Goal: Transaction & Acquisition: Subscribe to service/newsletter

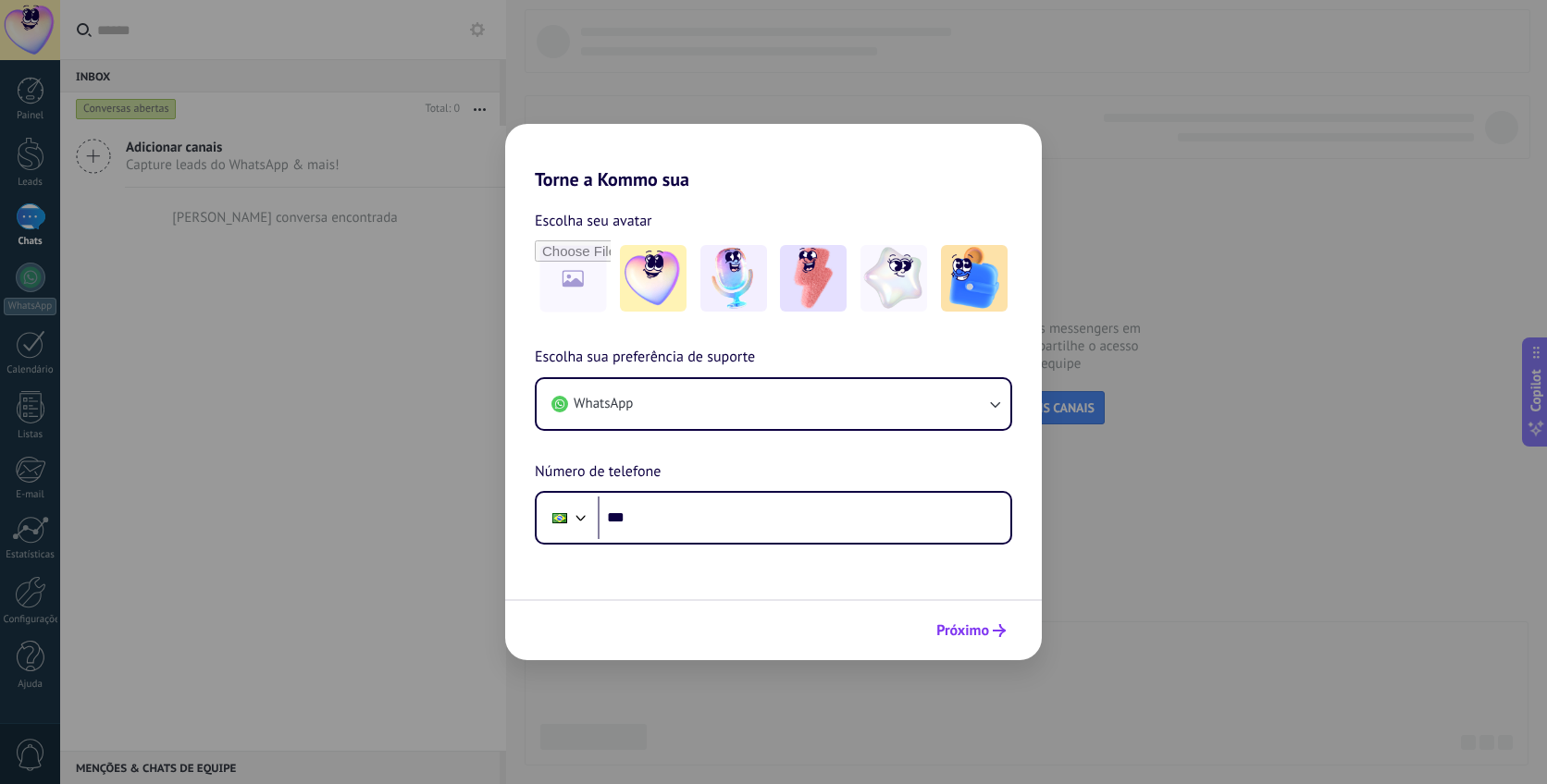
click at [985, 637] on span "Próximo" at bounding box center [962, 630] width 52 height 13
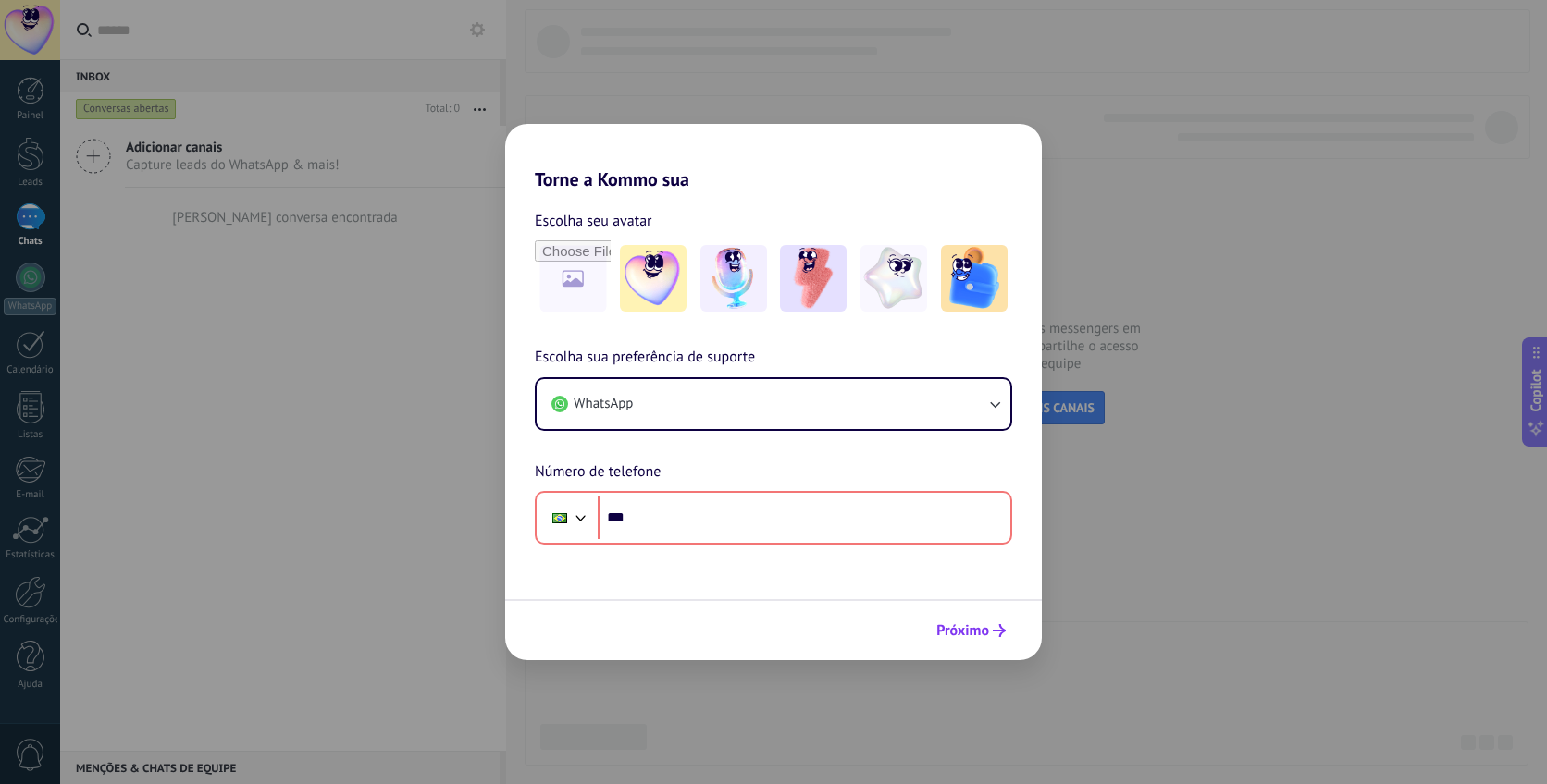
click at [979, 622] on button "Próximo" at bounding box center [970, 631] width 86 height 32
click at [915, 590] on form "Escolha seu avatar [PERSON_NAME] sua preferência de suporte WhatsApp Número de …" at bounding box center [774, 425] width 537 height 470
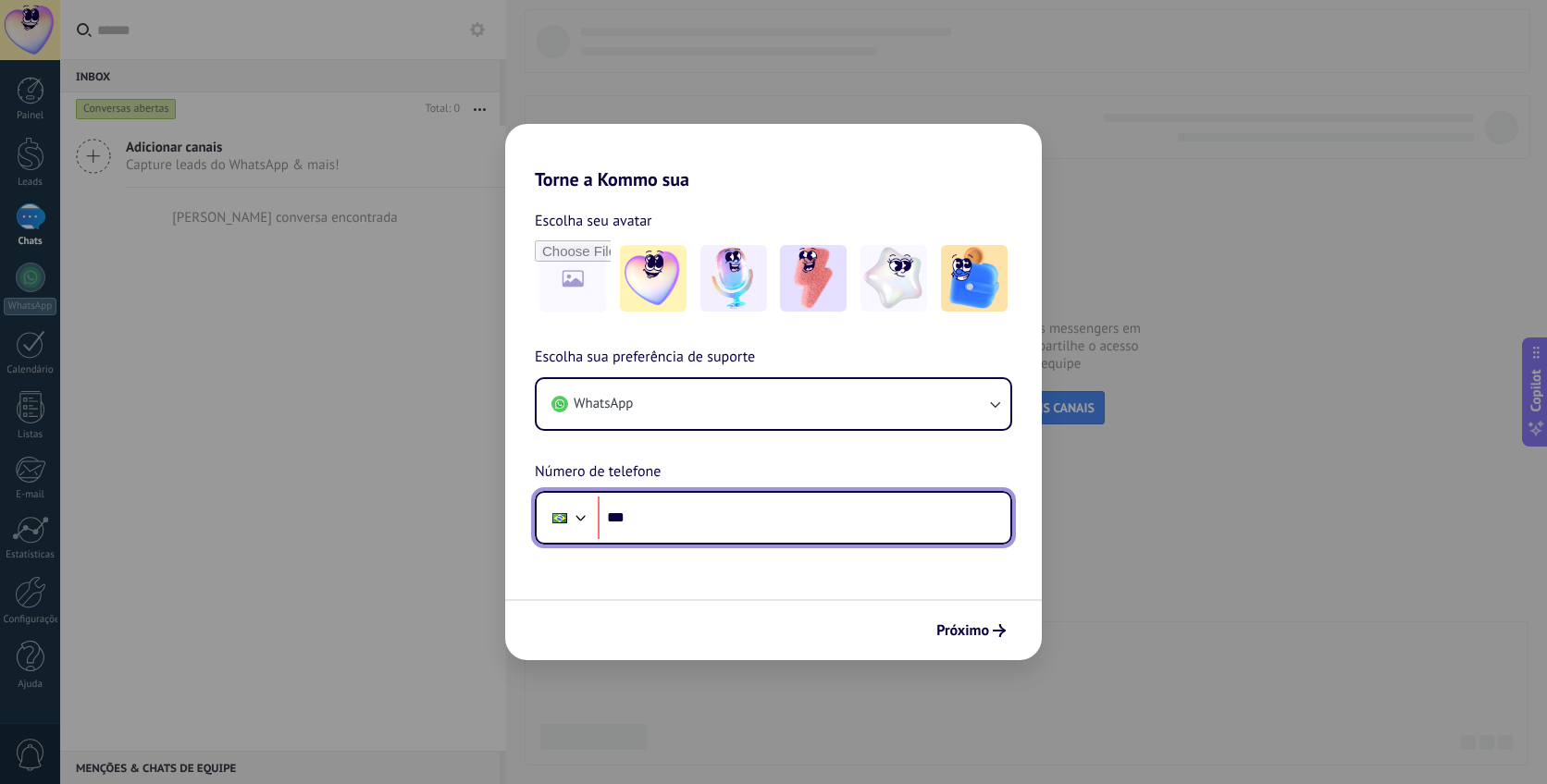
click at [828, 530] on input "***" at bounding box center [803, 517] width 412 height 43
paste input "**********"
click at [654, 521] on input "**********" at bounding box center [803, 517] width 412 height 43
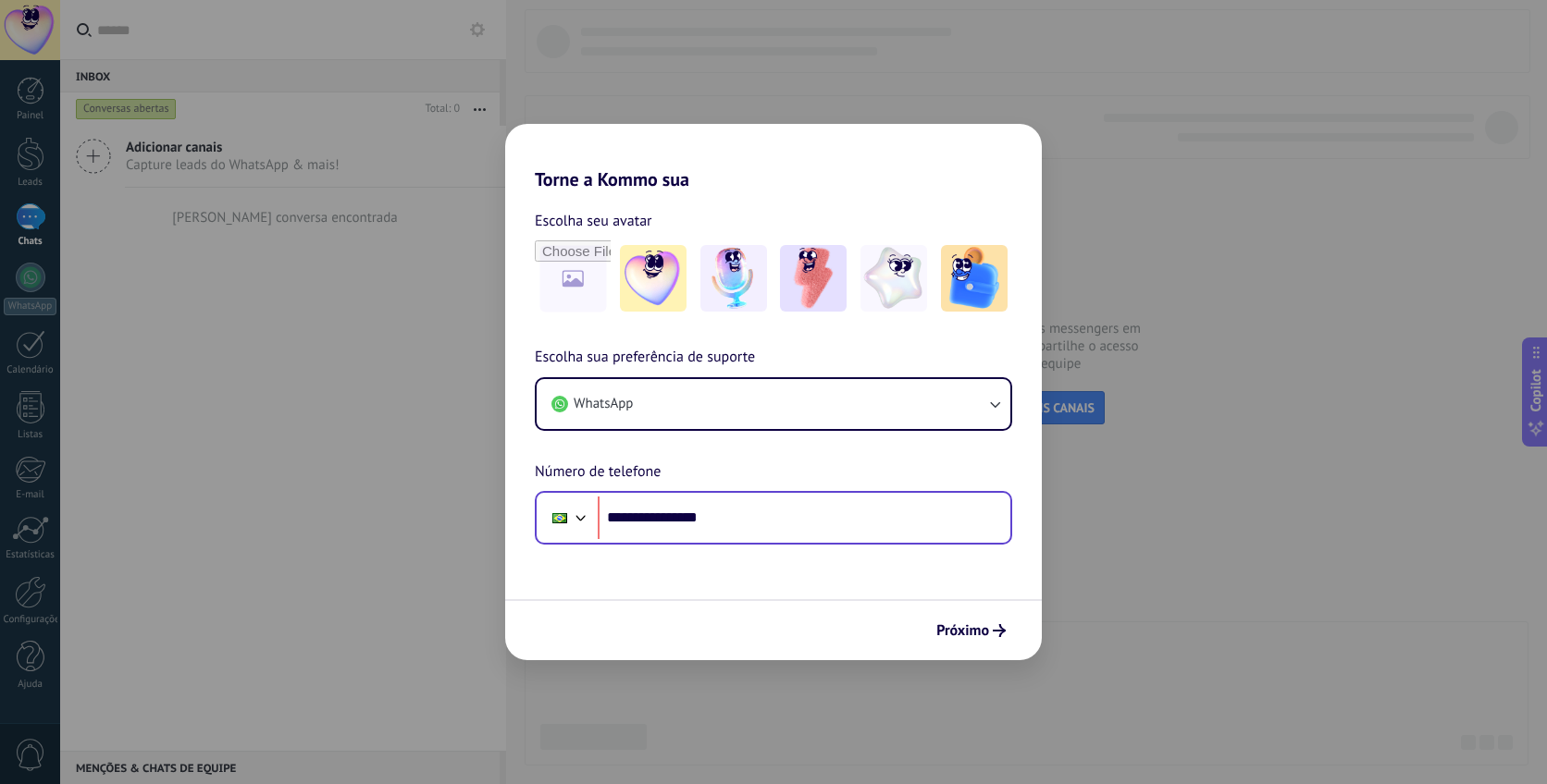
click at [810, 493] on div "**********" at bounding box center [774, 518] width 478 height 53
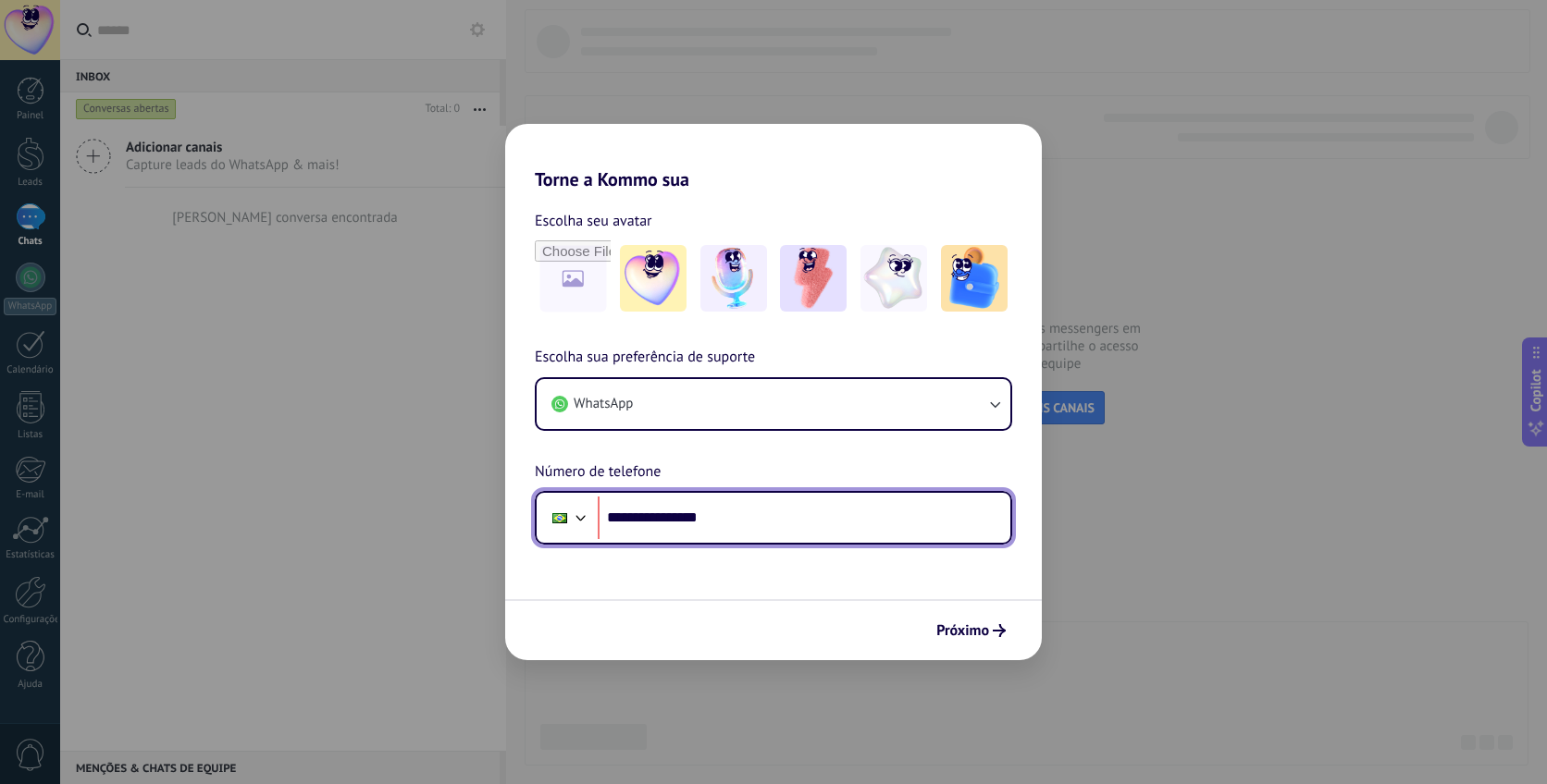
click at [810, 509] on input "**********" at bounding box center [803, 517] width 412 height 43
type input "**********"
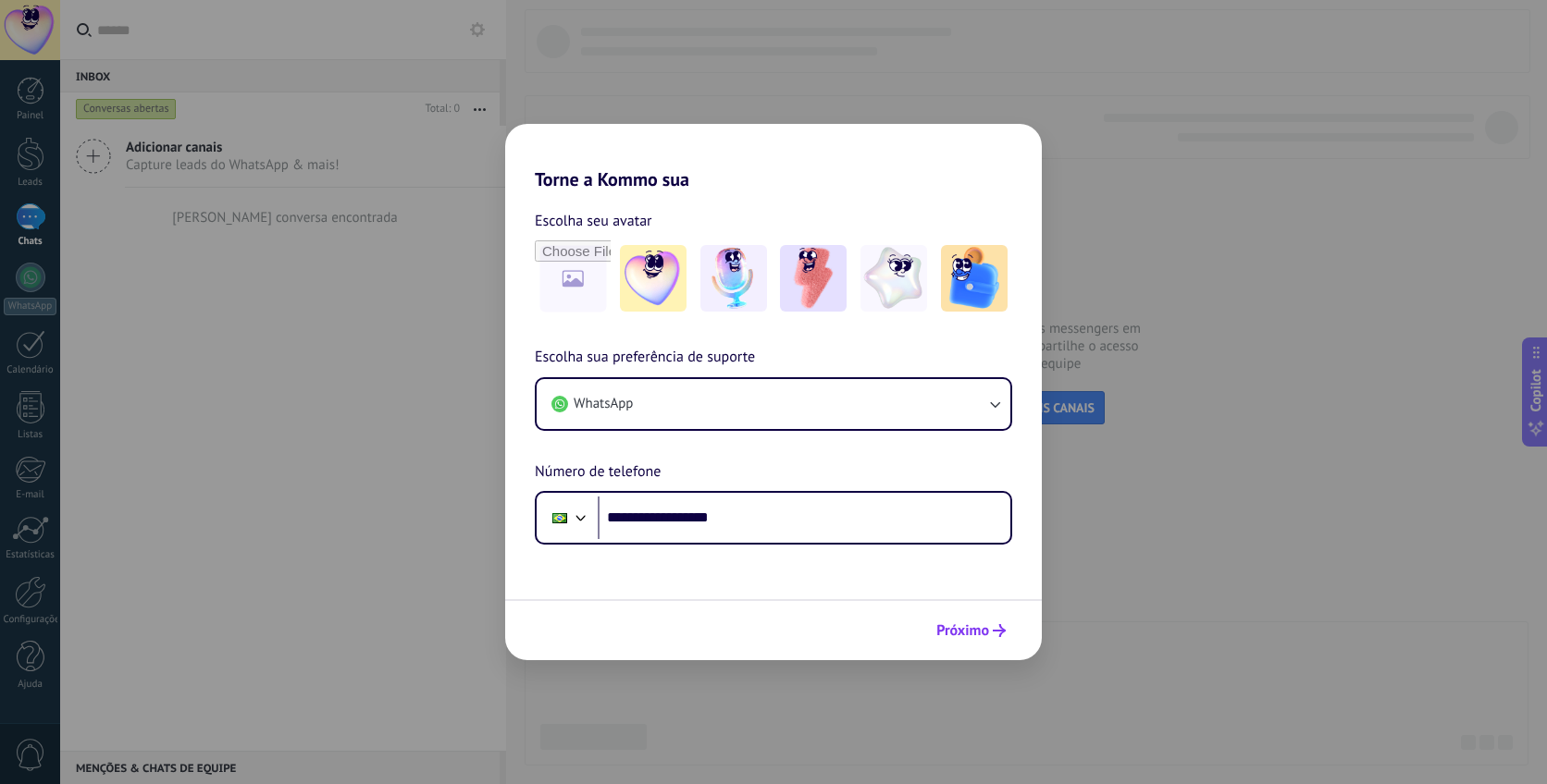
click at [945, 618] on button "Próximo" at bounding box center [970, 631] width 86 height 32
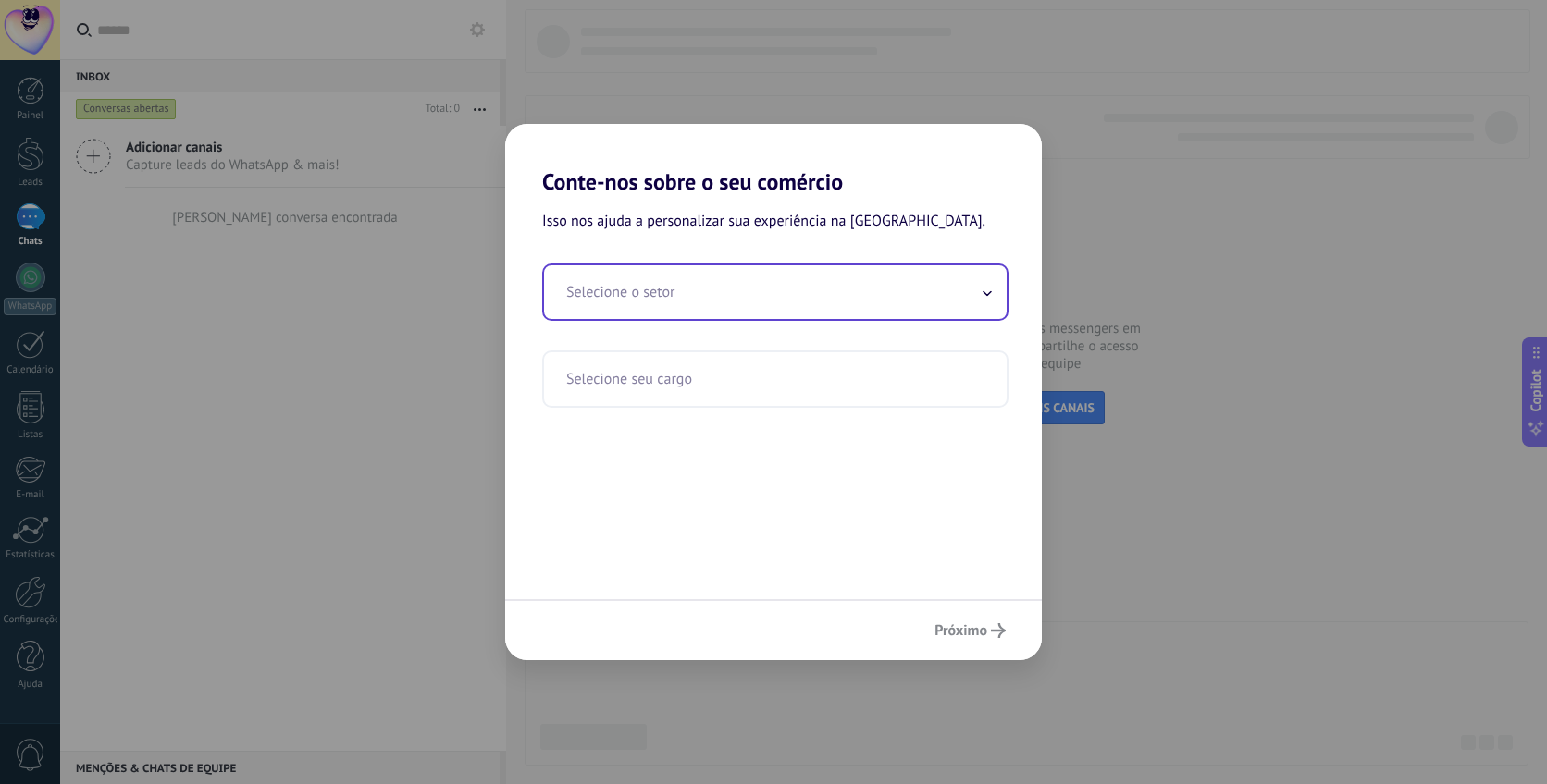
click at [845, 305] on input "text" at bounding box center [775, 292] width 463 height 53
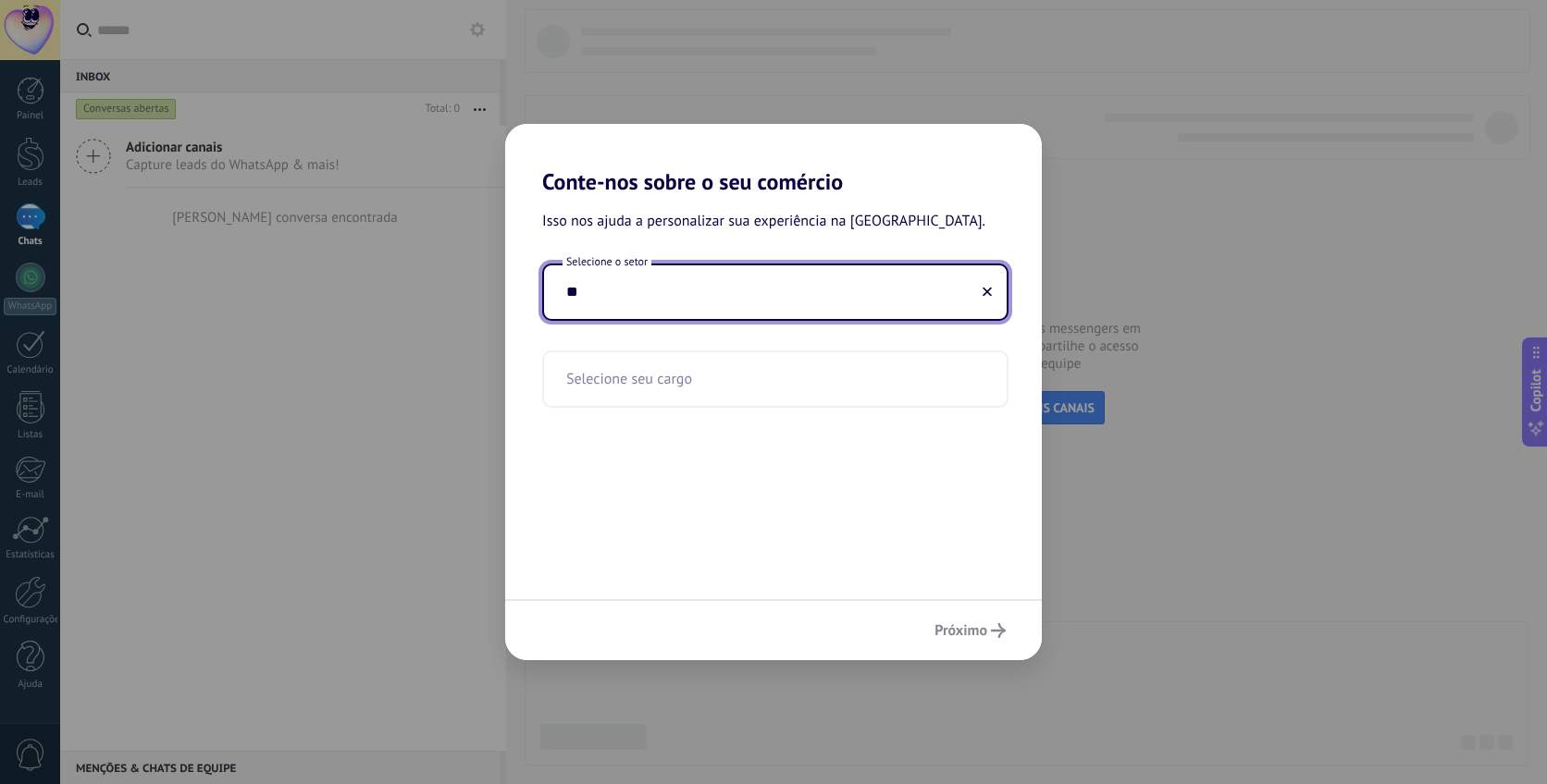
type input "*"
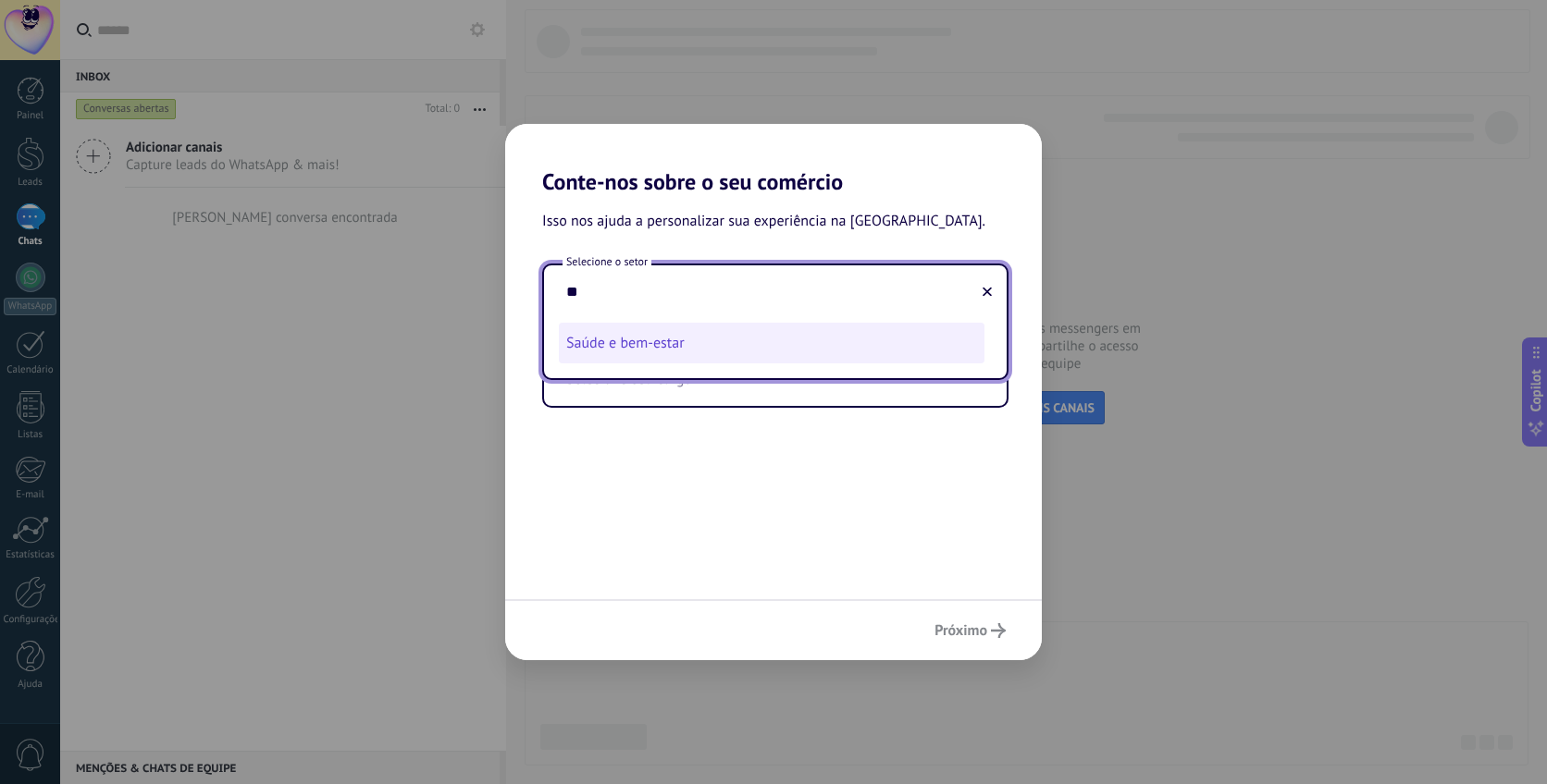
click at [795, 352] on li "Saúde e bem-estar" at bounding box center [772, 342] width 425 height 41
type input "**********"
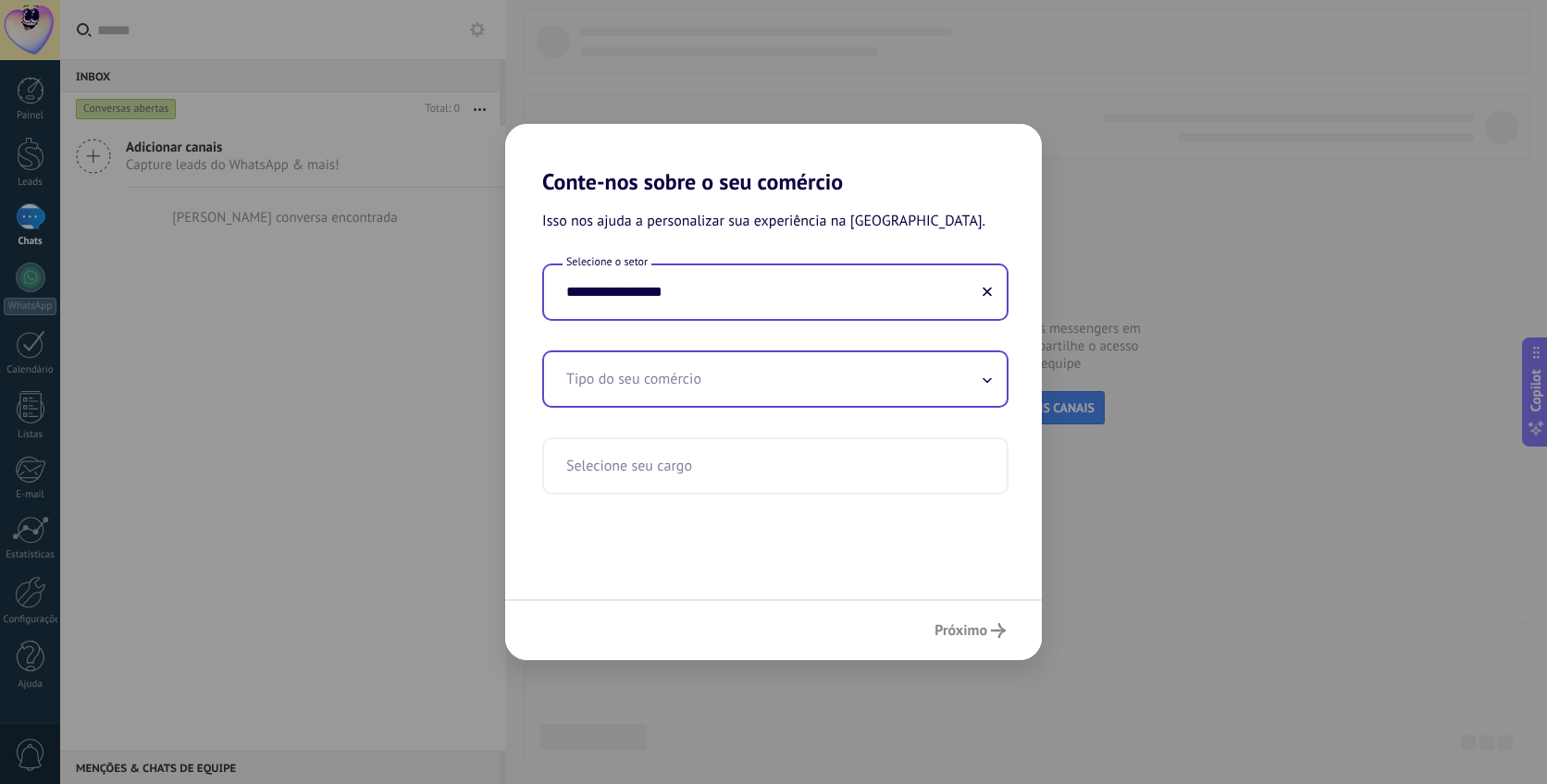
click at [775, 389] on input "text" at bounding box center [775, 379] width 463 height 53
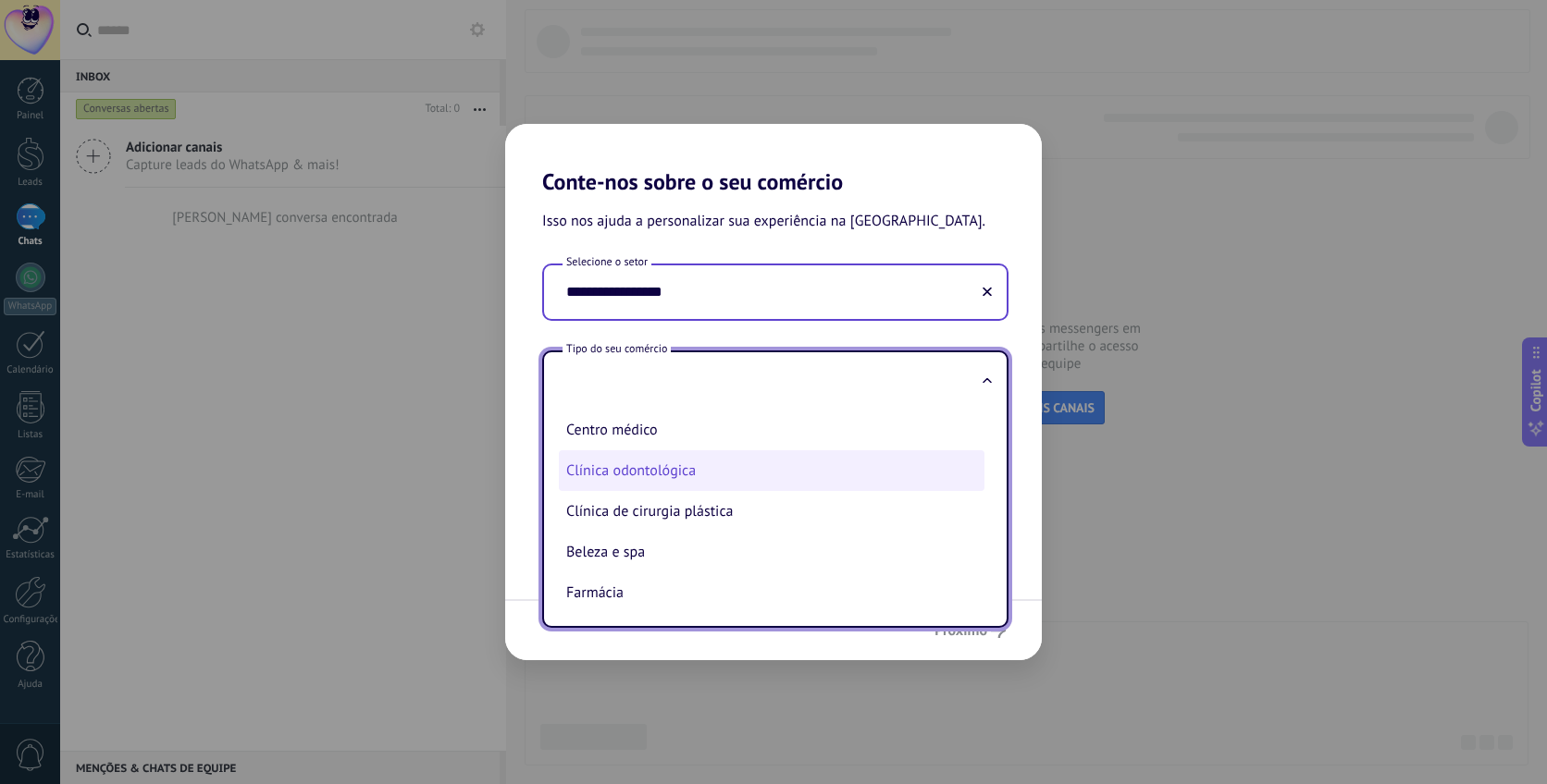
click at [696, 463] on li "Clínica odontológica" at bounding box center [772, 471] width 425 height 41
type input "**********"
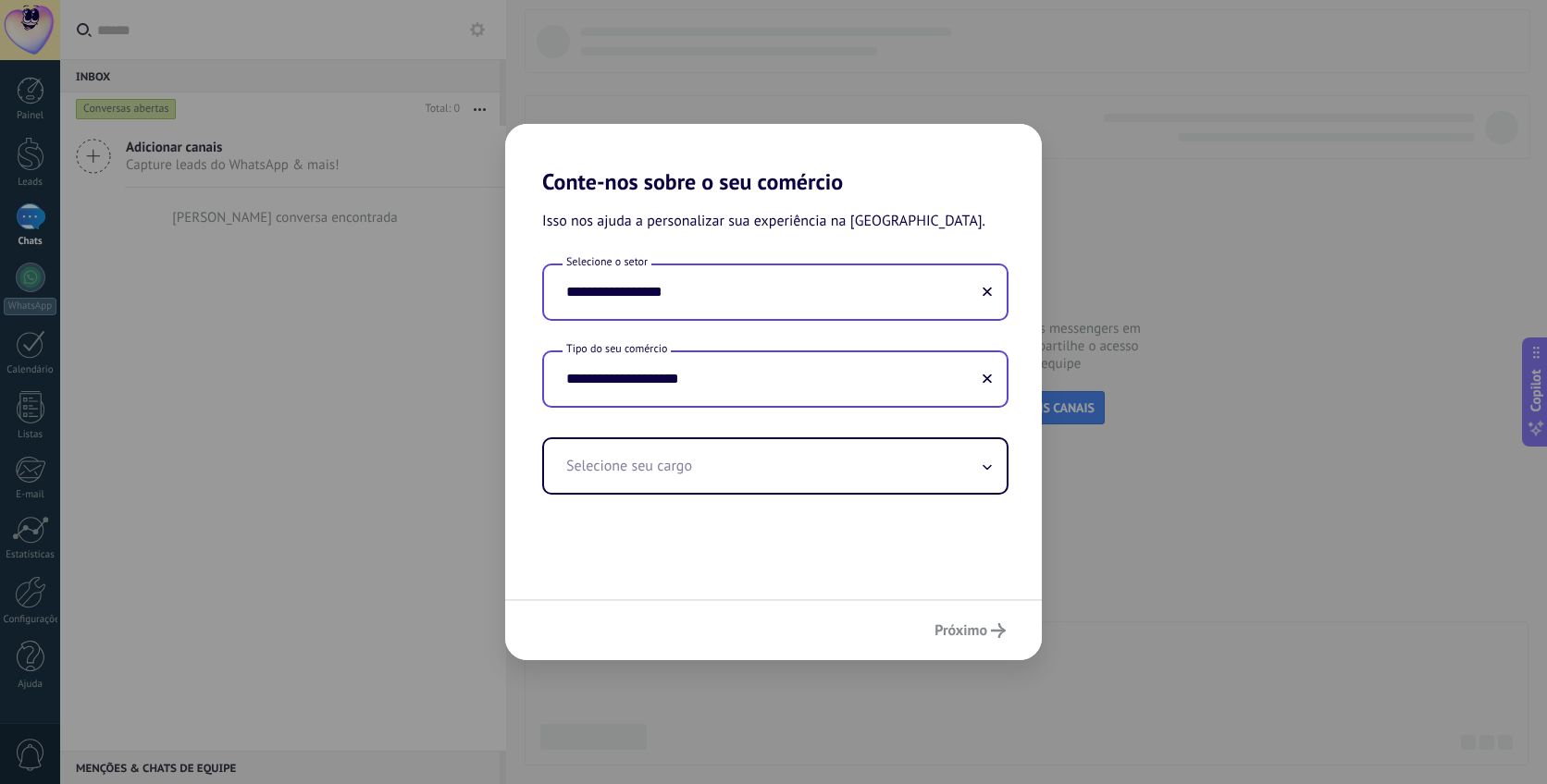
click at [755, 516] on div "**********" at bounding box center [774, 396] width 537 height 404
click at [755, 481] on input "text" at bounding box center [775, 466] width 463 height 53
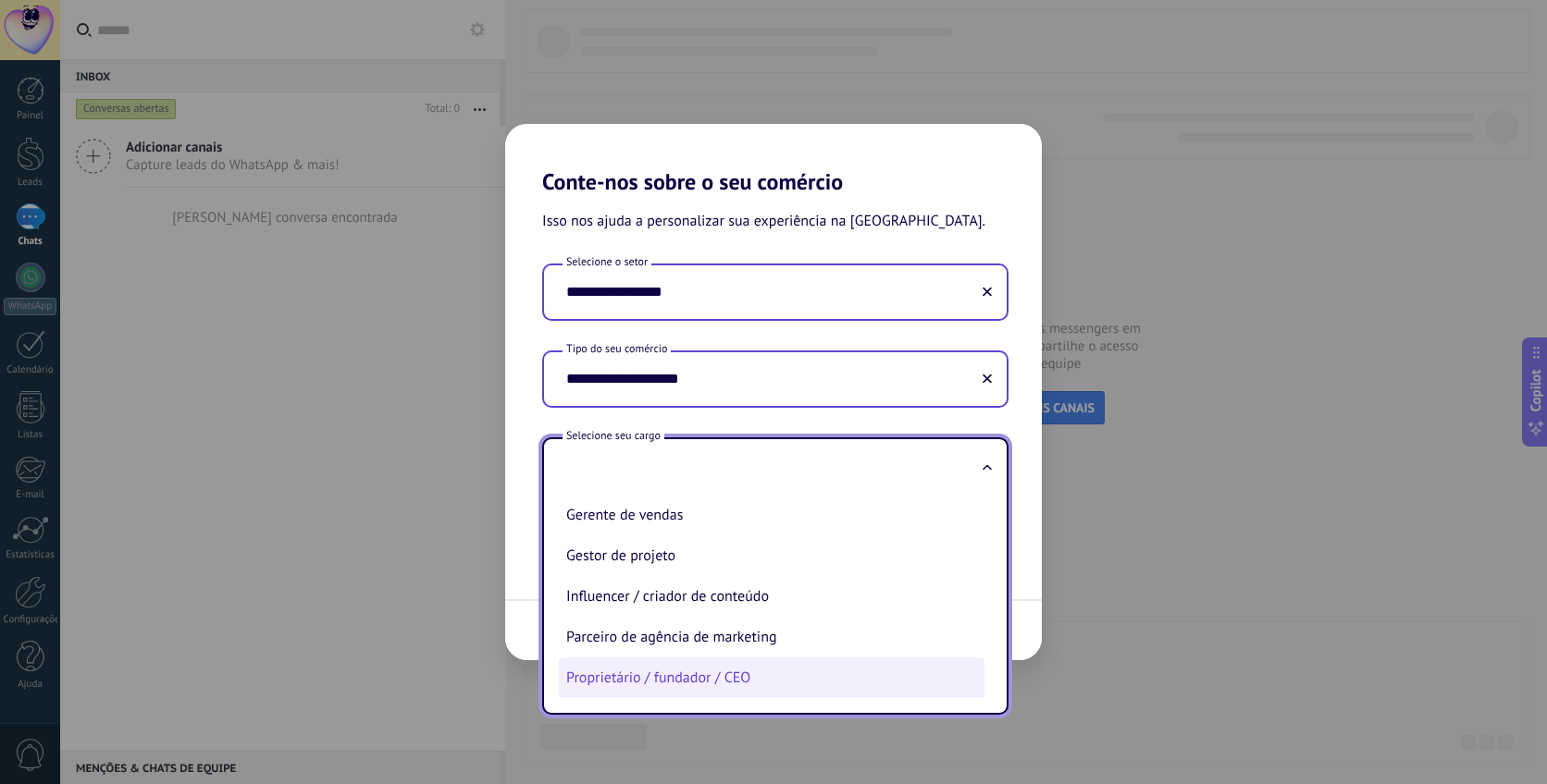
scroll to position [531, 0]
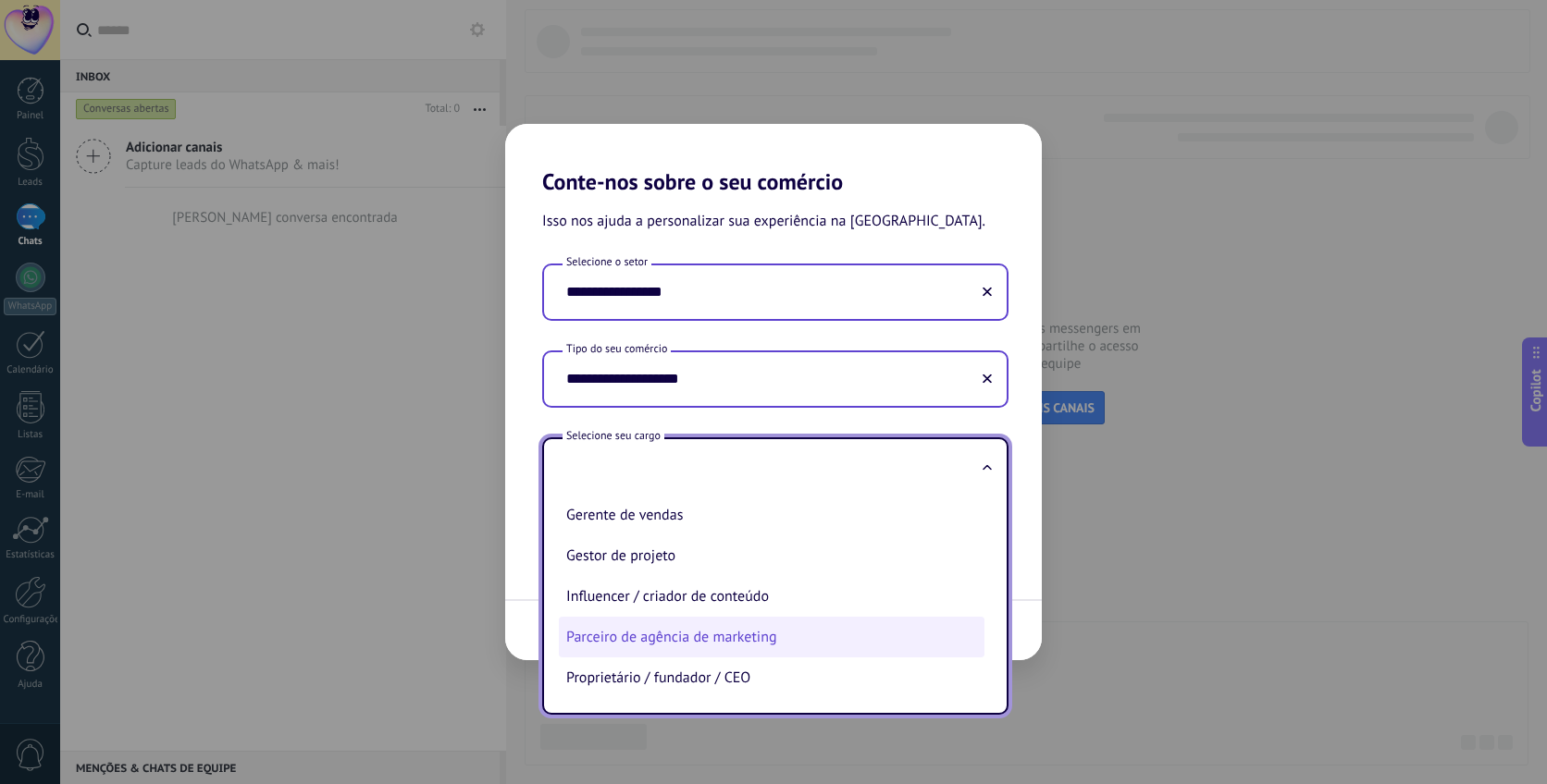
click at [802, 636] on li "Parceiro de agência de marketing" at bounding box center [772, 637] width 425 height 41
type input "**********"
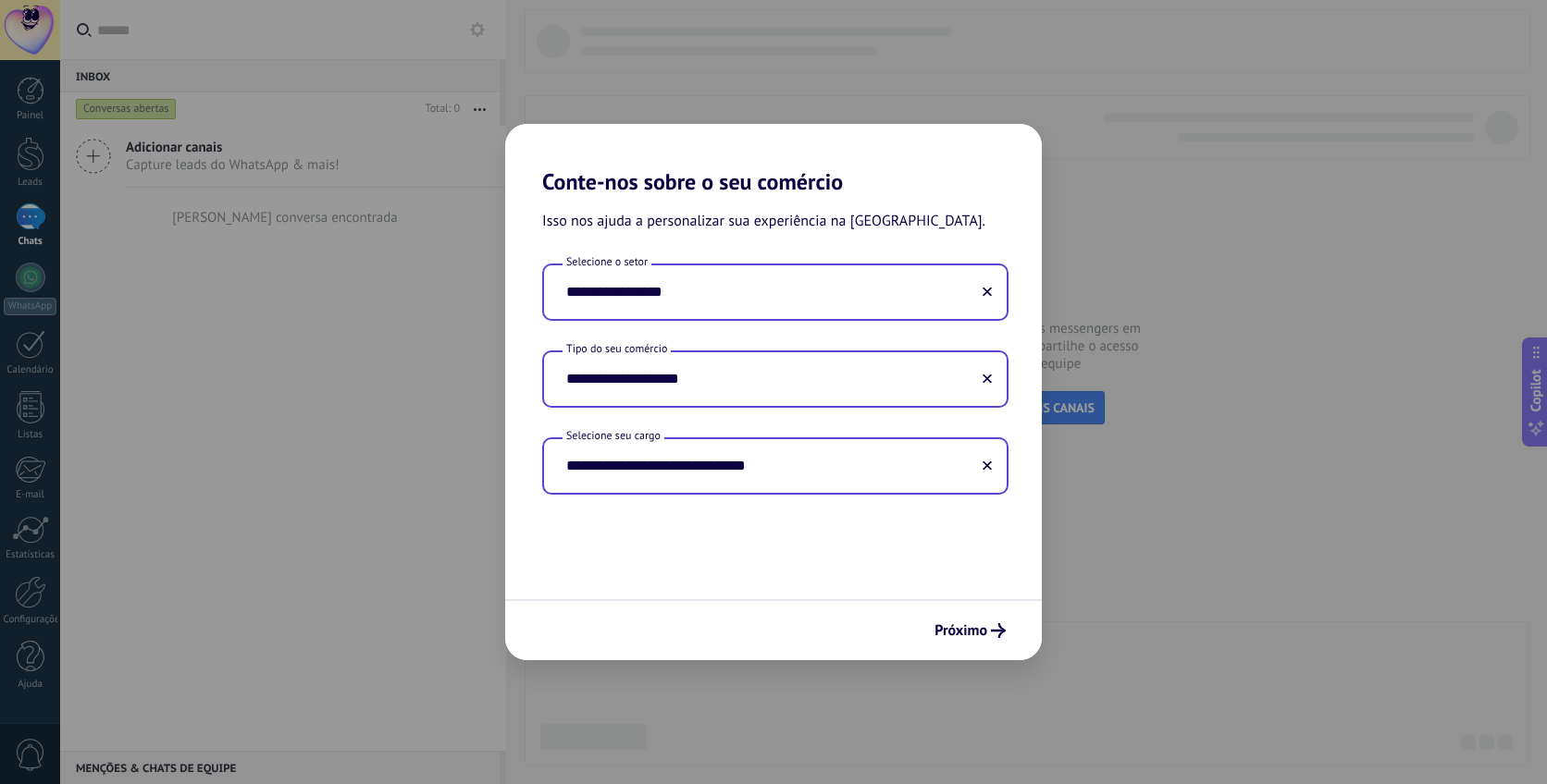
click at [838, 553] on div "**********" at bounding box center [774, 396] width 537 height 404
click at [944, 624] on span "Próximo" at bounding box center [960, 630] width 52 height 13
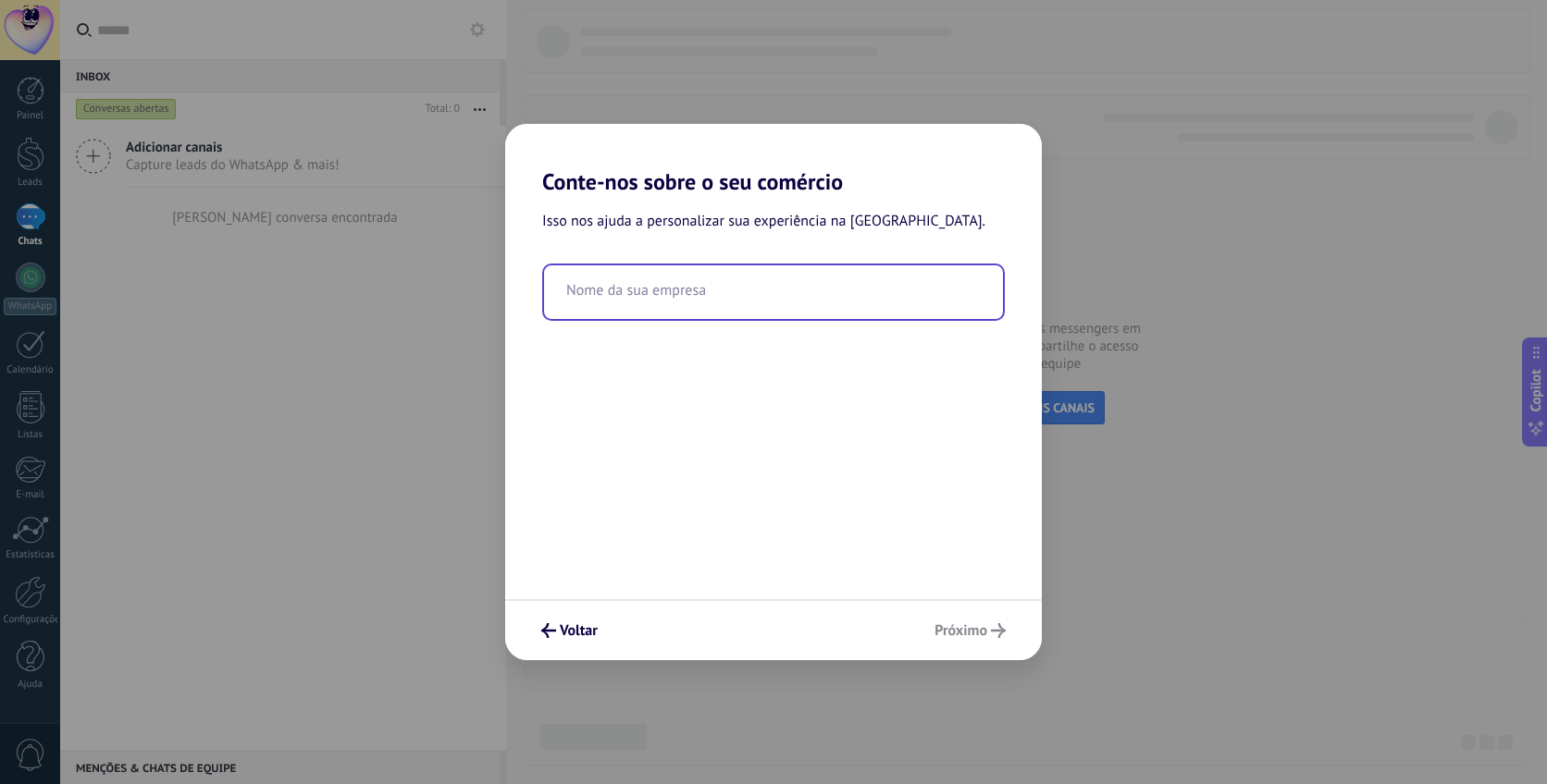
click at [793, 296] on input "text" at bounding box center [774, 292] width 459 height 53
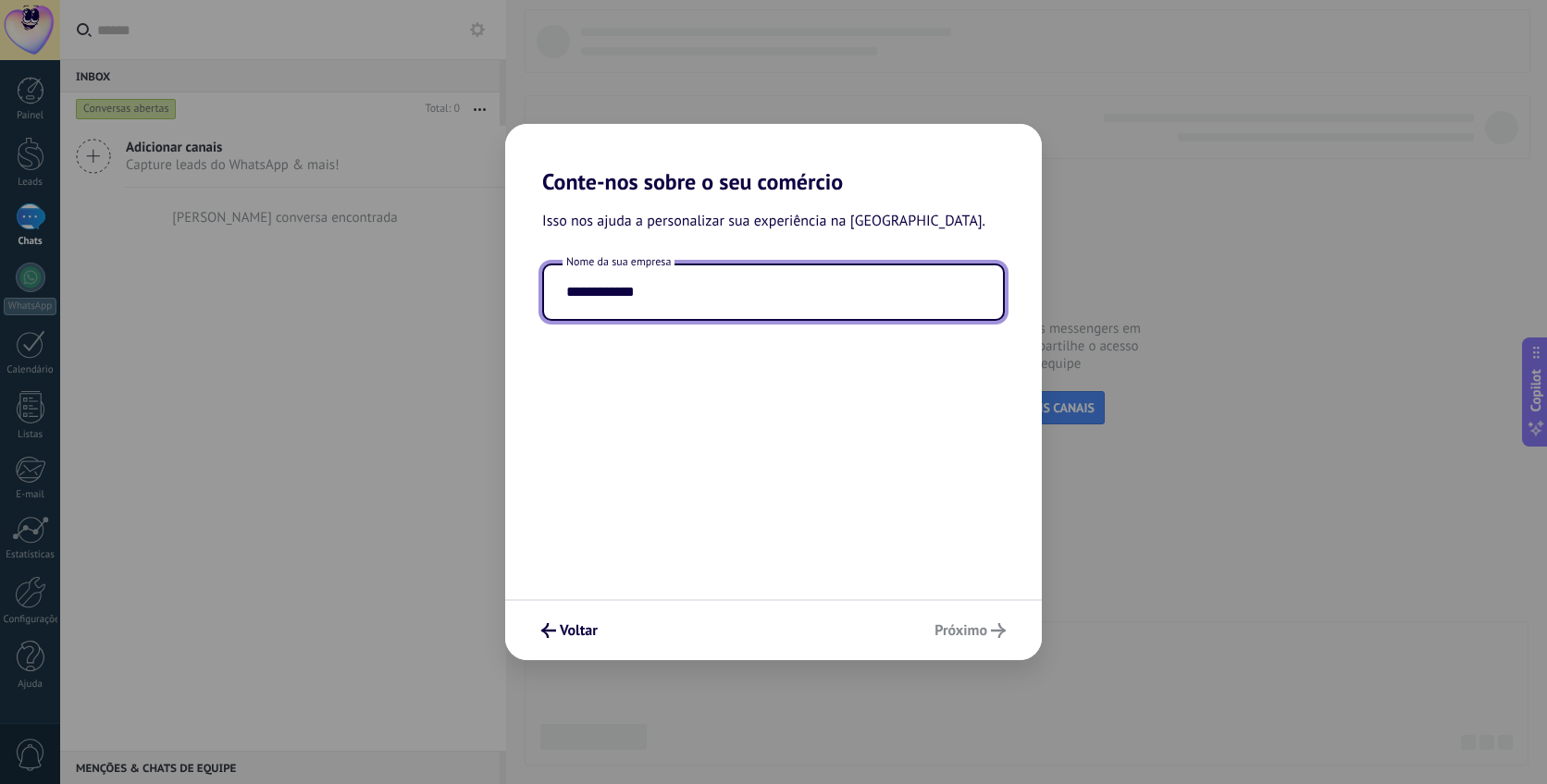
type input "**********"
click at [966, 637] on div "Voltar Próximo" at bounding box center [774, 630] width 537 height 61
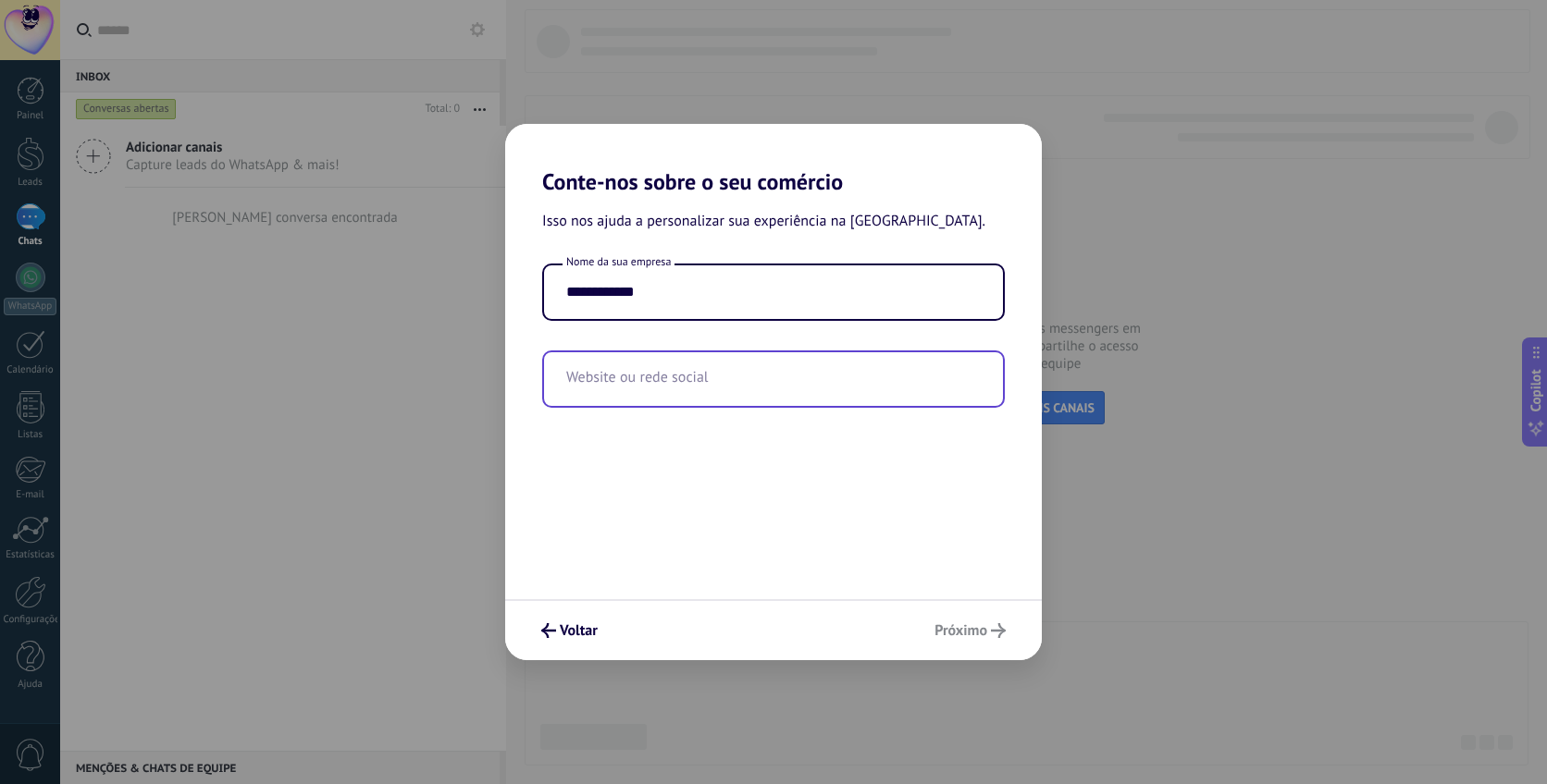
click at [815, 369] on input "text" at bounding box center [774, 379] width 459 height 53
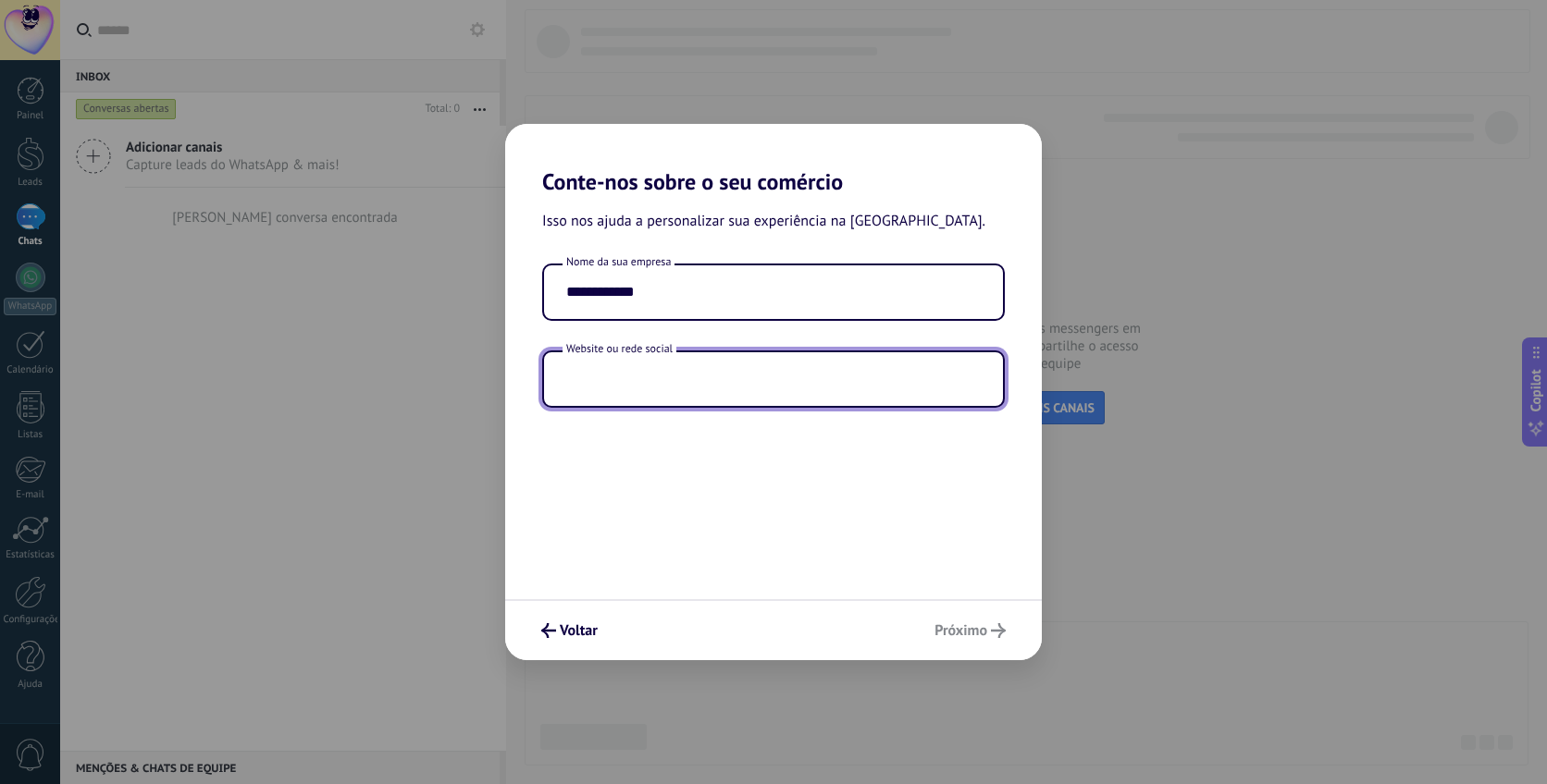
click at [990, 622] on div "Voltar Próximo" at bounding box center [774, 630] width 537 height 61
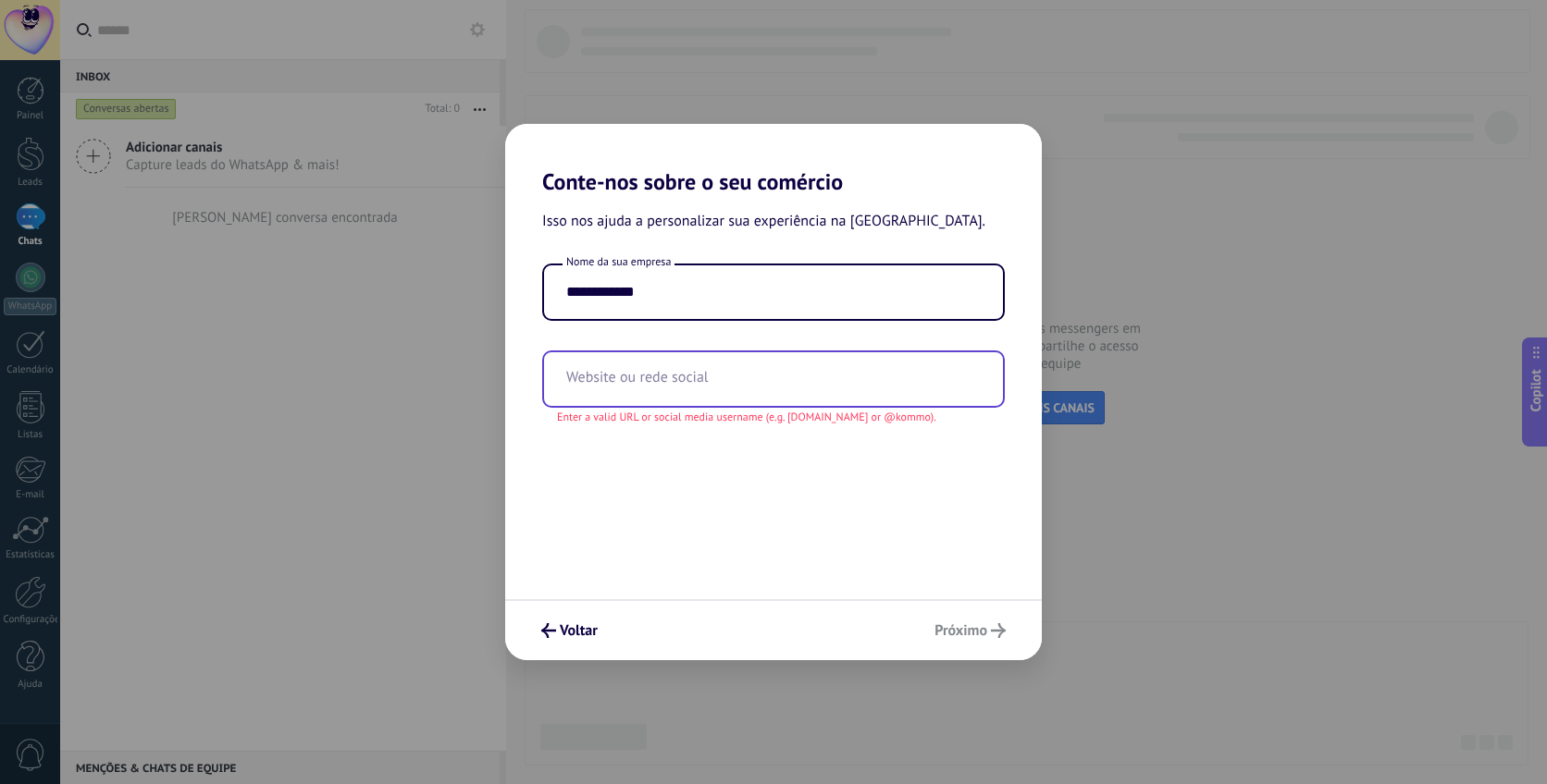
click at [853, 381] on input "text" at bounding box center [774, 379] width 459 height 53
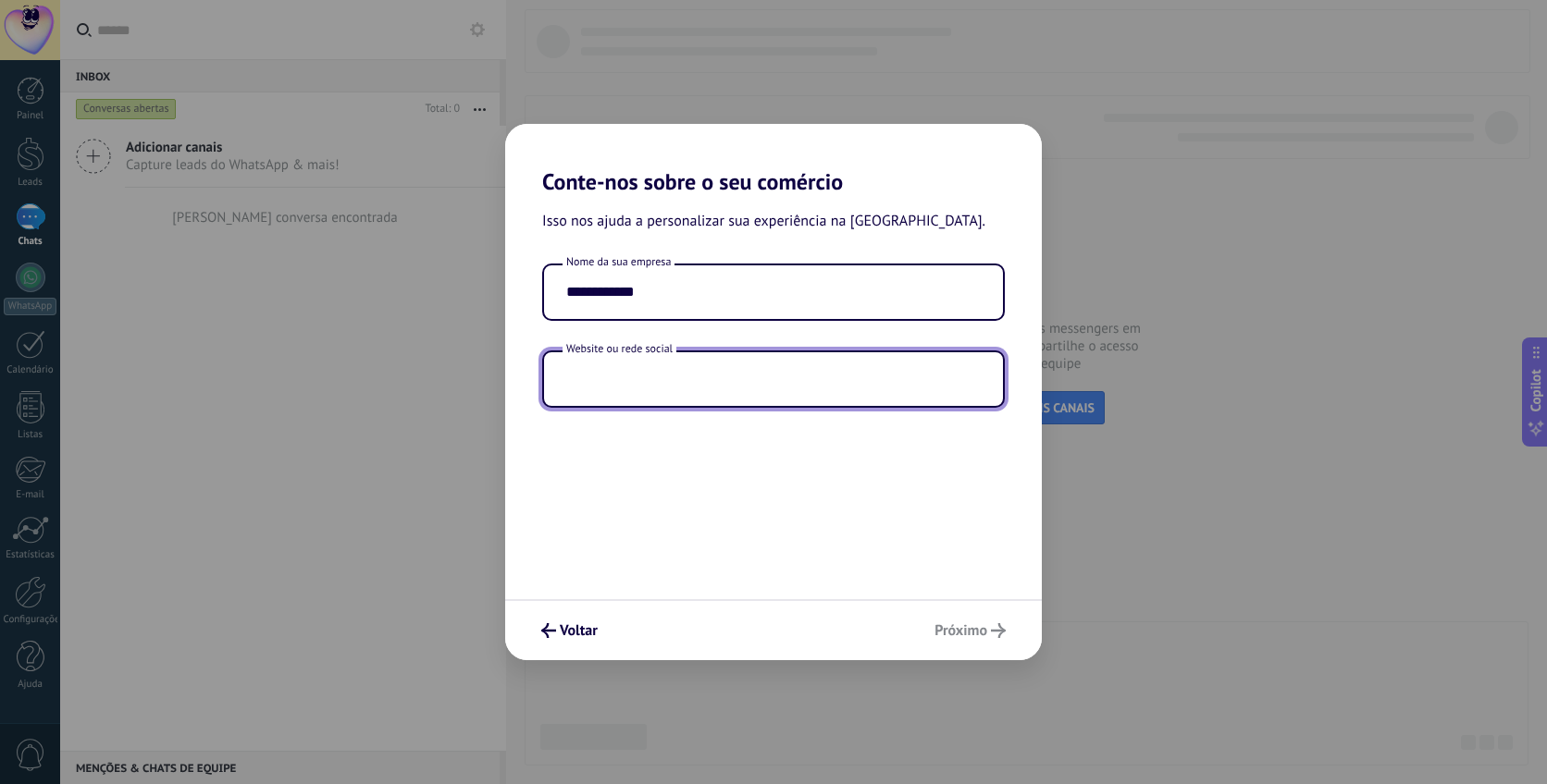
paste input "**********"
click at [971, 624] on div "Voltar Próximo" at bounding box center [774, 630] width 537 height 61
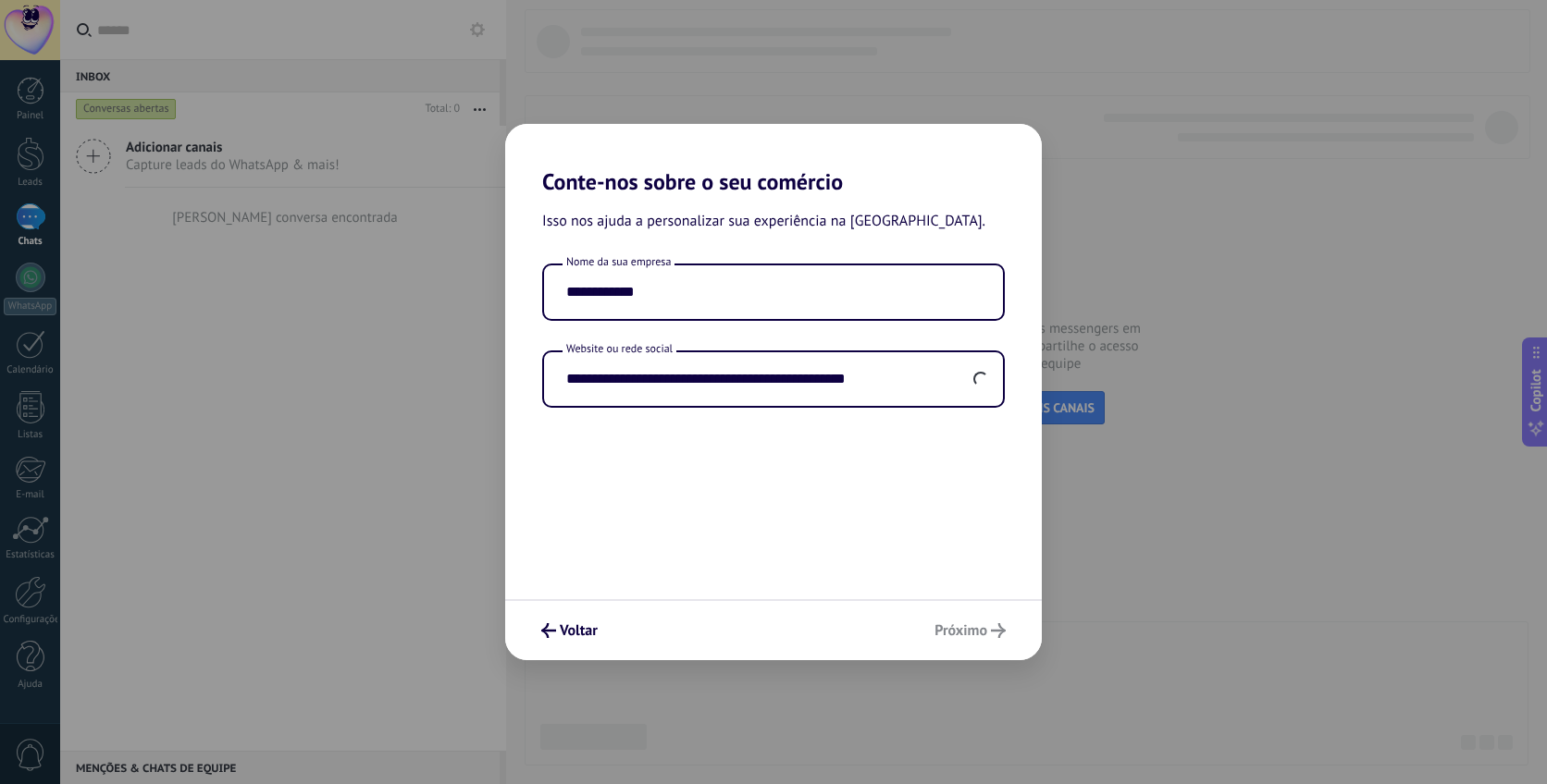
click at [970, 580] on div "**********" at bounding box center [774, 396] width 537 height 404
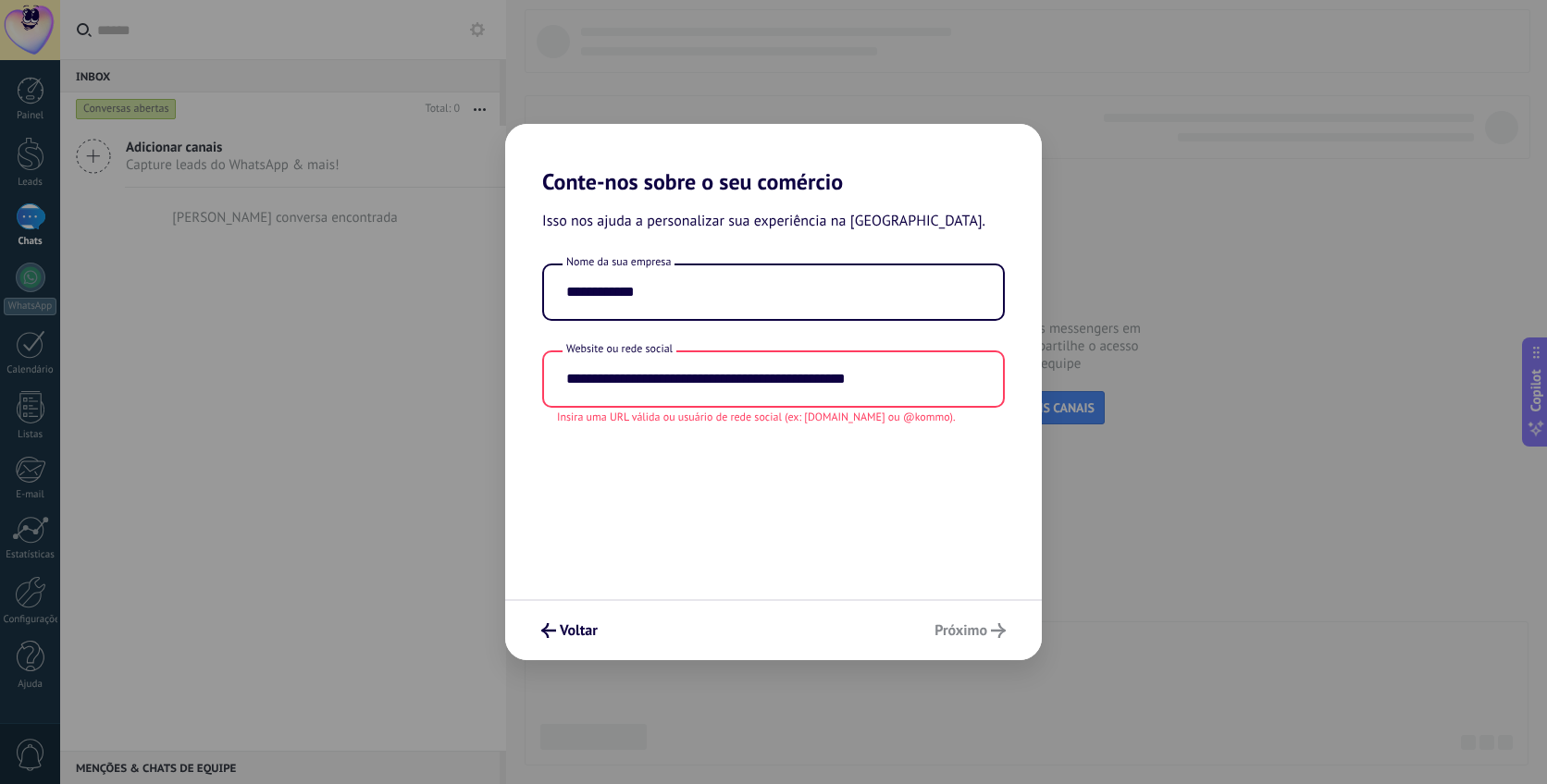
drag, startPoint x: 747, startPoint y: 382, endPoint x: 520, endPoint y: 391, distance: 227.2
click at [520, 391] on div "**********" at bounding box center [774, 345] width 537 height 162
click at [790, 378] on input "**********" at bounding box center [774, 379] width 459 height 53
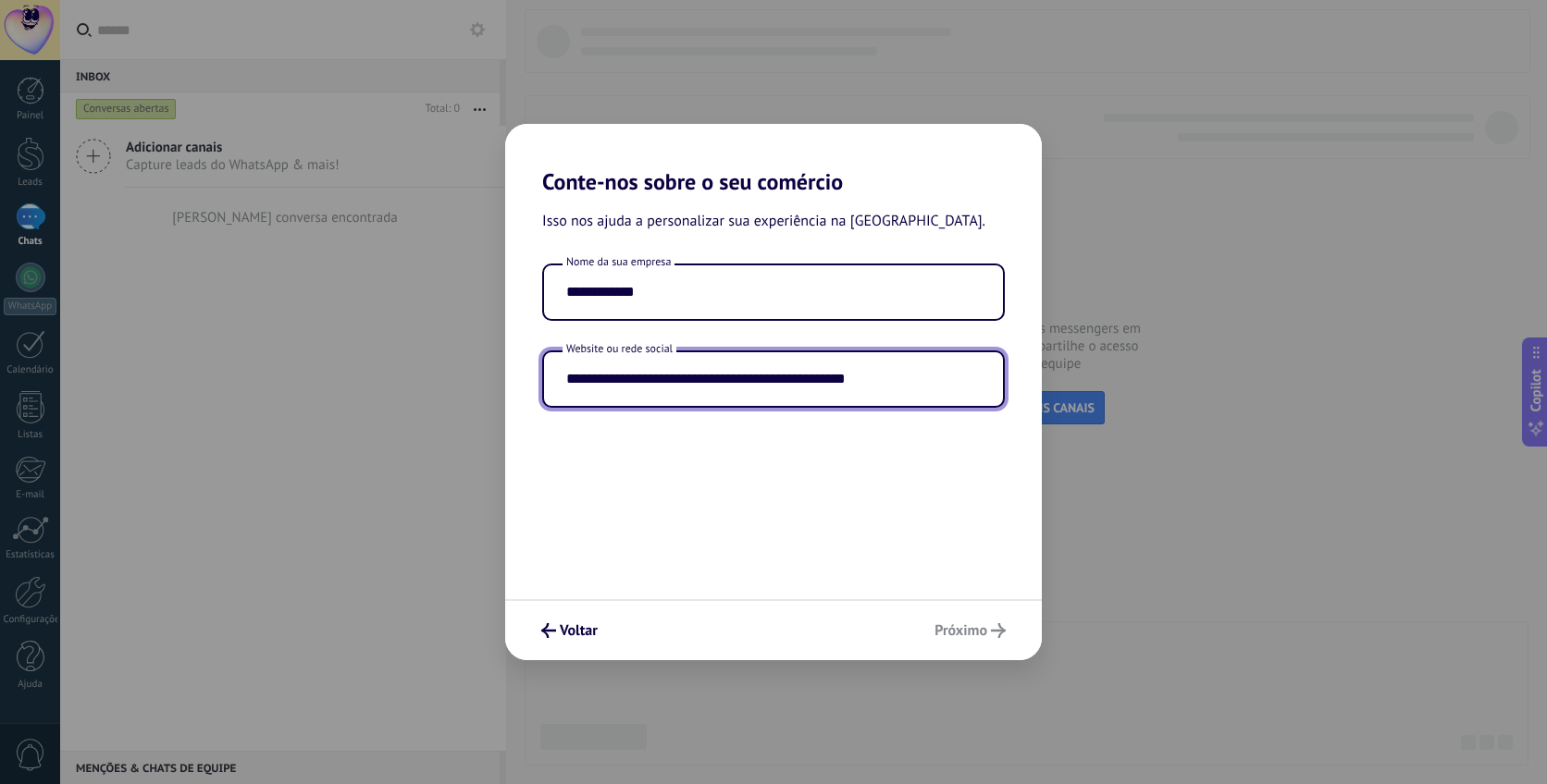
drag, startPoint x: 749, startPoint y: 378, endPoint x: 560, endPoint y: 379, distance: 189.0
click at [560, 379] on input "**********" at bounding box center [774, 379] width 459 height 53
click at [757, 386] on input "**********" at bounding box center [774, 379] width 459 height 53
type input "**********"
click at [838, 506] on div "**********" at bounding box center [774, 396] width 537 height 404
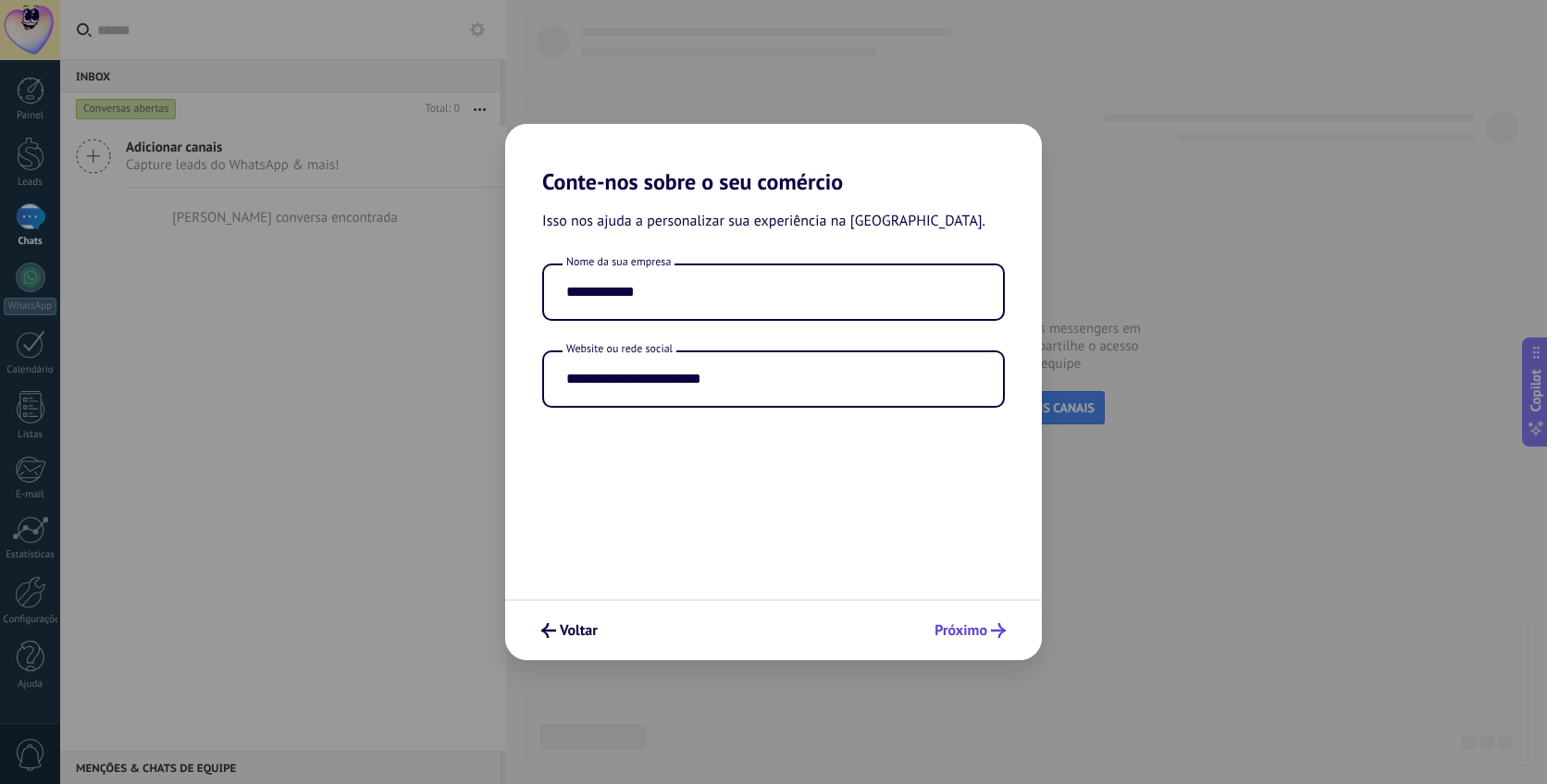
click at [991, 633] on icon "submit" at bounding box center [998, 630] width 15 height 15
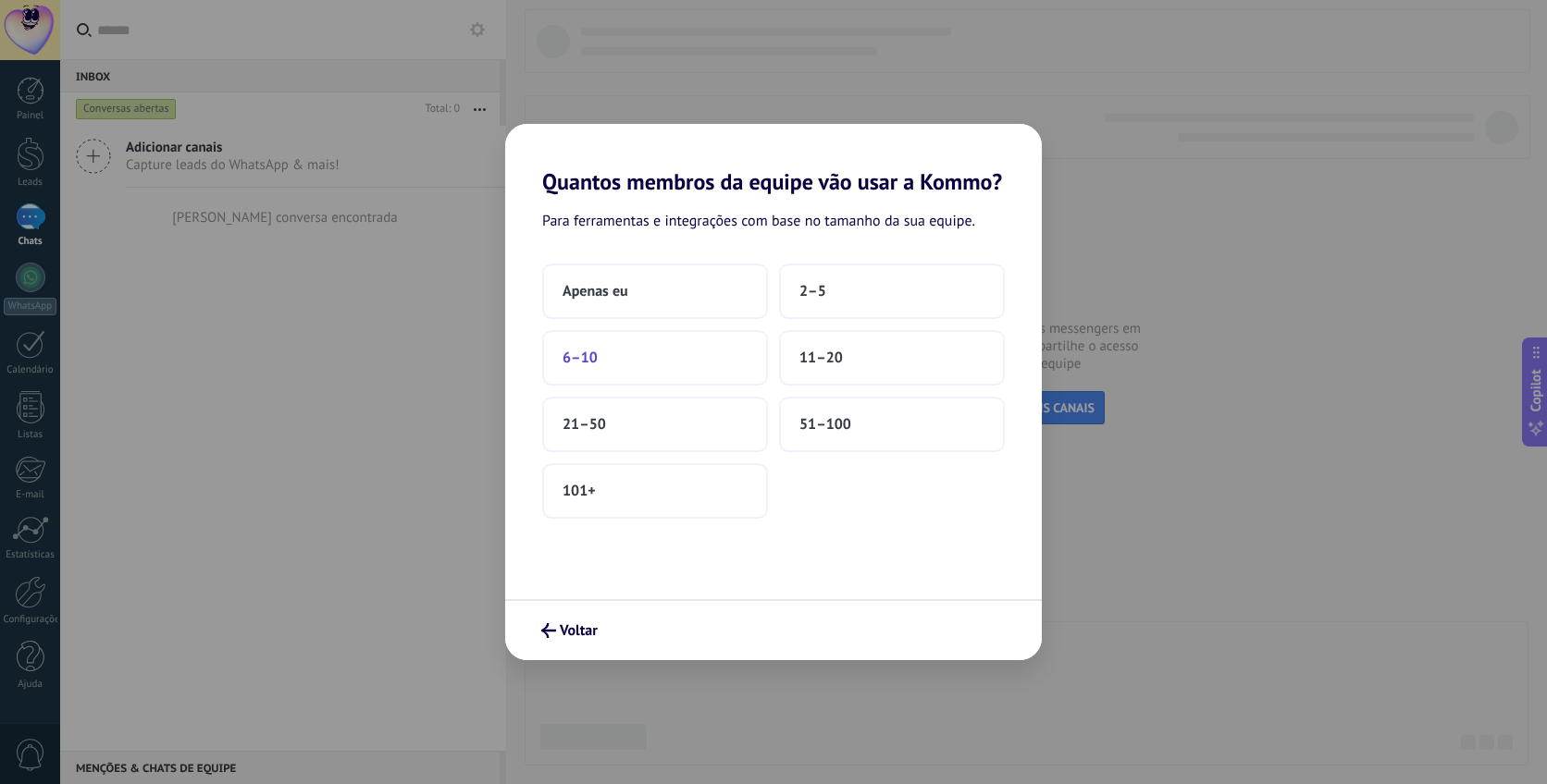
click at [738, 362] on button "6–10" at bounding box center [655, 358] width 226 height 55
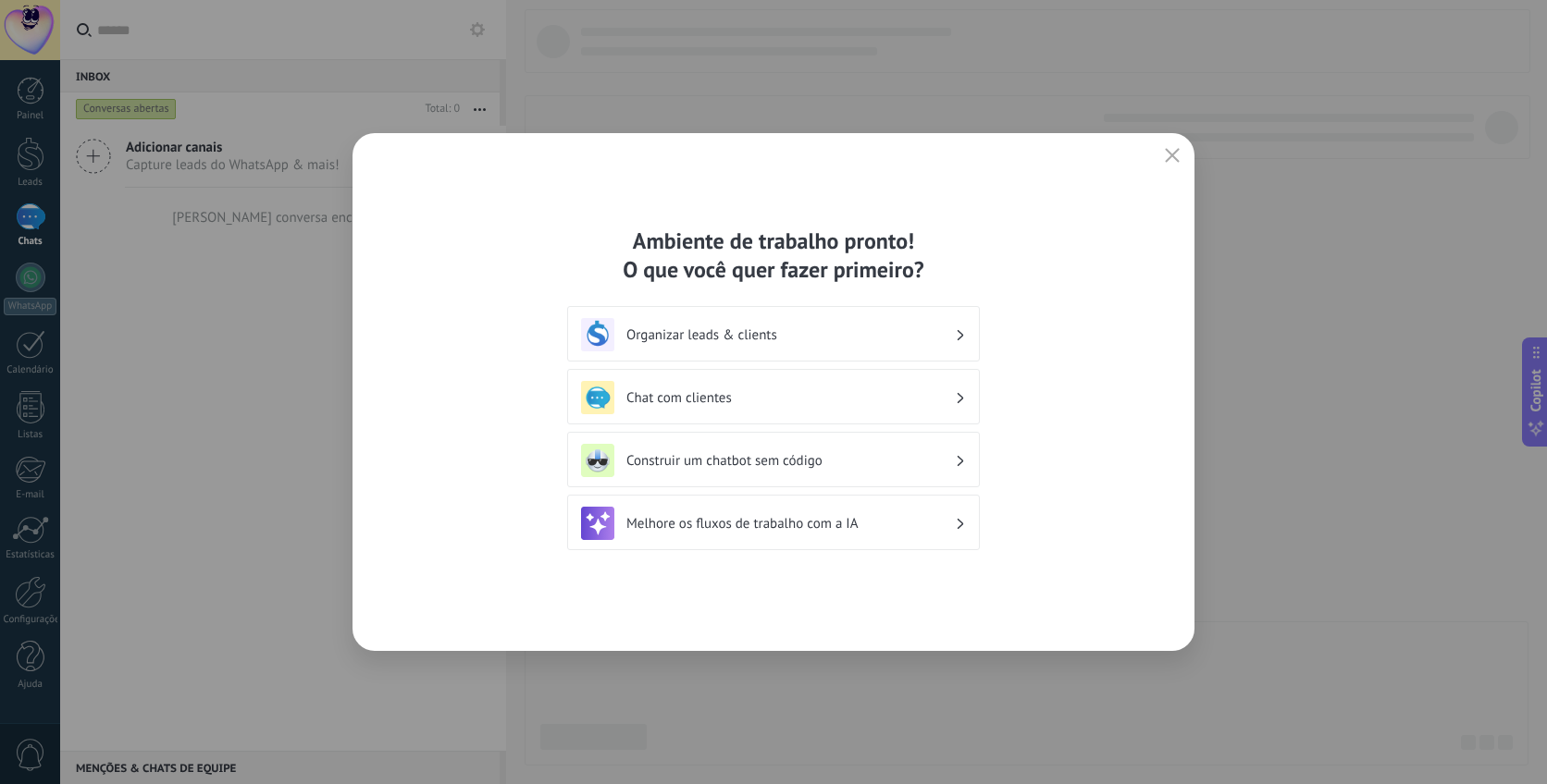
click at [930, 396] on h3 "Chat com clientes" at bounding box center [790, 398] width 328 height 18
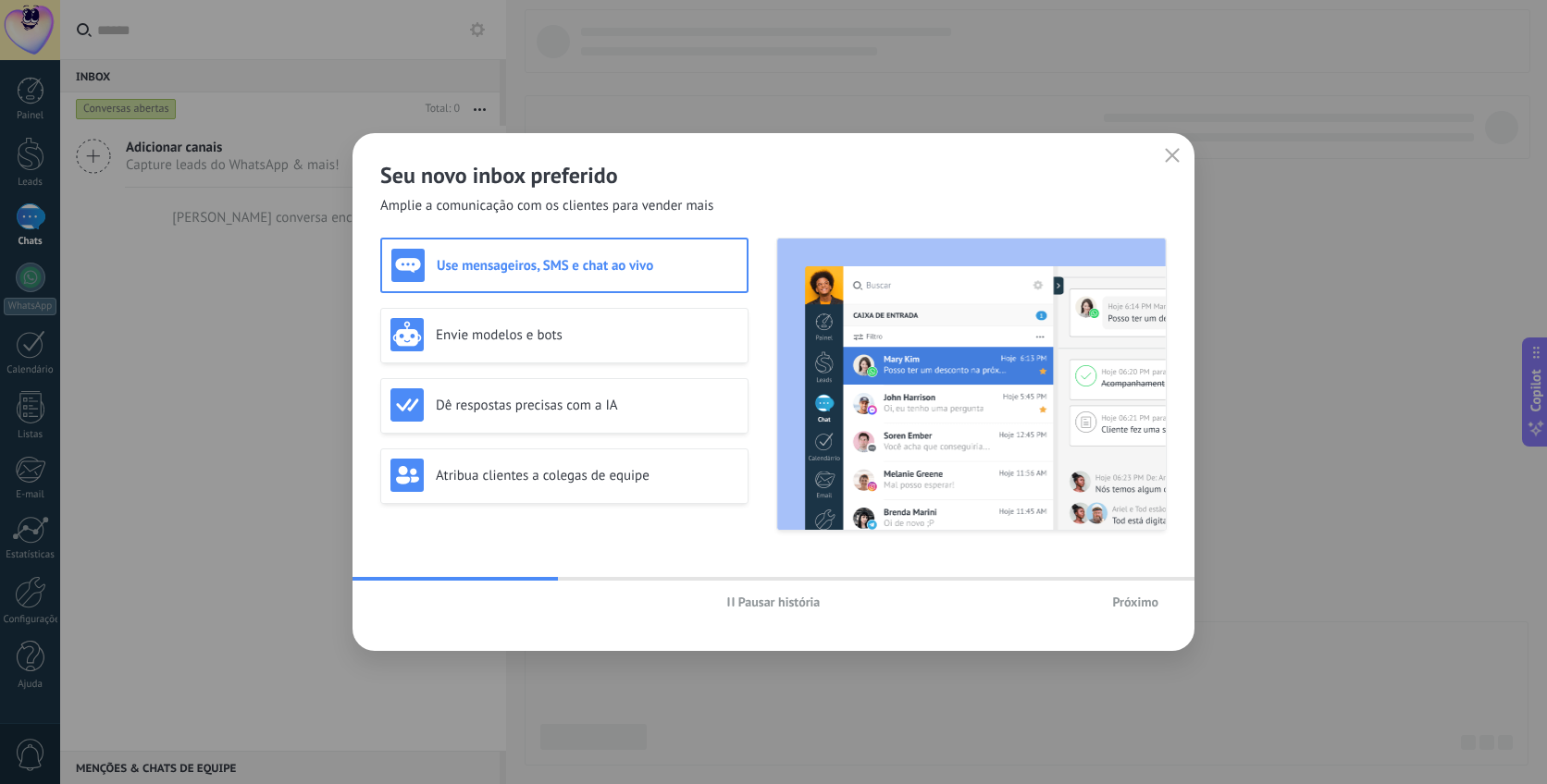
click at [1114, 606] on span "Próximo" at bounding box center [1135, 601] width 46 height 13
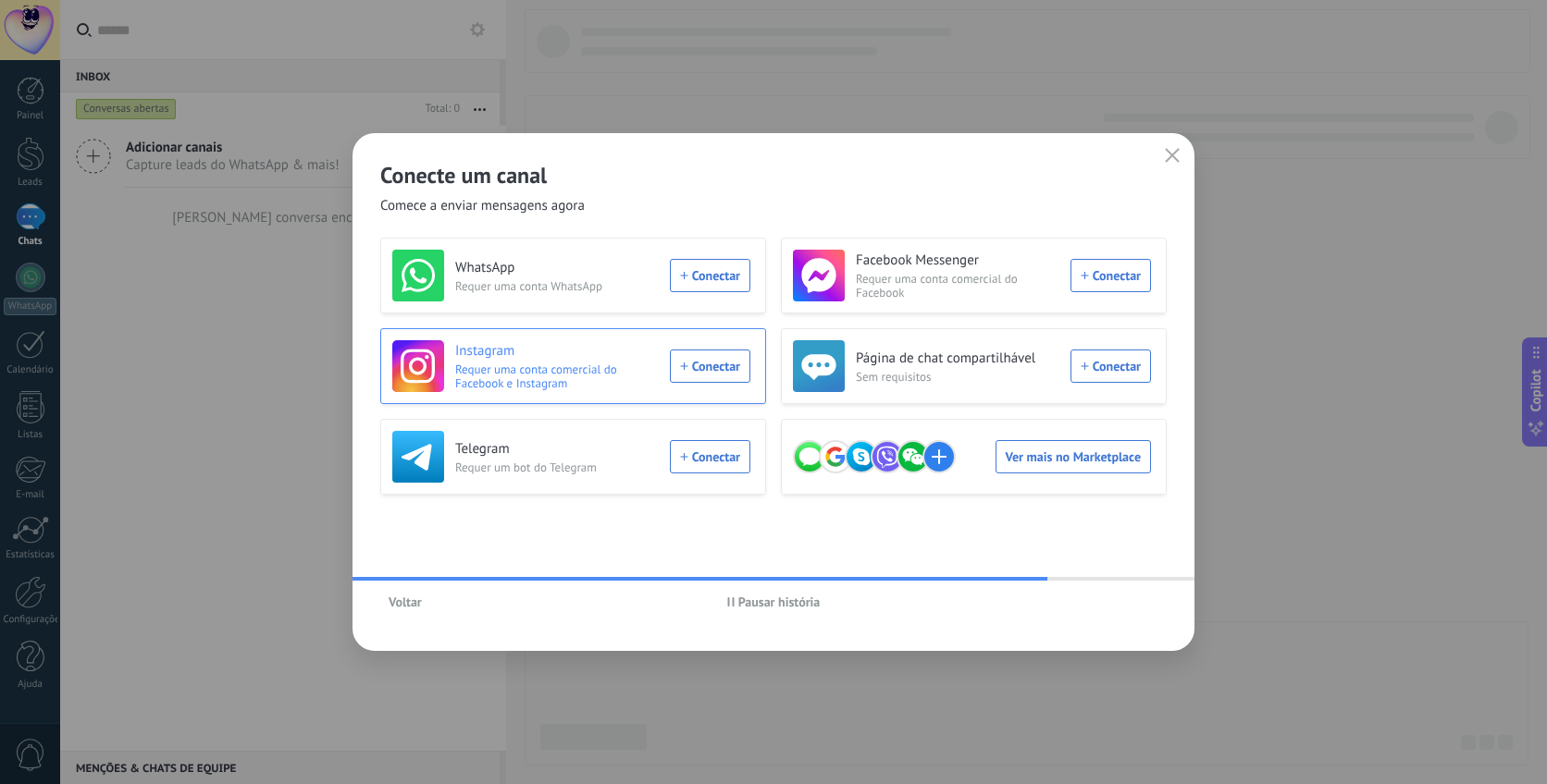
click at [711, 366] on div "Instagram Requer uma conta comercial do Facebook e Instagram Conectar" at bounding box center [572, 366] width 358 height 51
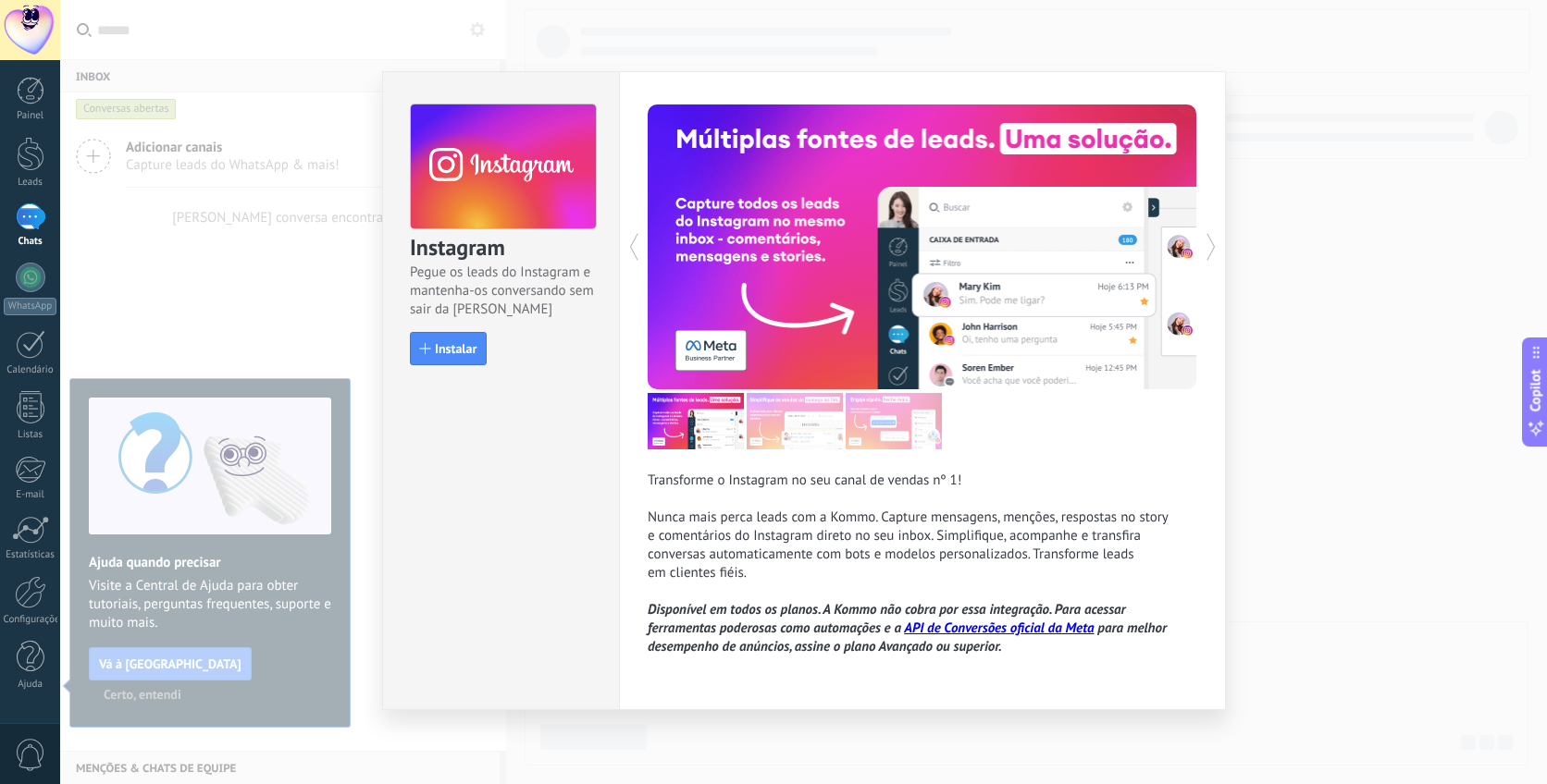
click at [573, 500] on div "Instagram Pegue os leads do Instagram e mantenha-os conversando sem sair da Kom…" at bounding box center [500, 391] width 236 height 639
click at [455, 349] on span "Instalar" at bounding box center [456, 348] width 42 height 13
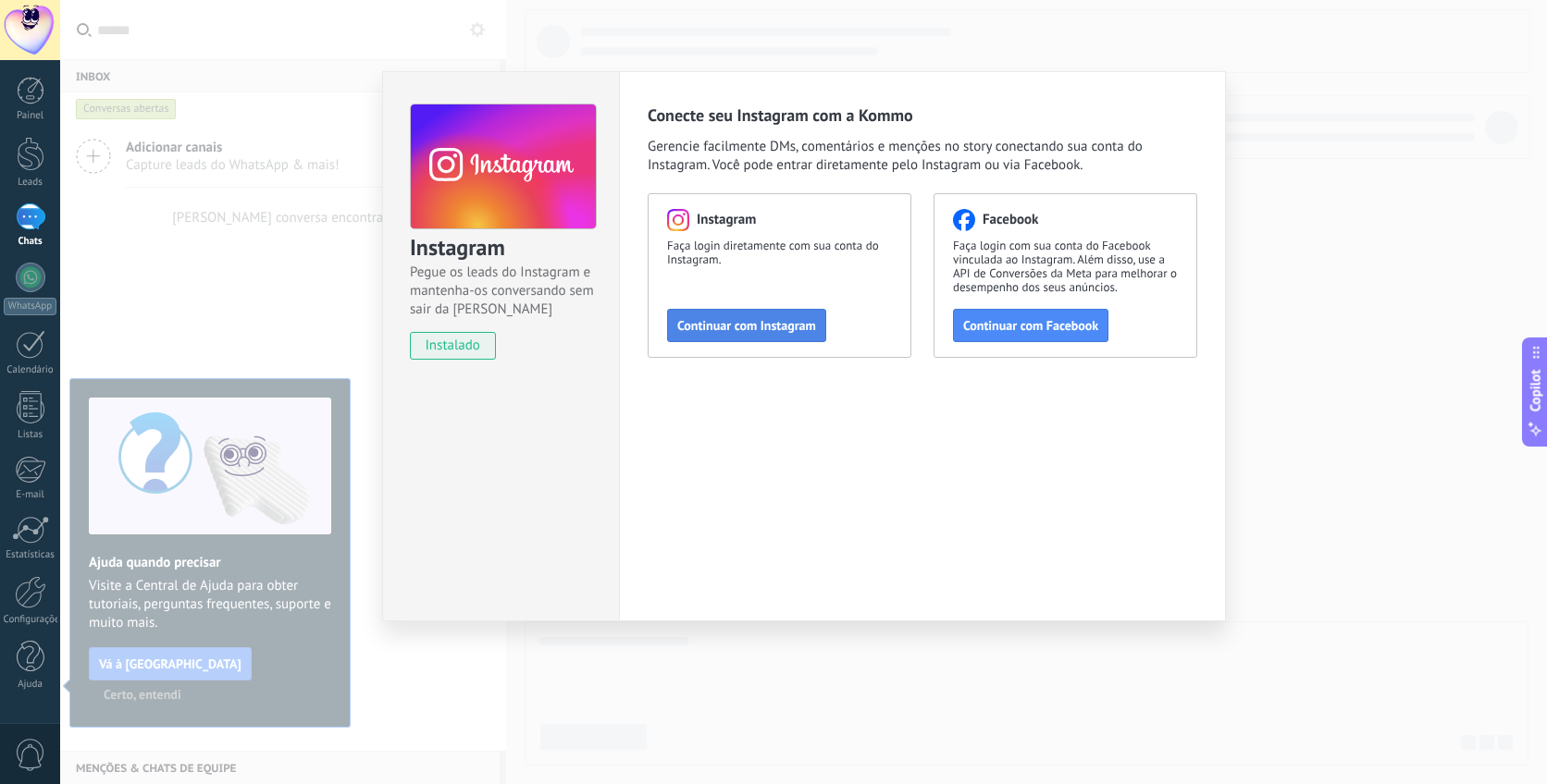
click at [801, 332] on span "Continuar com Instagram" at bounding box center [747, 325] width 138 height 13
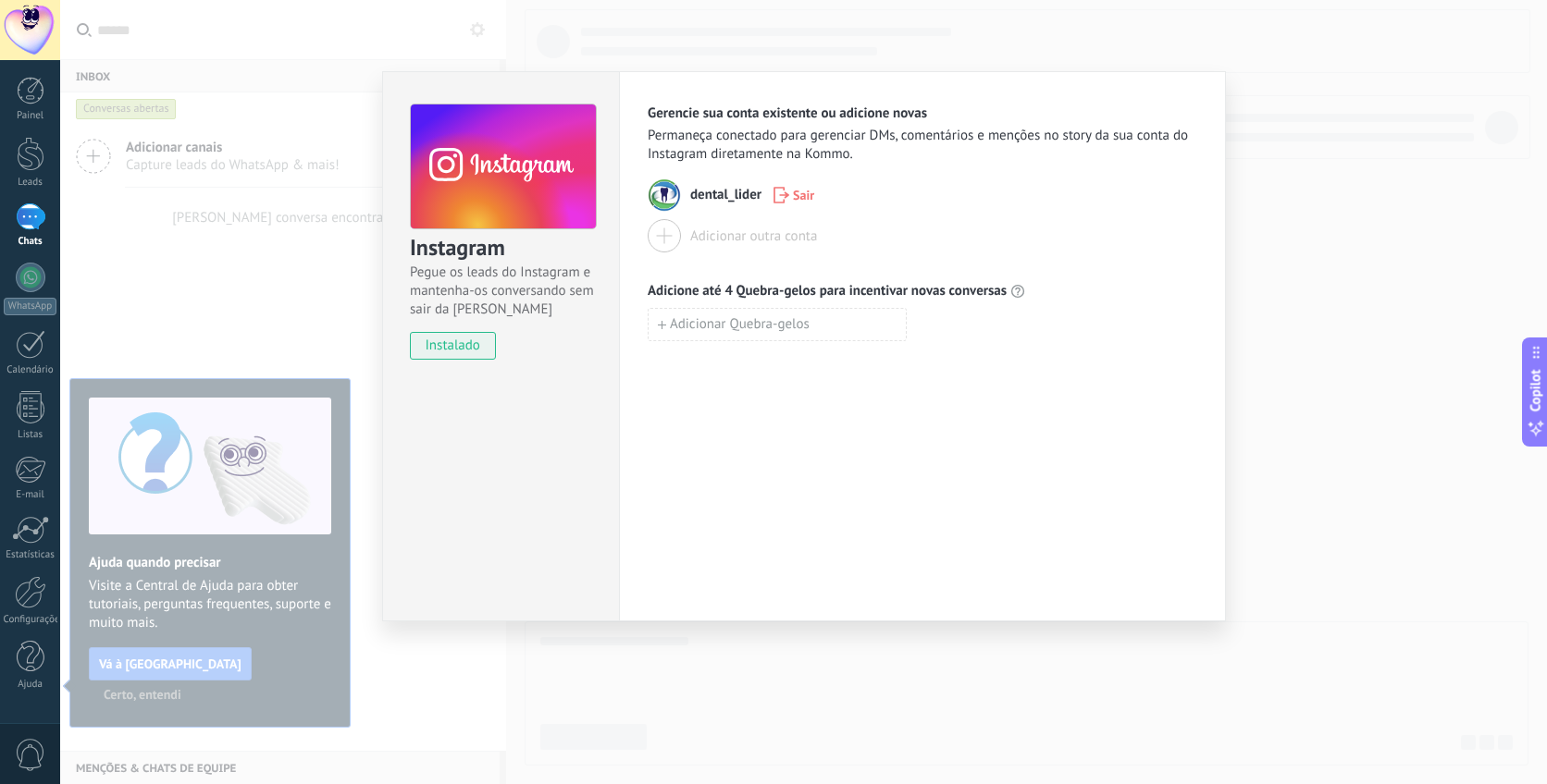
click at [1322, 218] on div "Instagram Pegue os leads do Instagram e mantenha-os conversando sem sair da Kom…" at bounding box center [803, 392] width 1487 height 784
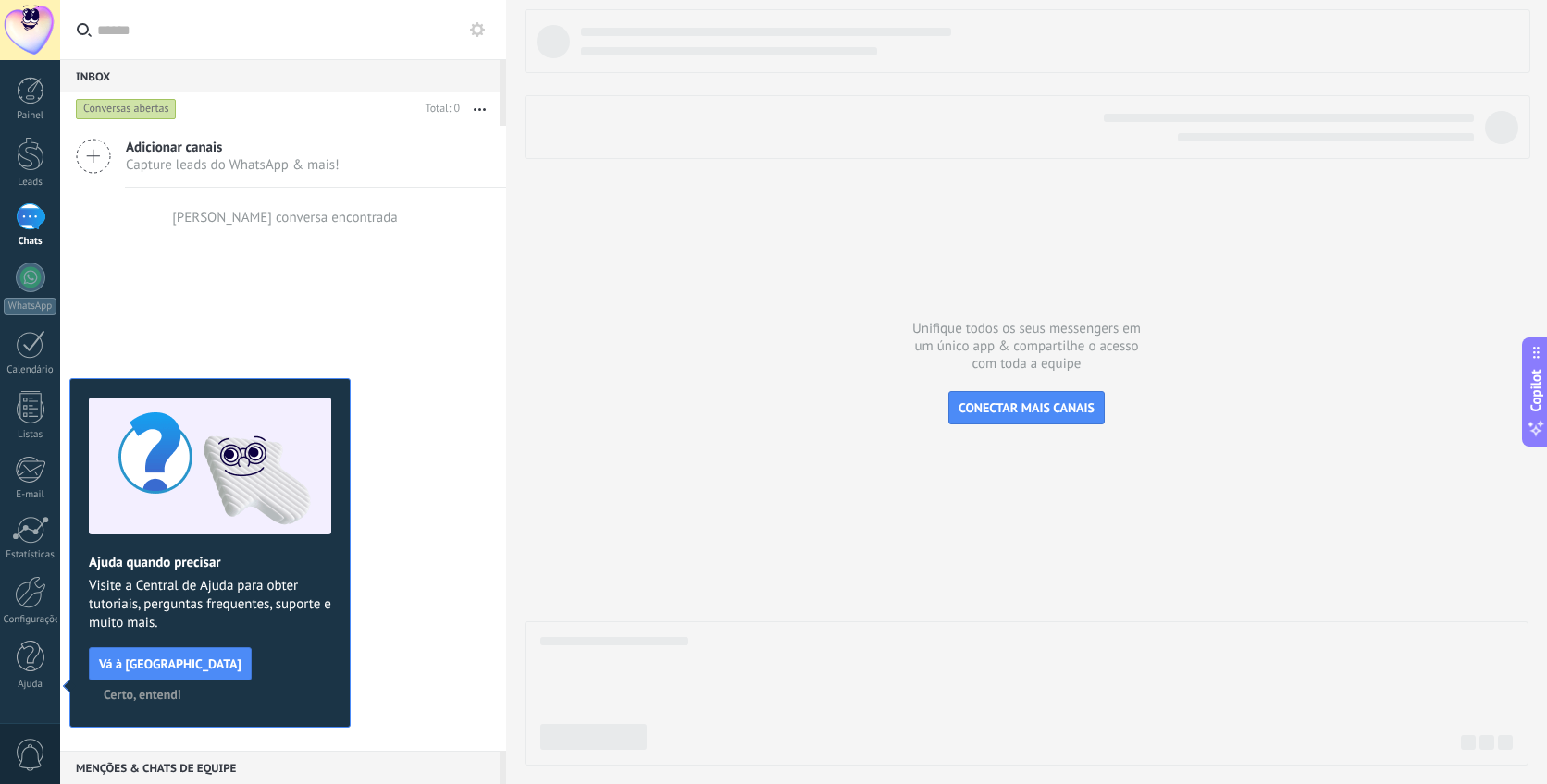
click at [486, 297] on div "Adicionar canais Capture leads do WhatsApp & mais! Nenhuma conversa encontrada" at bounding box center [283, 438] width 446 height 625
click at [32, 283] on div at bounding box center [31, 278] width 30 height 30
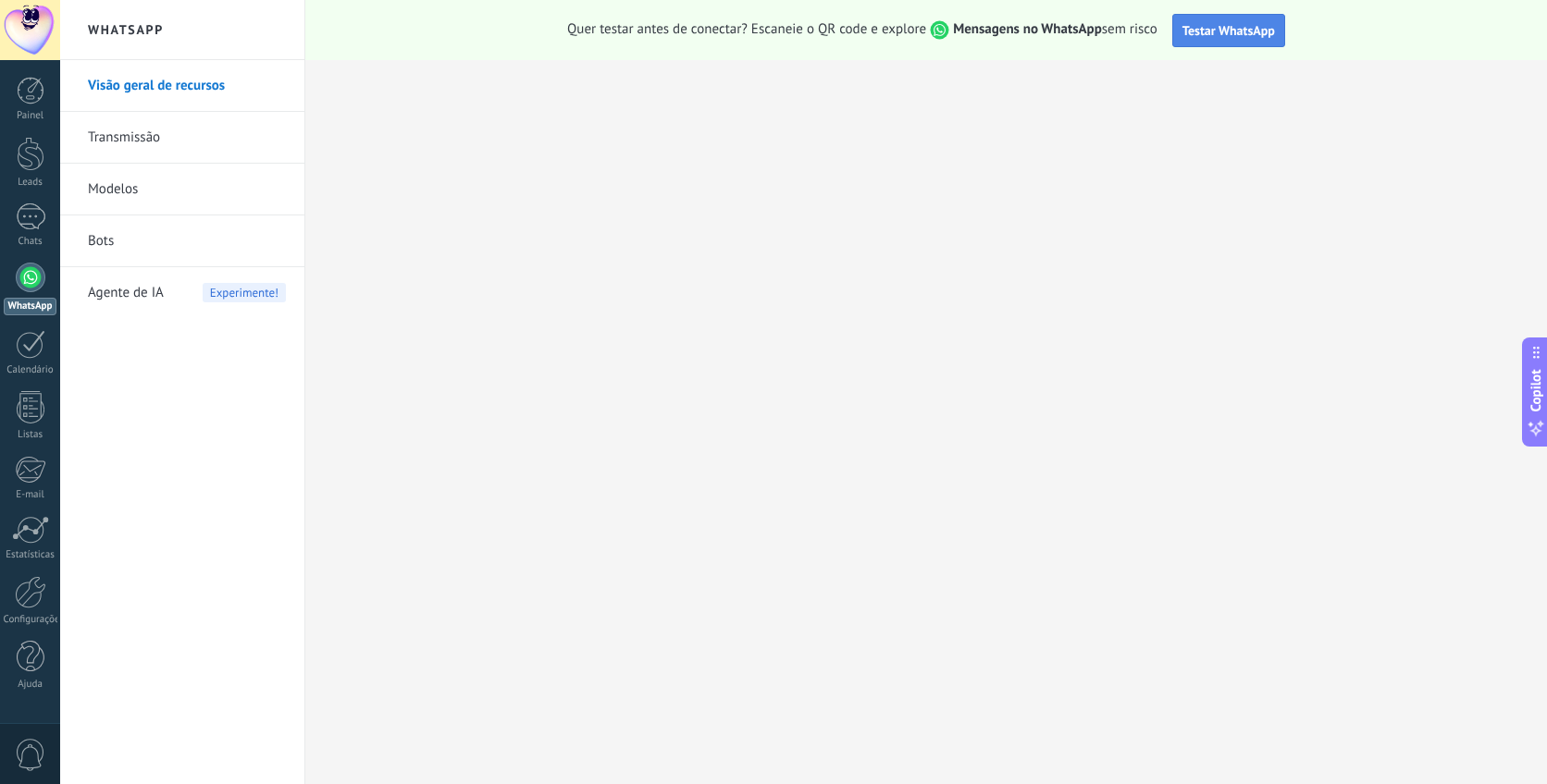
click at [1212, 34] on span "Testar WhatsApp" at bounding box center [1228, 30] width 93 height 17
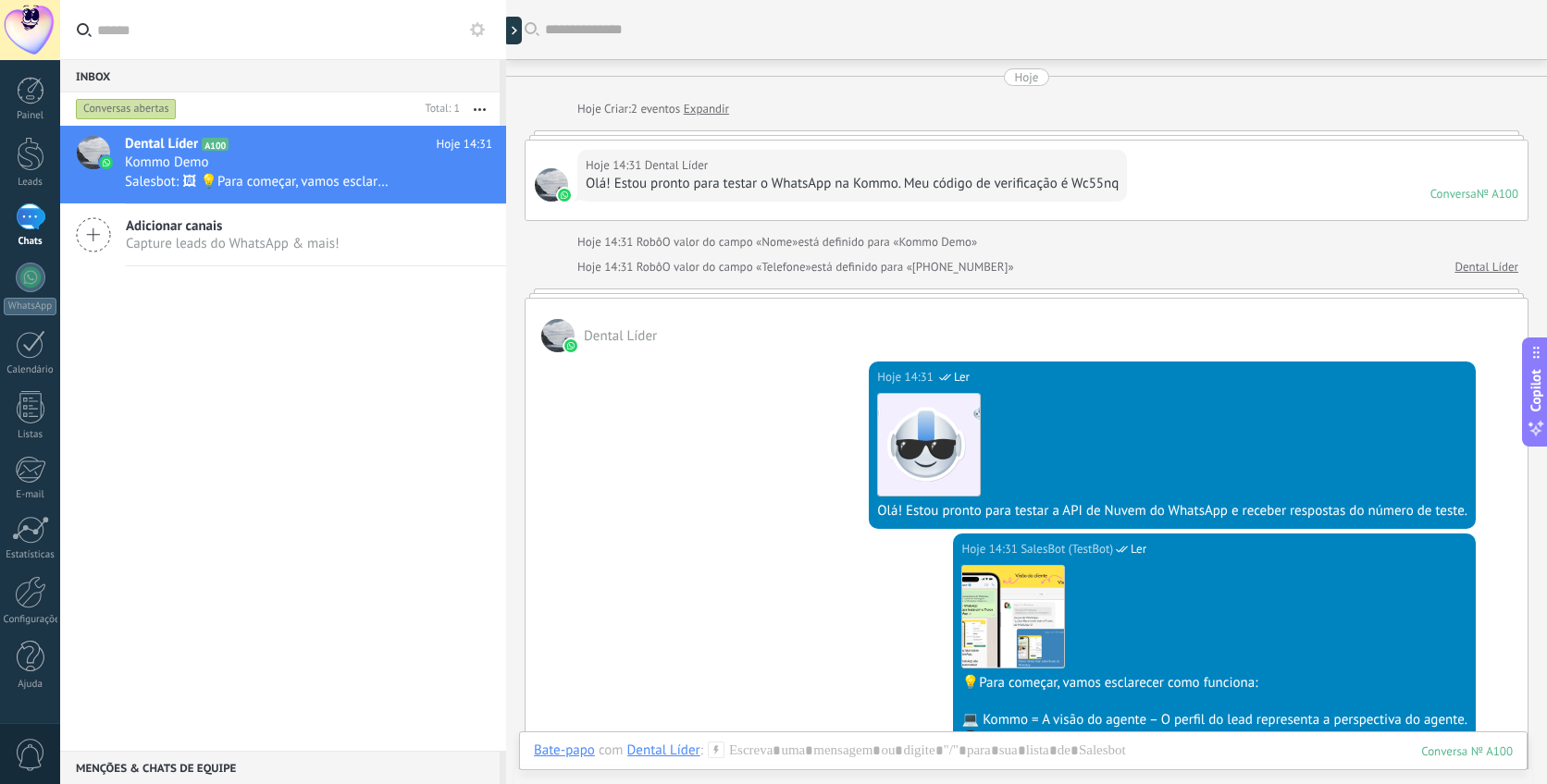
click at [694, 185] on div "Olá! Estou pronto para testar o WhatsApp na Kommo. Meu código de verificação é …" at bounding box center [852, 184] width 533 height 19
click at [686, 318] on div "Dental Líder" at bounding box center [1026, 325] width 1002 height 53
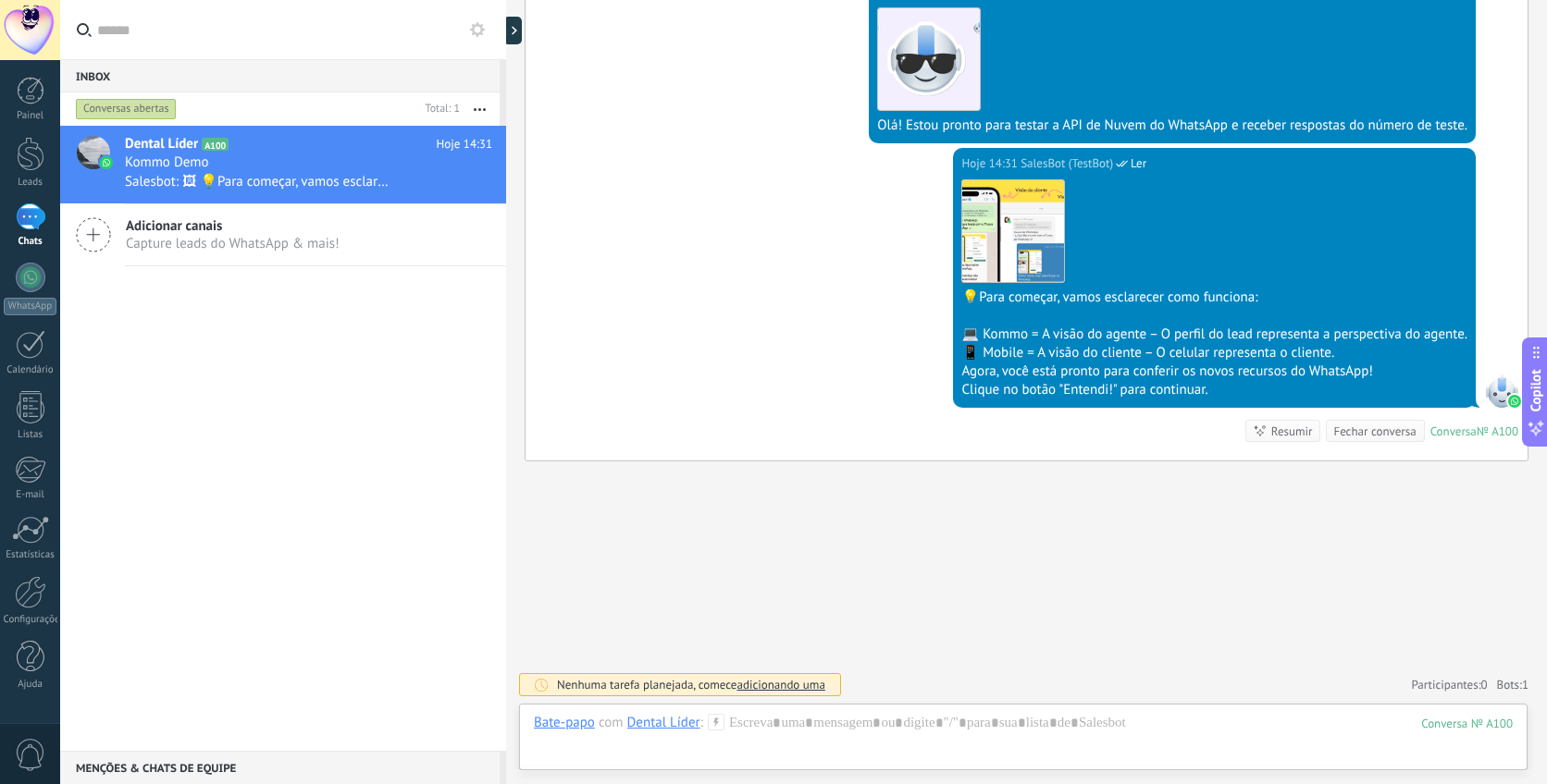
scroll to position [386, 0]
click at [864, 723] on div at bounding box center [1024, 741] width 979 height 55
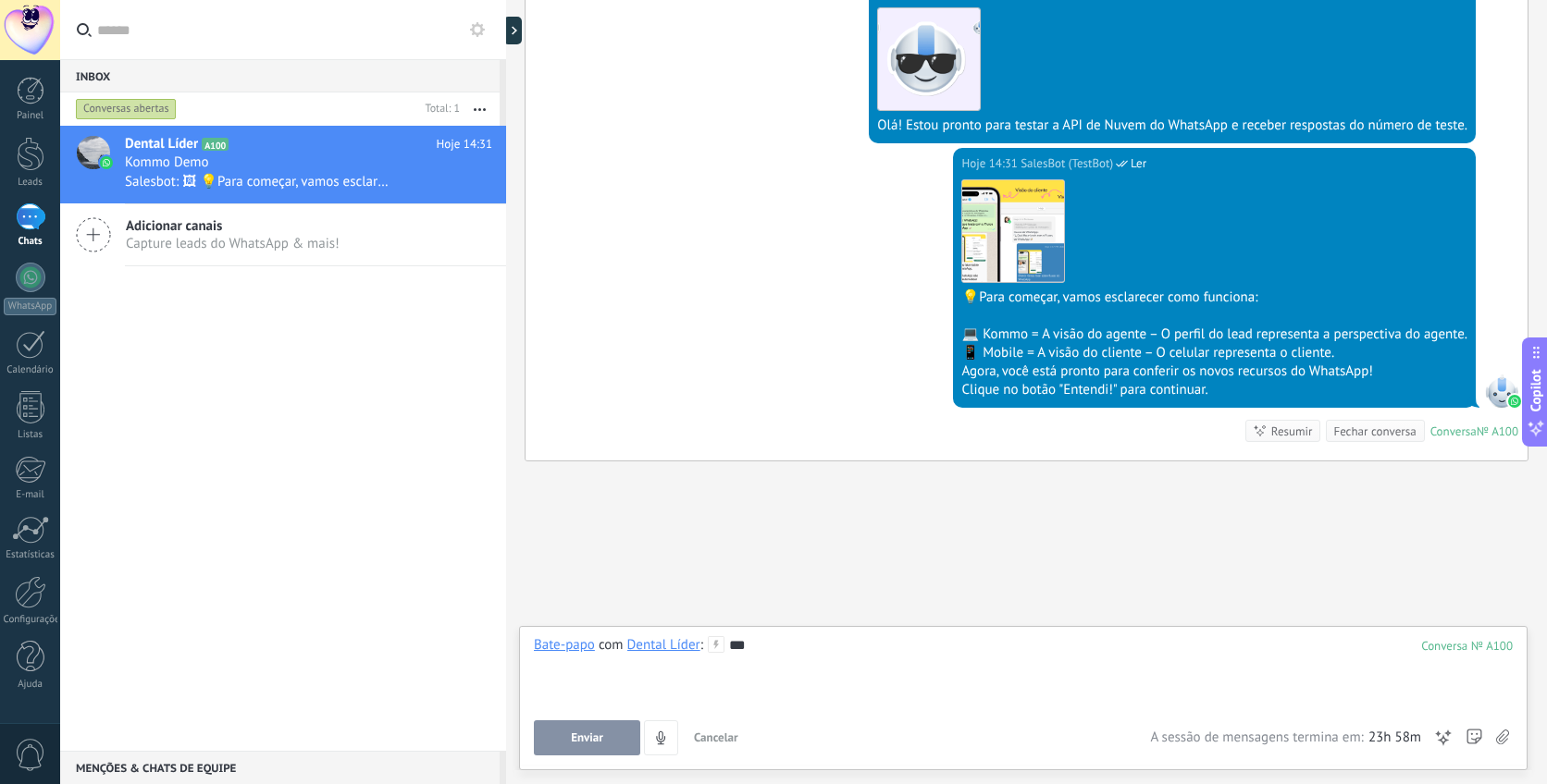
click at [603, 735] on button "Enviar" at bounding box center [588, 739] width 107 height 36
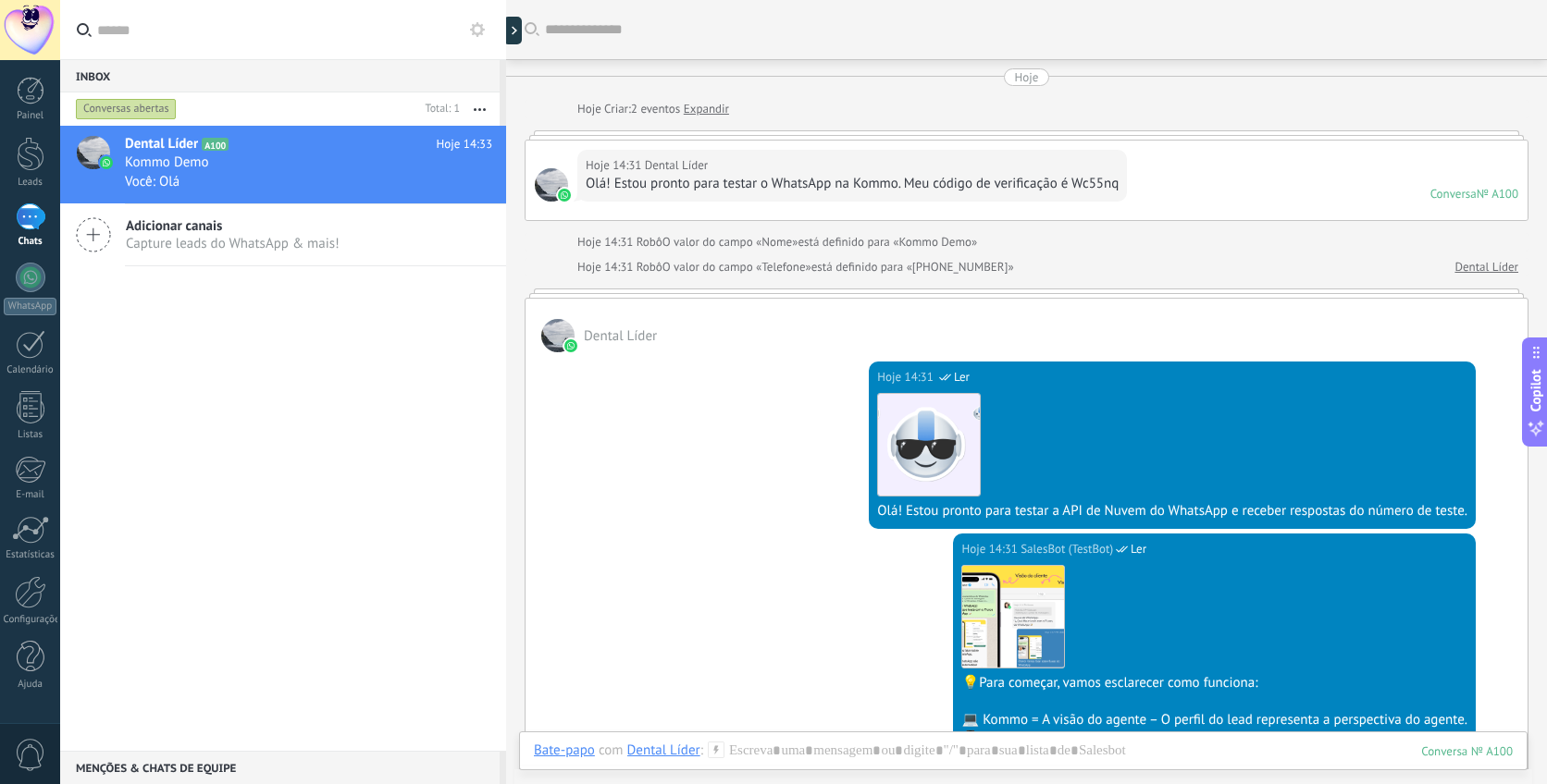
scroll to position [0, 0]
click at [565, 329] on div at bounding box center [558, 336] width 34 height 34
click at [604, 345] on div "Dental Líder" at bounding box center [1026, 325] width 1002 height 53
click at [598, 332] on span "Dental Líder" at bounding box center [620, 336] width 73 height 18
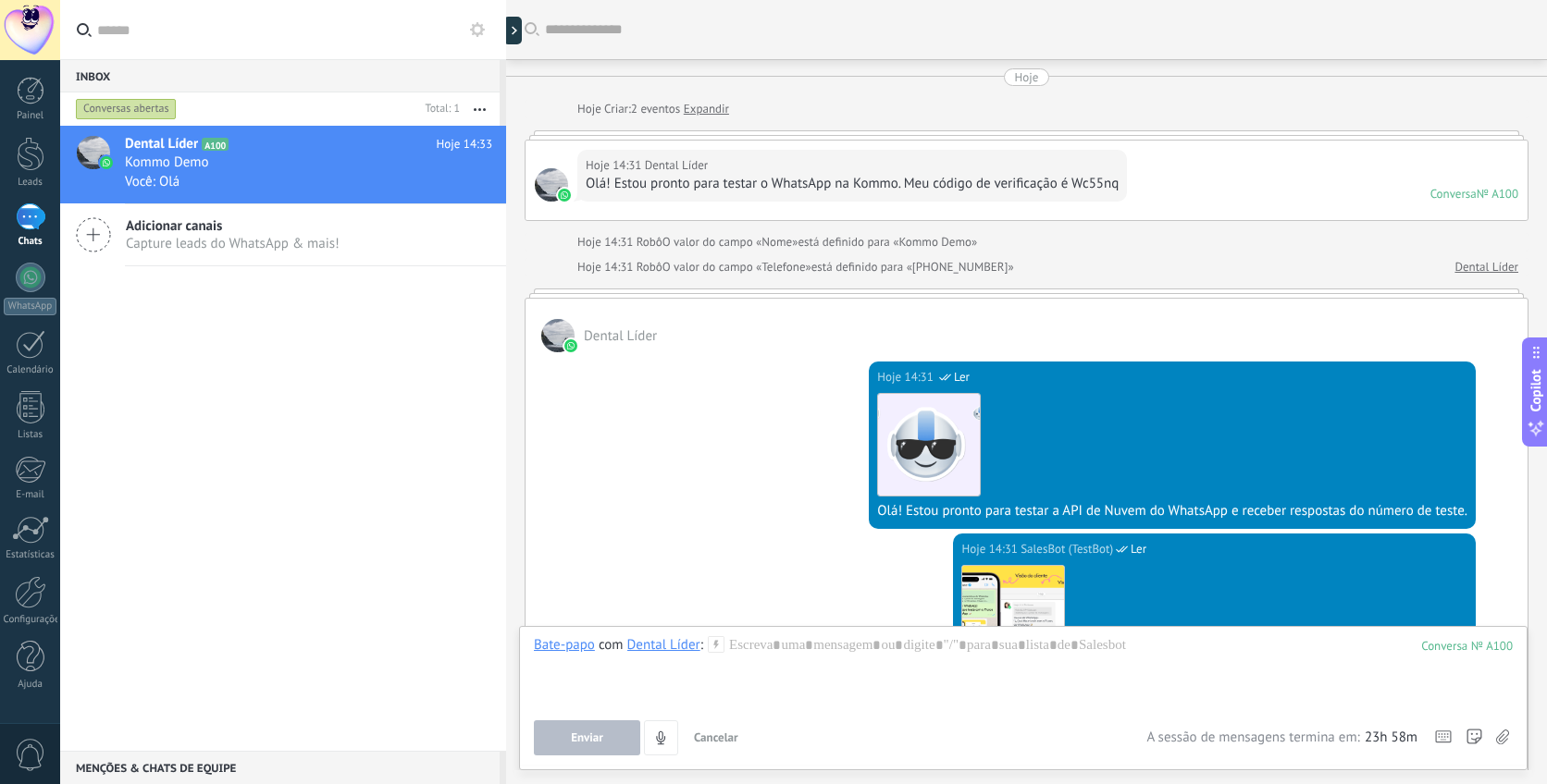
click at [698, 537] on div "Hoje 14:31 SalesBot (TestBot) Ler Download 💡Para começar, vamos esclarecer como…" at bounding box center [1026, 673] width 1002 height 279
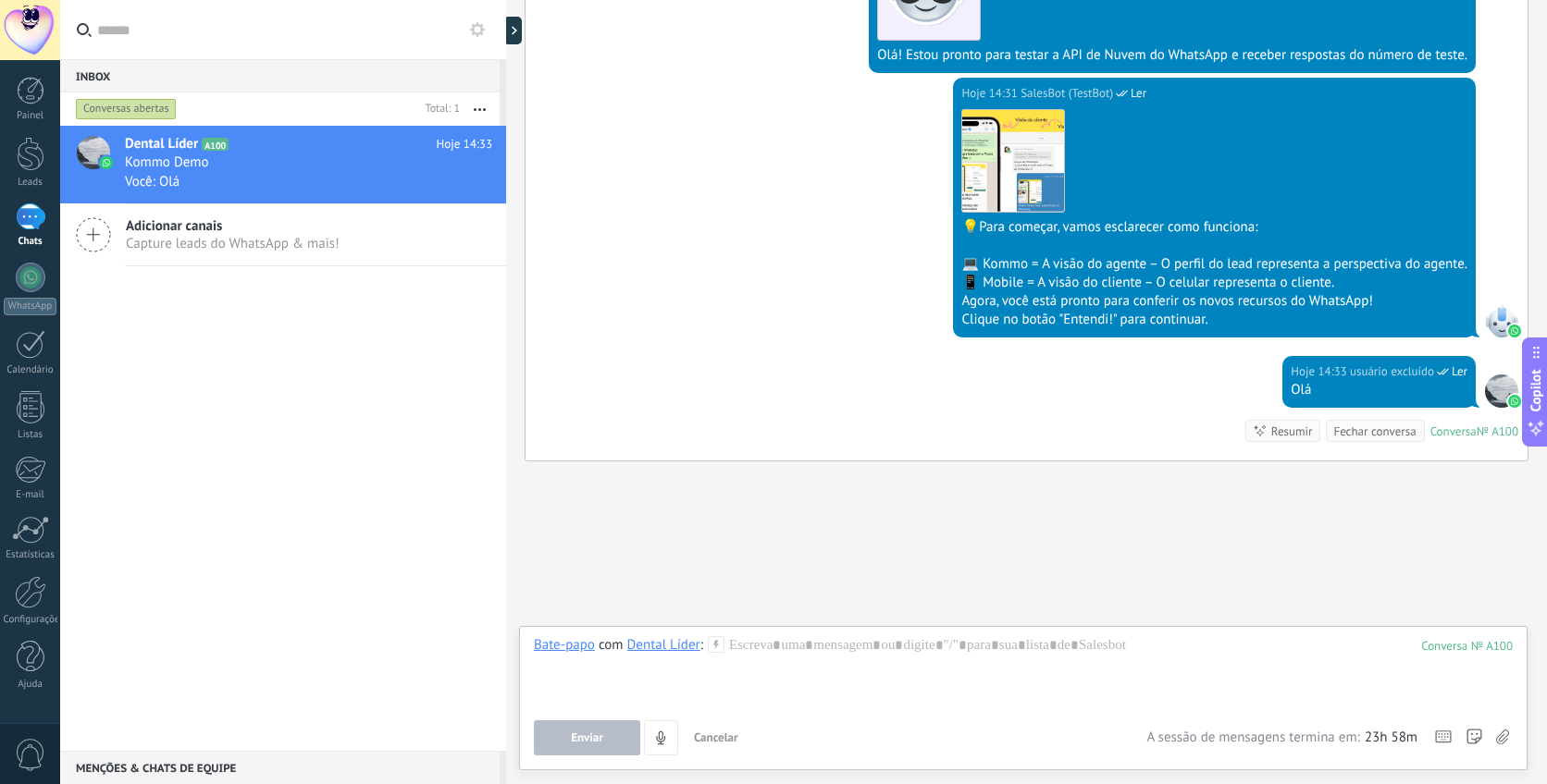
scroll to position [456, 0]
click at [1238, 283] on div "📱 Mobile = A visão do cliente – O celular representa o cliente." at bounding box center [1215, 283] width 506 height 19
click at [1089, 326] on div "Clique no botão "Entendi!" para continuar." at bounding box center [1215, 319] width 506 height 19
click at [1337, 436] on div "Fechar conversa" at bounding box center [1374, 431] width 82 height 18
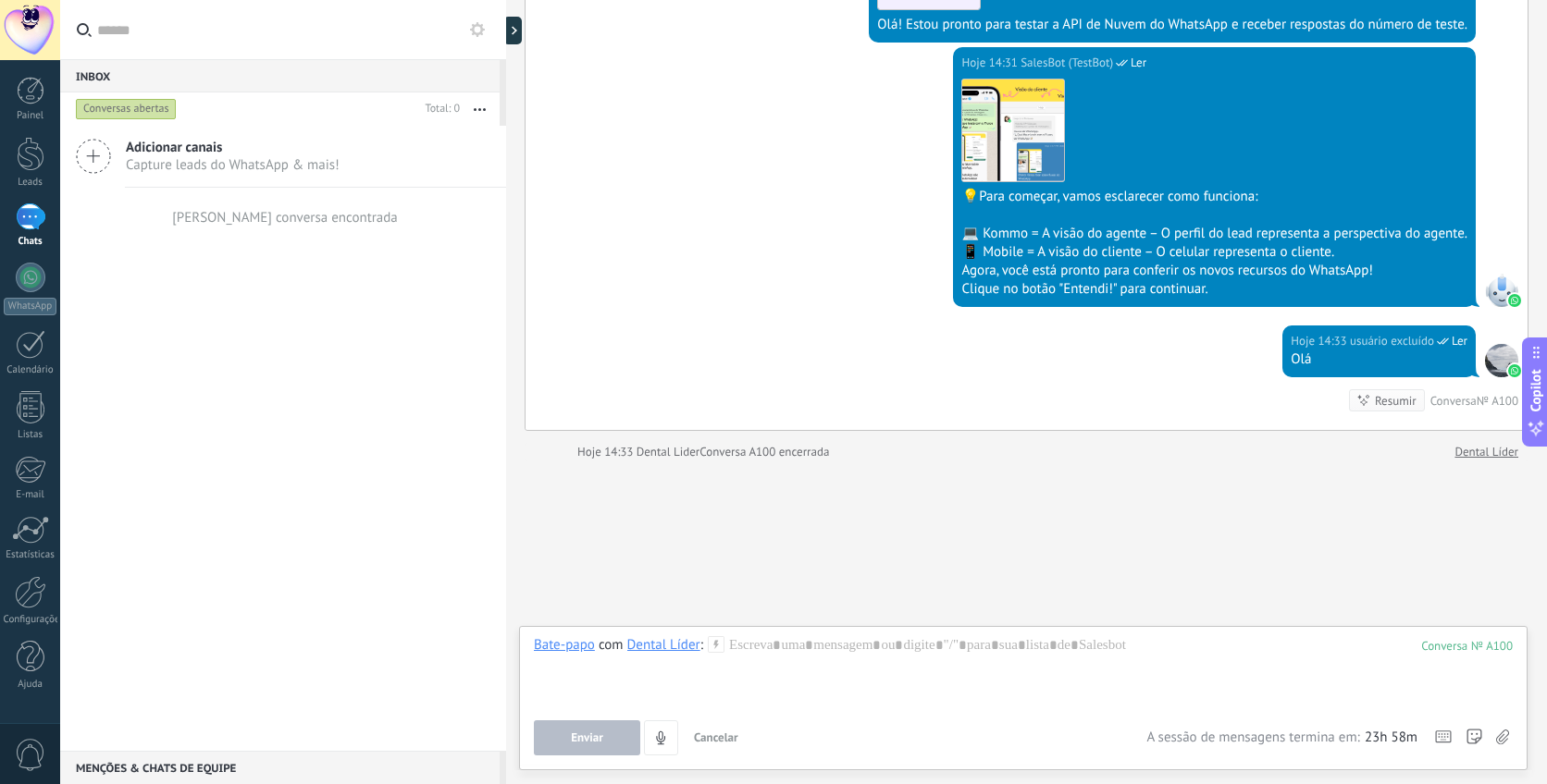
click at [31, 211] on div "1" at bounding box center [31, 217] width 30 height 27
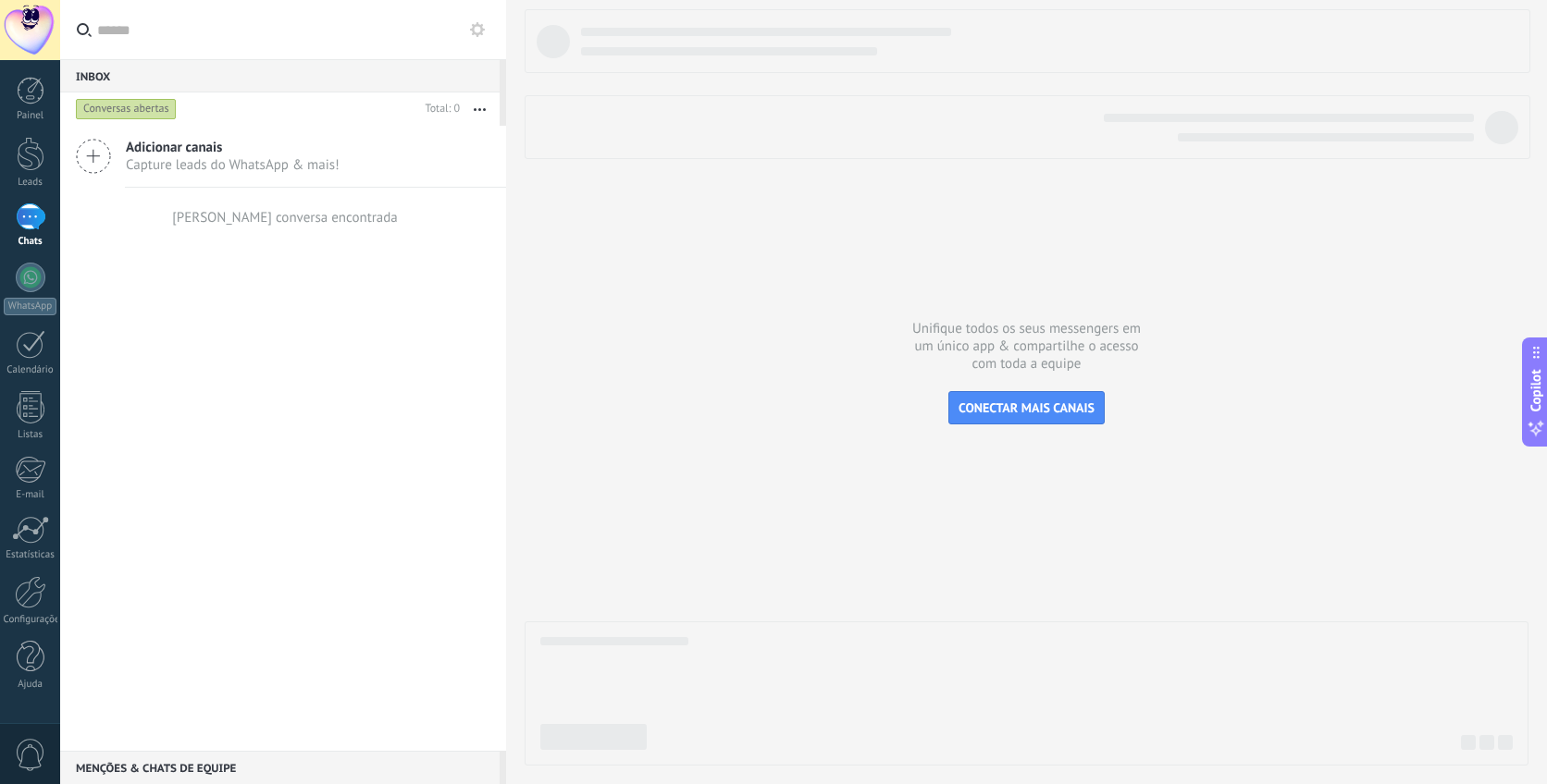
click at [288, 152] on span "Adicionar canais" at bounding box center [232, 147] width 214 height 18
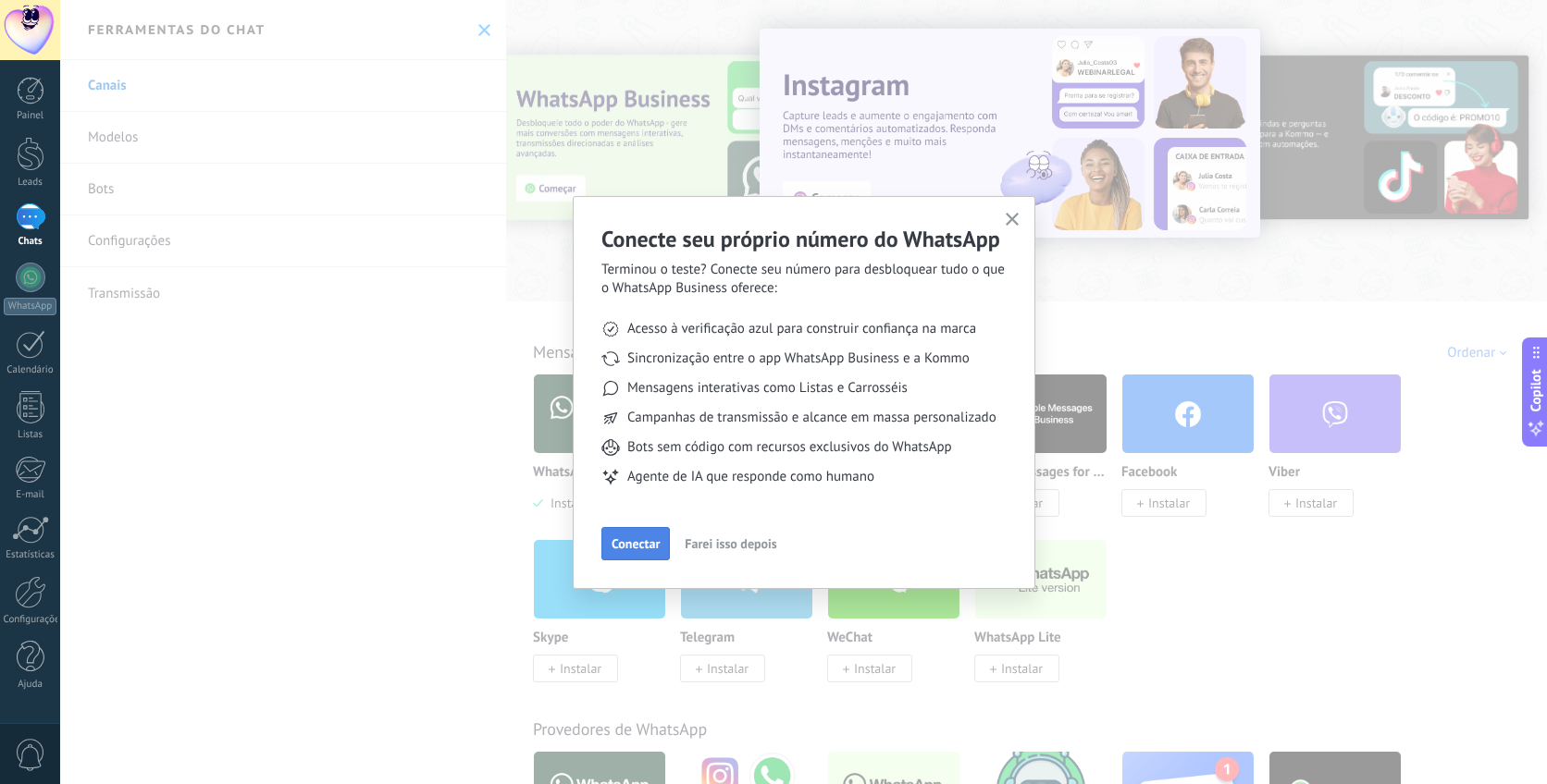
click at [656, 540] on span "Conectar" at bounding box center [635, 543] width 48 height 13
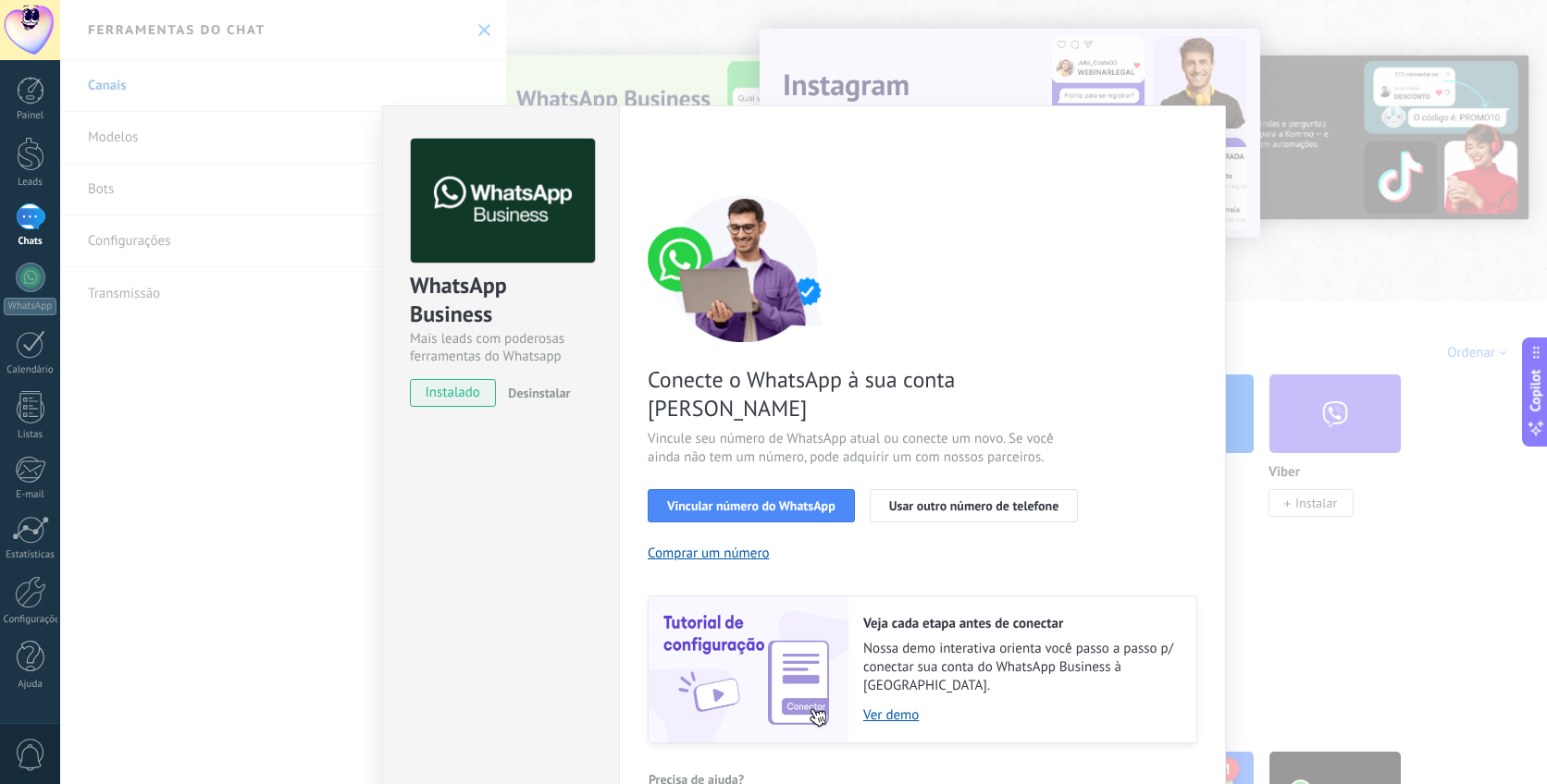
scroll to position [11, 0]
click at [1248, 338] on div "WhatsApp Business Mais leads com poderosas ferramentas do Whatsapp instalado De…" at bounding box center [803, 392] width 1487 height 784
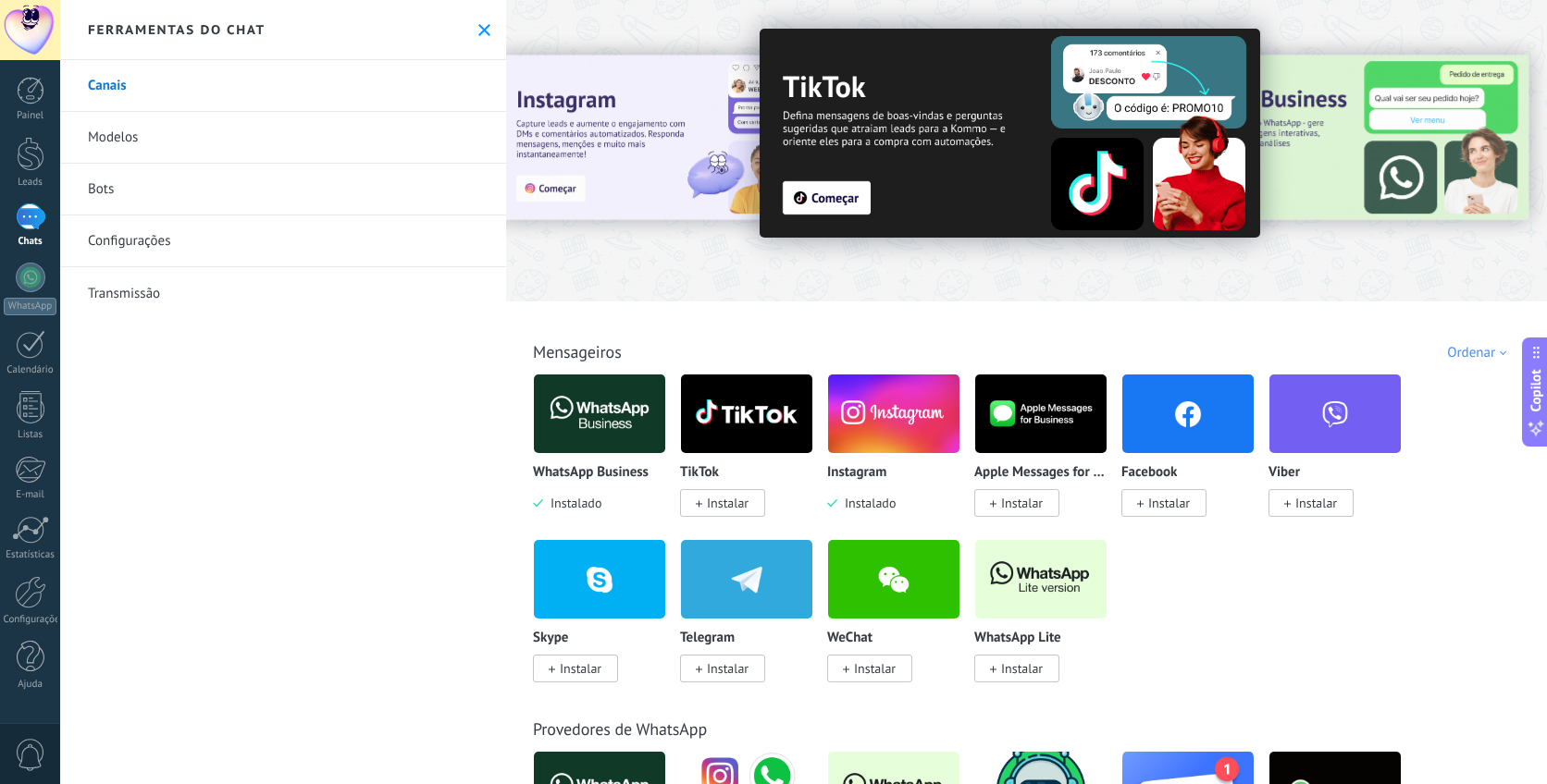
click at [1059, 604] on img at bounding box center [1041, 579] width 132 height 90
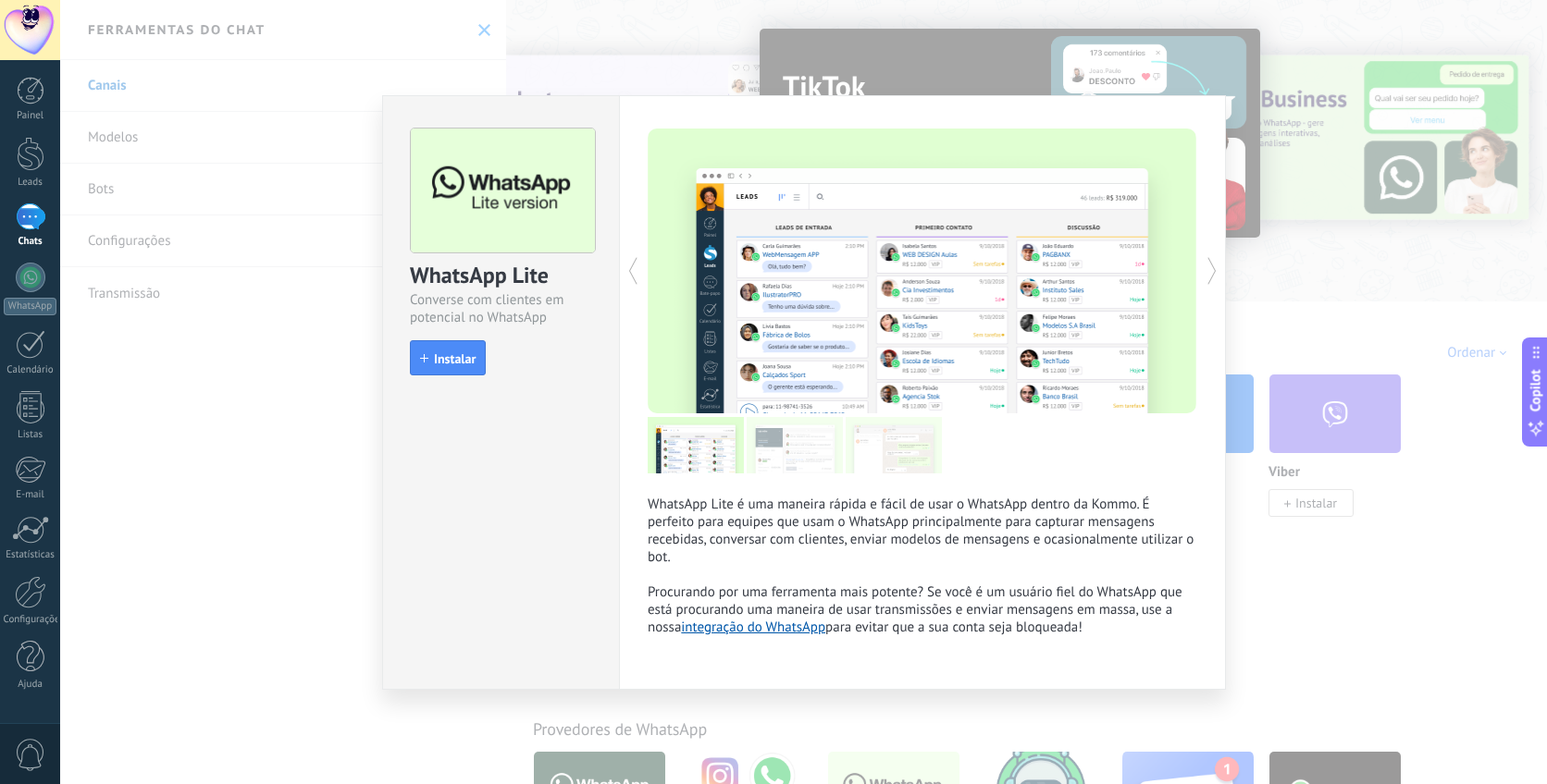
click at [488, 359] on div "install Instalar" at bounding box center [500, 358] width 182 height 36
click at [475, 359] on span "Instalar" at bounding box center [455, 358] width 42 height 13
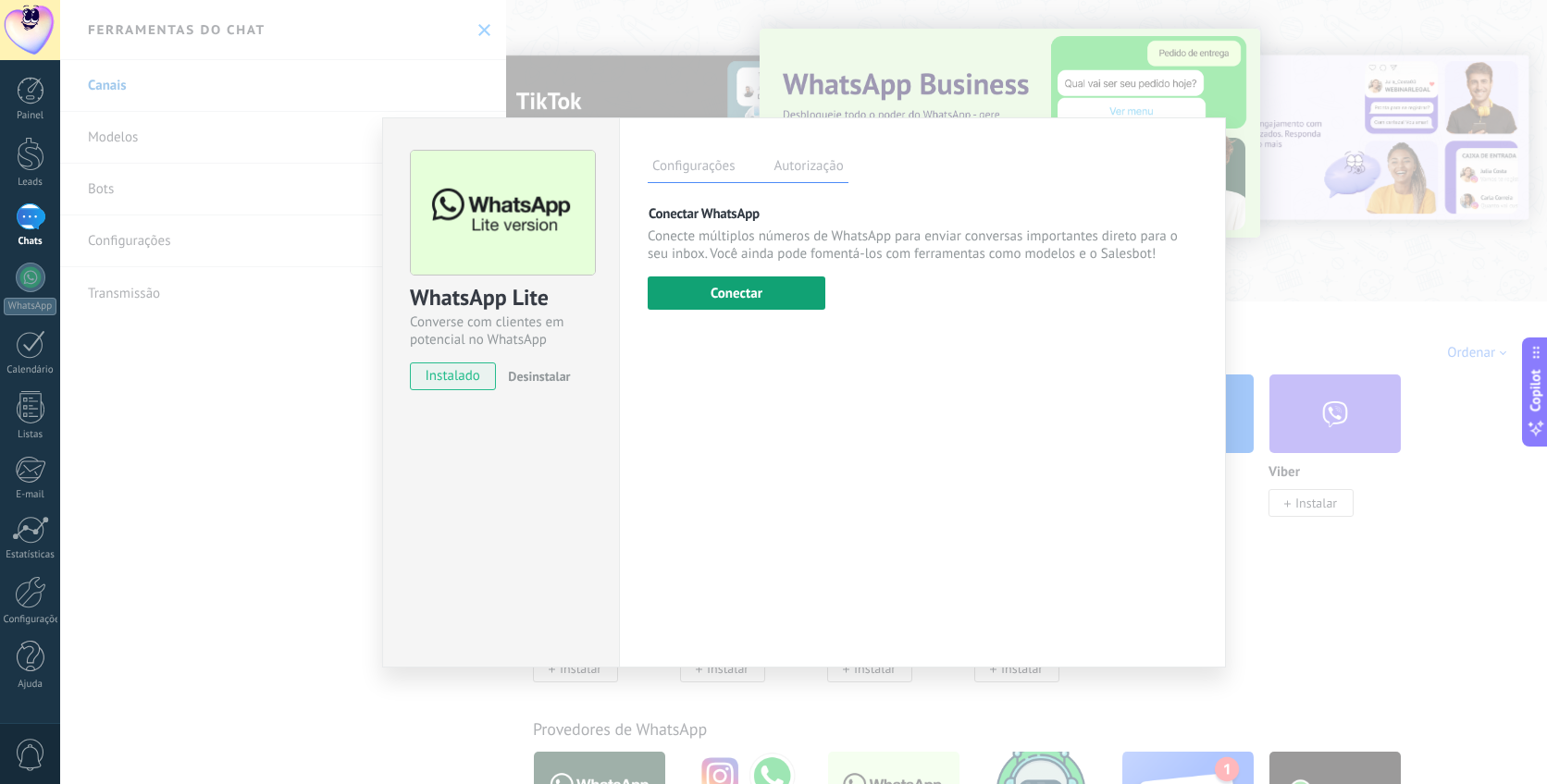
click at [734, 297] on button "Conectar" at bounding box center [737, 294] width 178 height 34
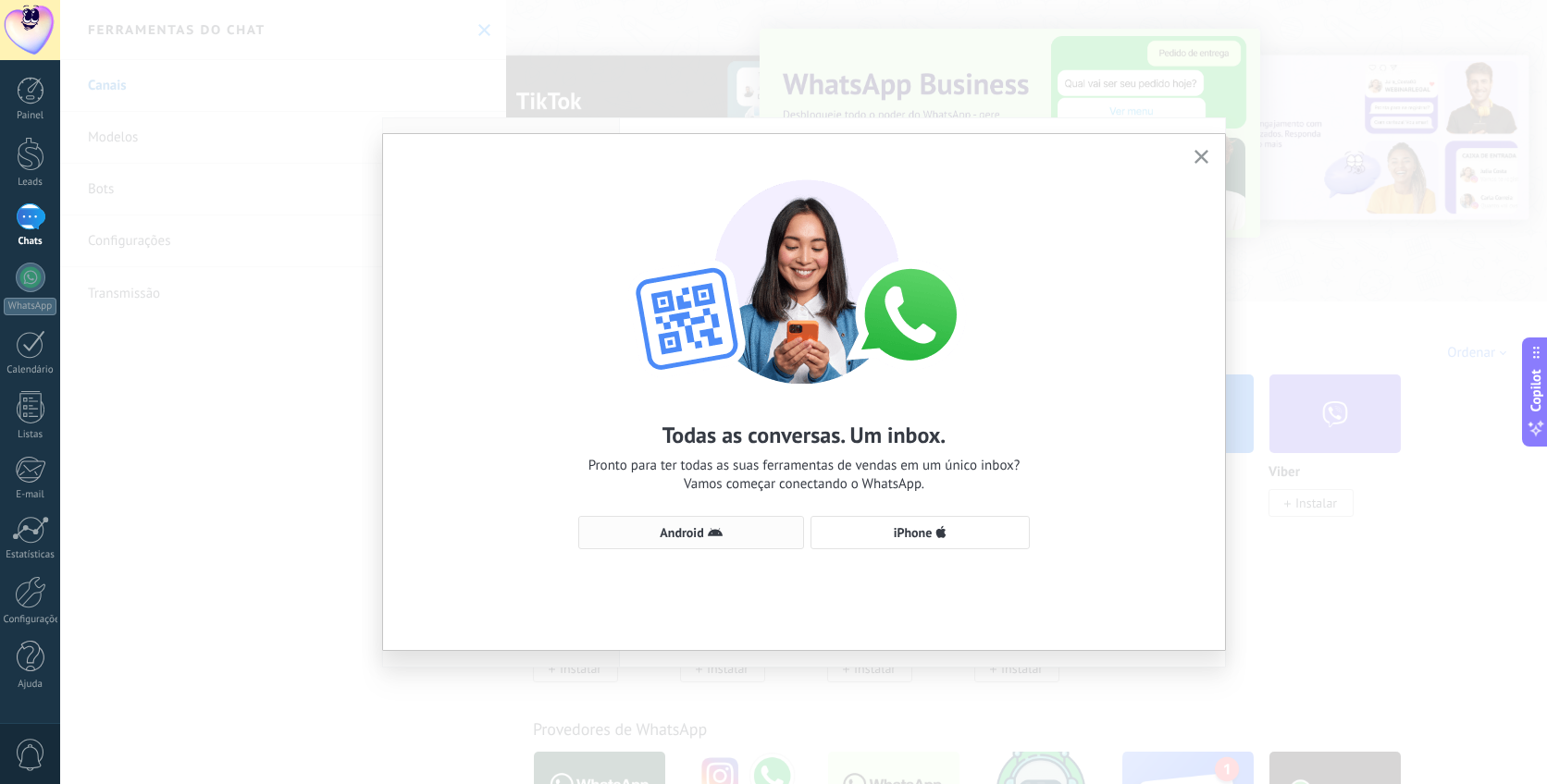
click at [749, 522] on button "Android" at bounding box center [691, 533] width 226 height 34
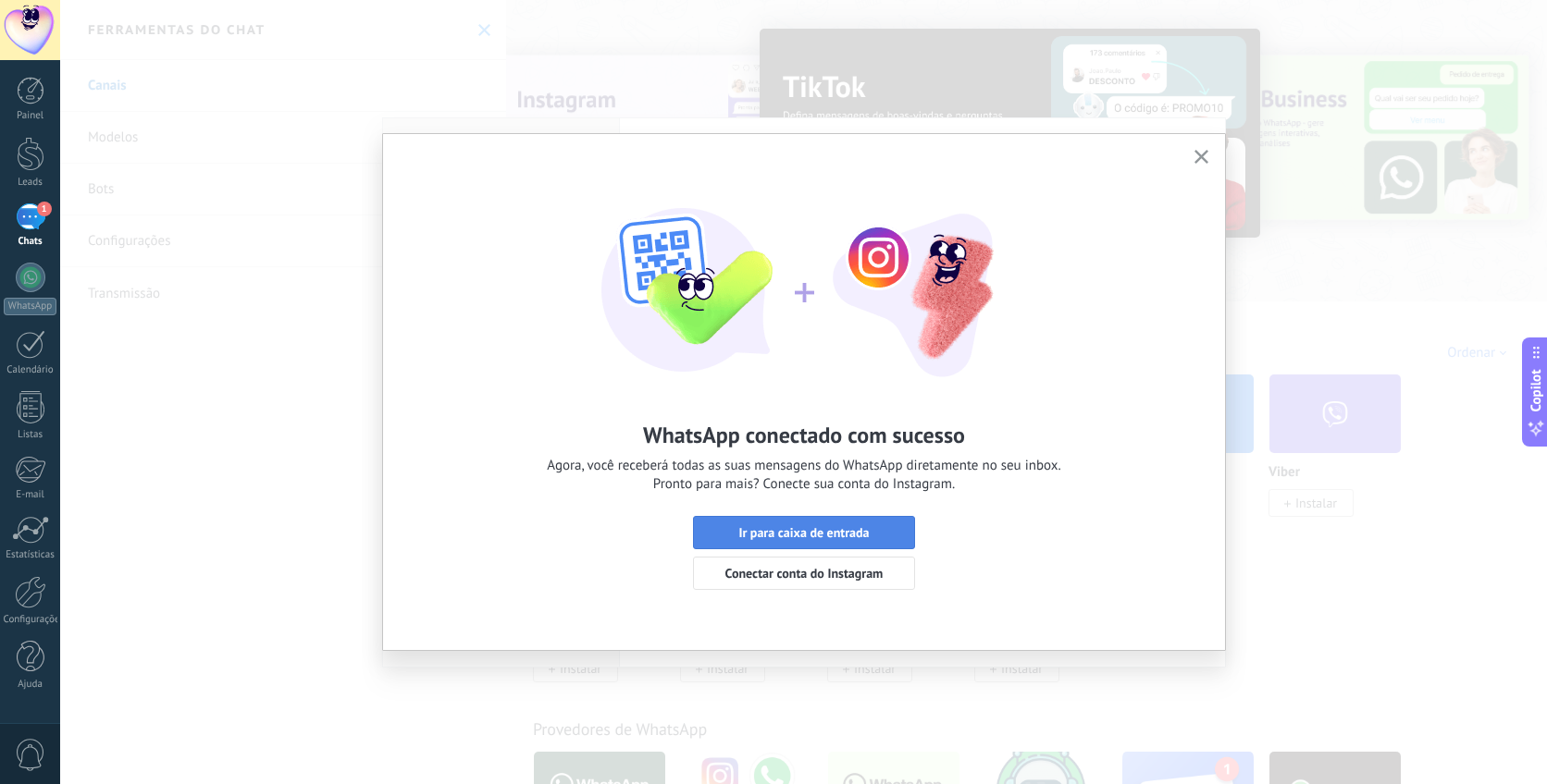
click at [882, 535] on span "Ir para caixa de entrada" at bounding box center [804, 532] width 202 height 13
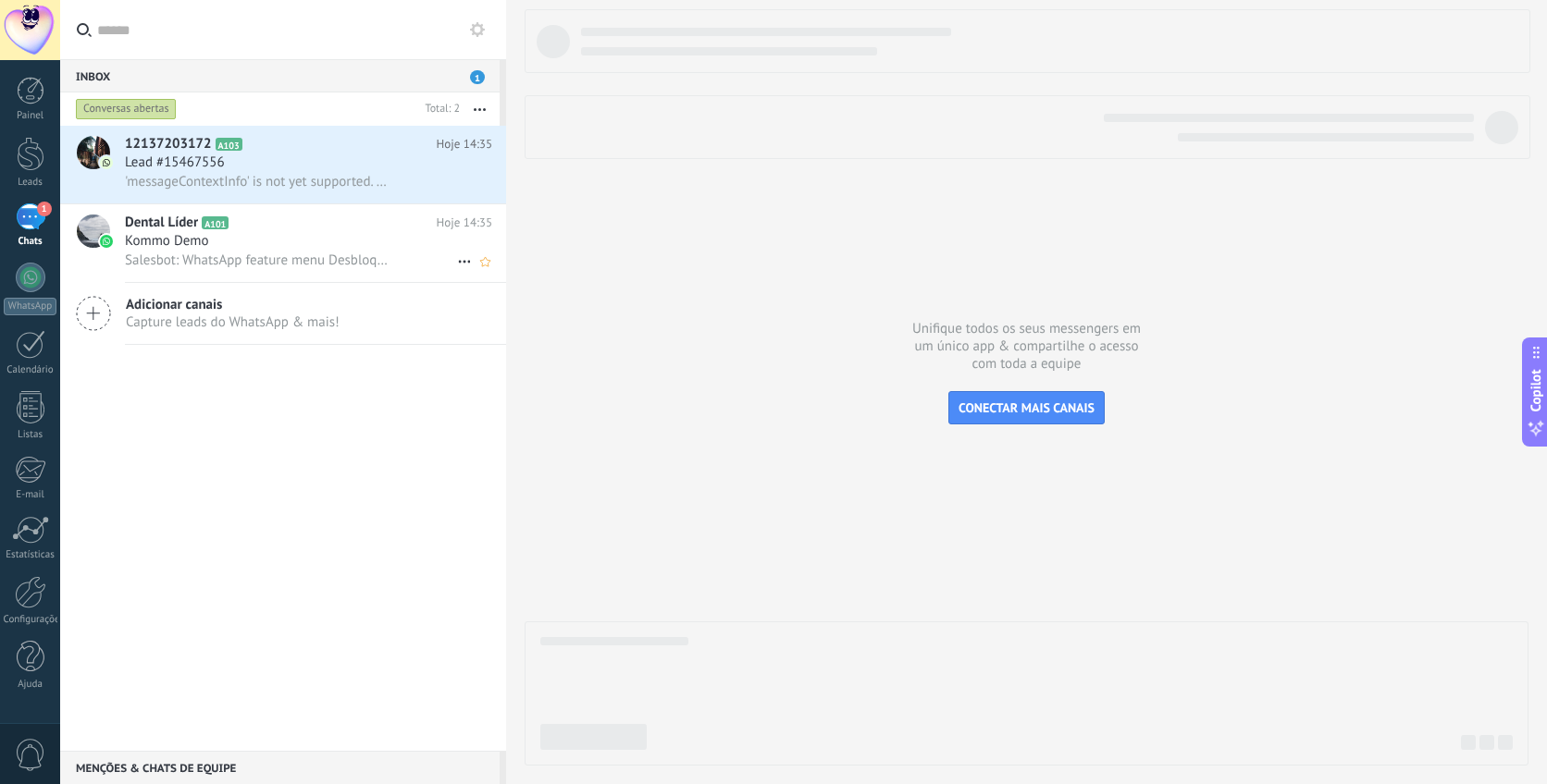
click at [368, 267] on span "Salesbot: WhatsApp feature menu Desbloqueie mensagens aprimoradas no WhatsApp! …" at bounding box center [257, 260] width 265 height 18
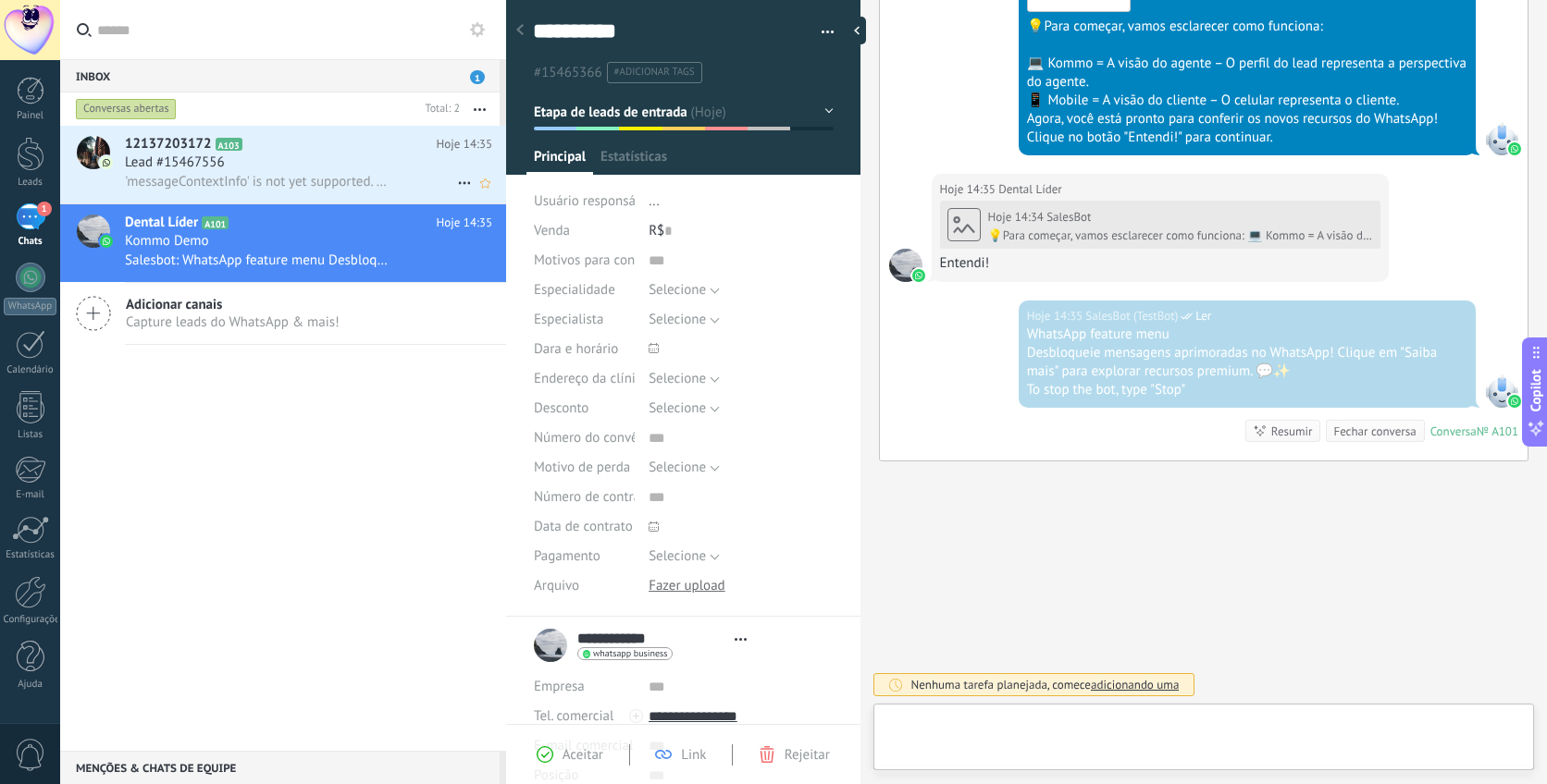
scroll to position [28, 0]
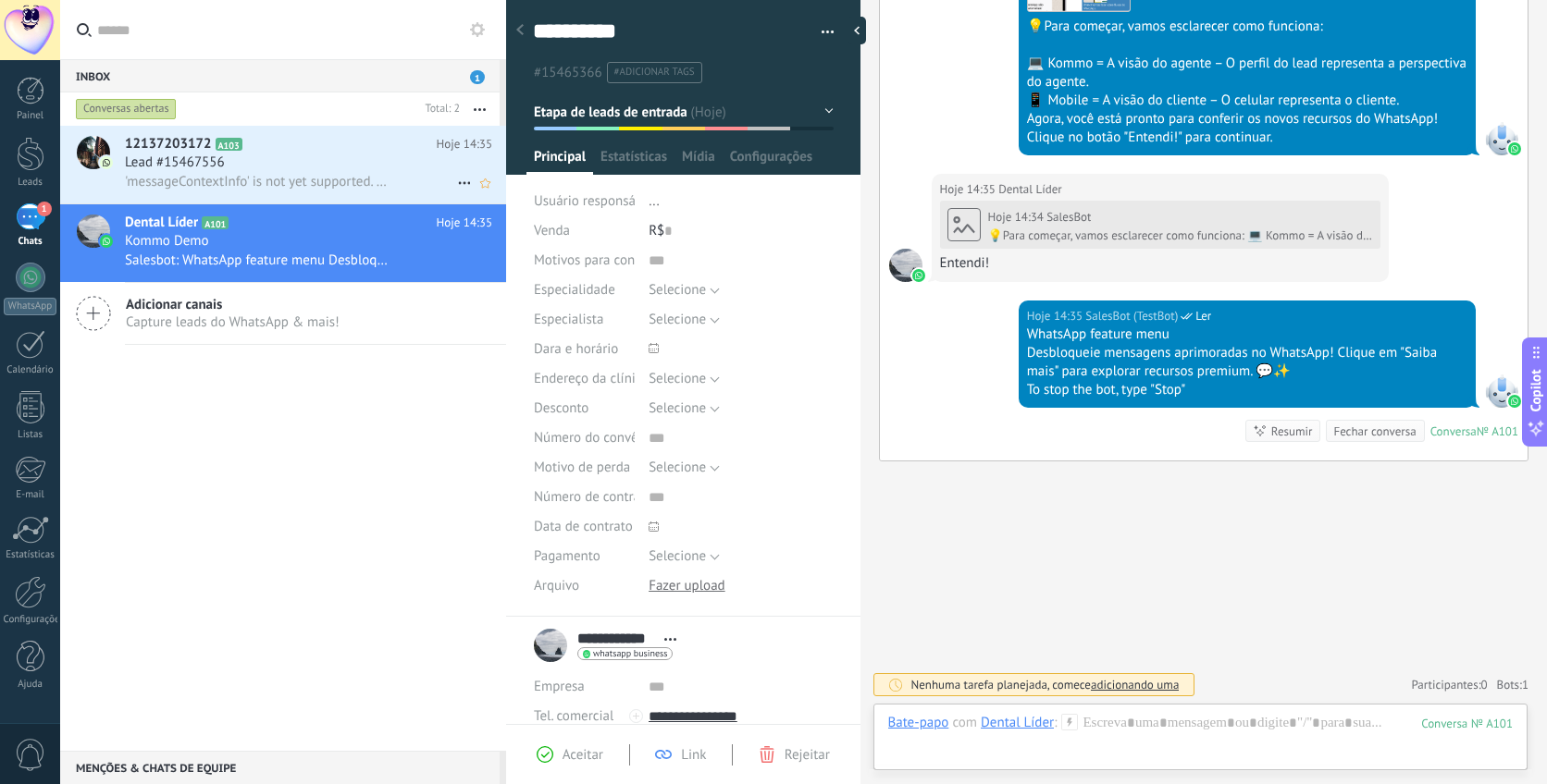
click at [334, 181] on span "'messageContextInfo' is not yet supported. Use your device to view this message." at bounding box center [257, 182] width 265 height 18
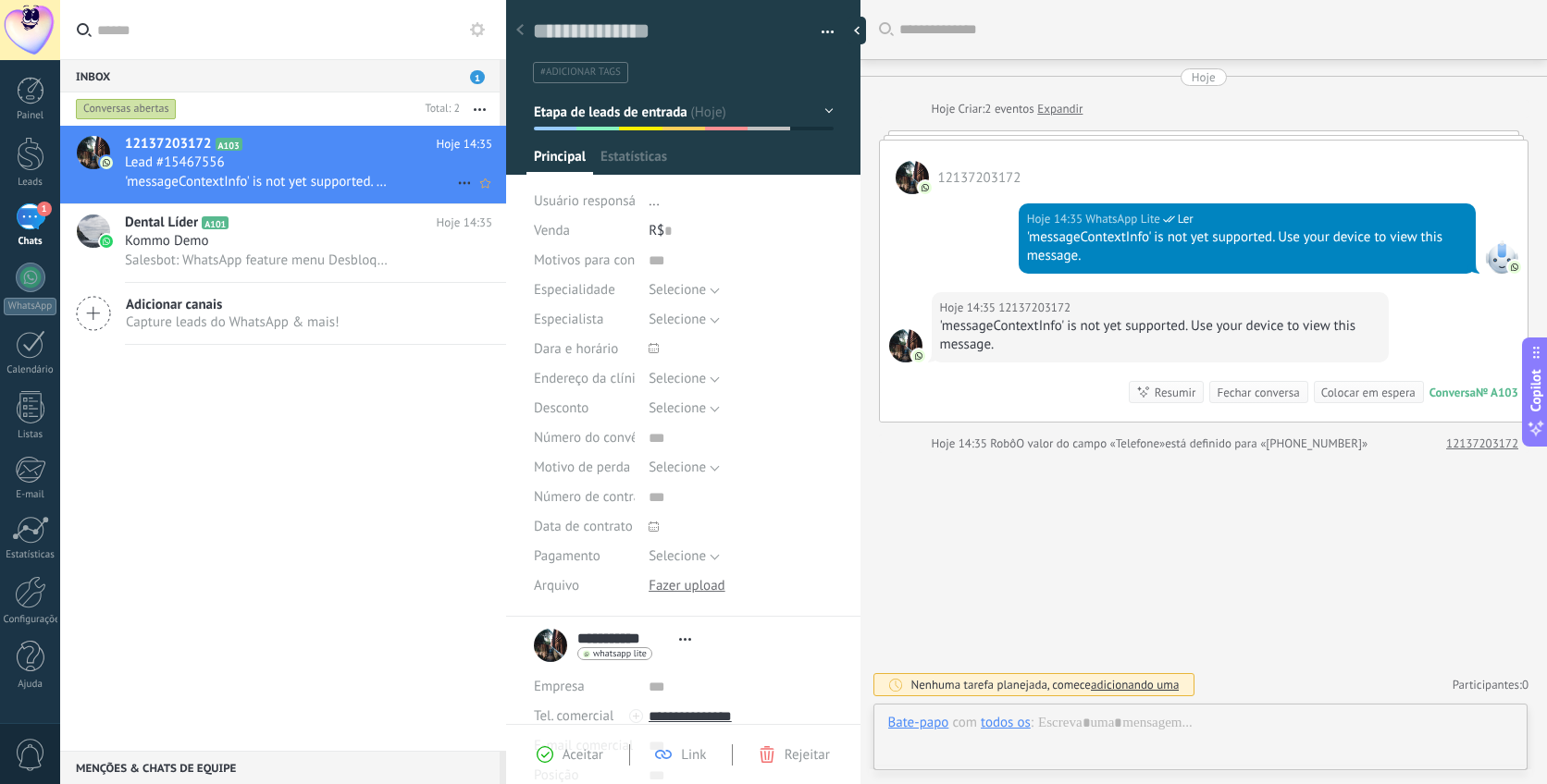
scroll to position [28, 0]
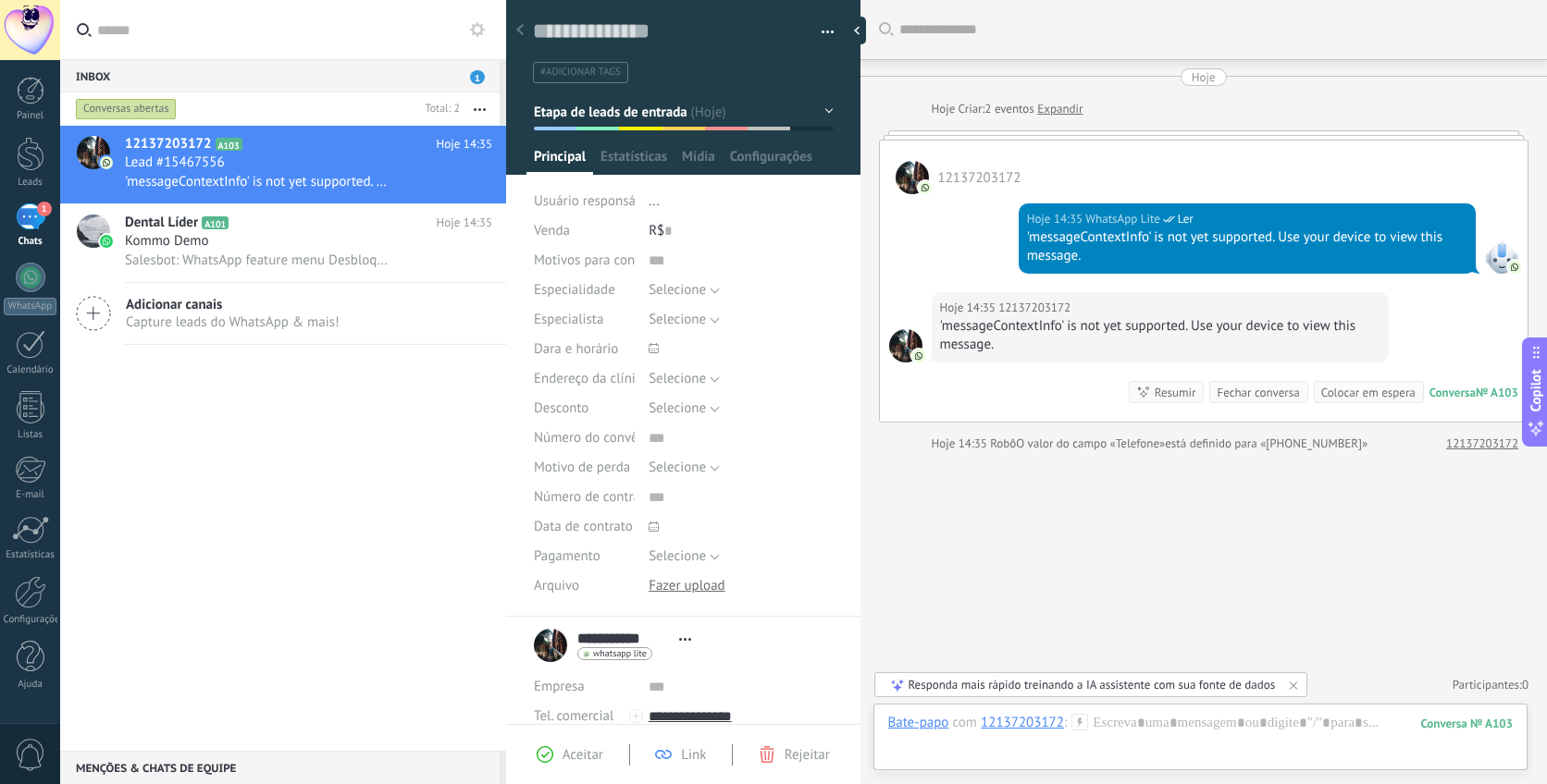
click at [461, 438] on div "12137203172 A103 Hoje 14:35 Lead #15467556 'messageContextInfo' is not yet supp…" at bounding box center [283, 438] width 446 height 625
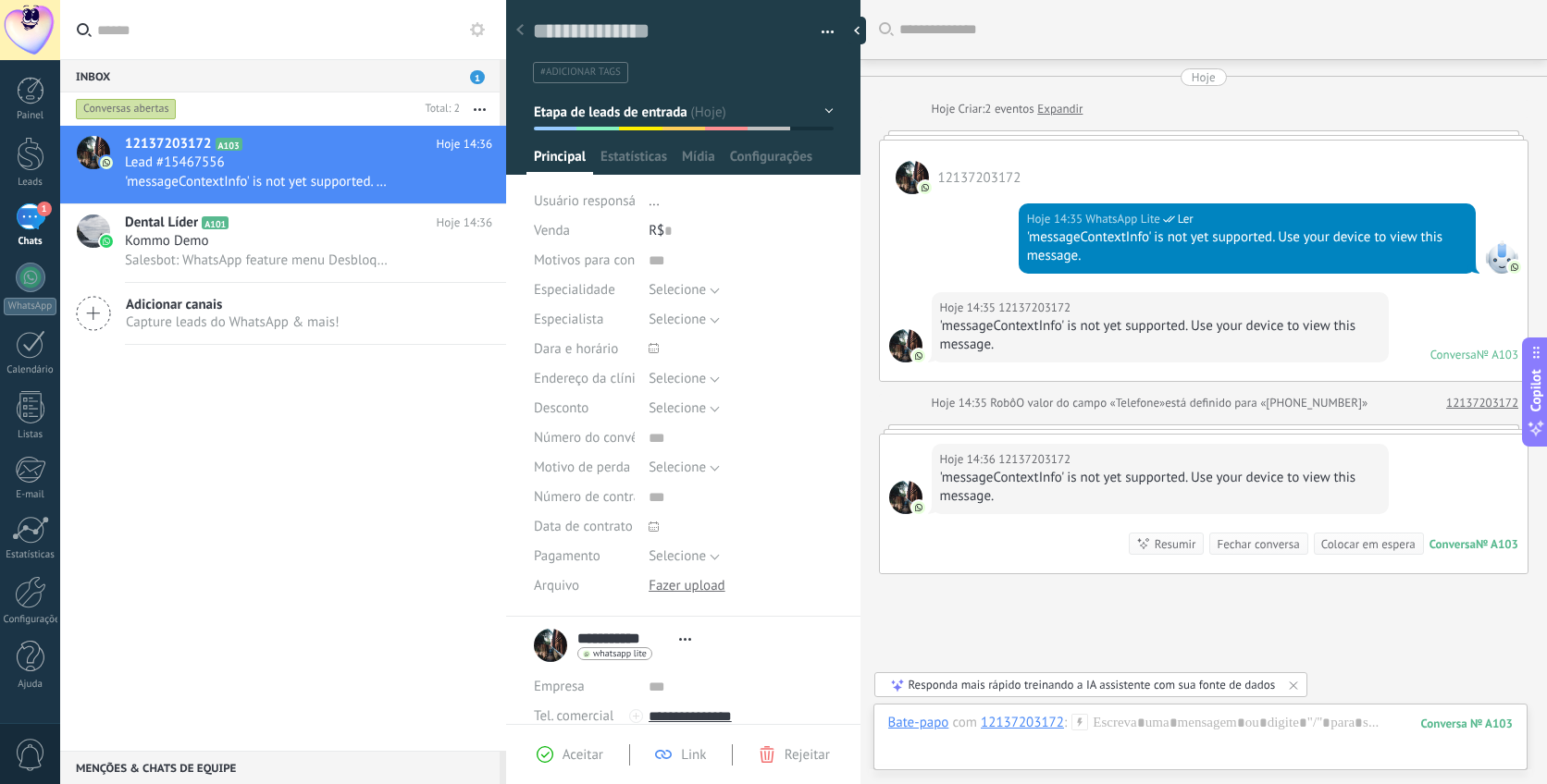
scroll to position [113, 0]
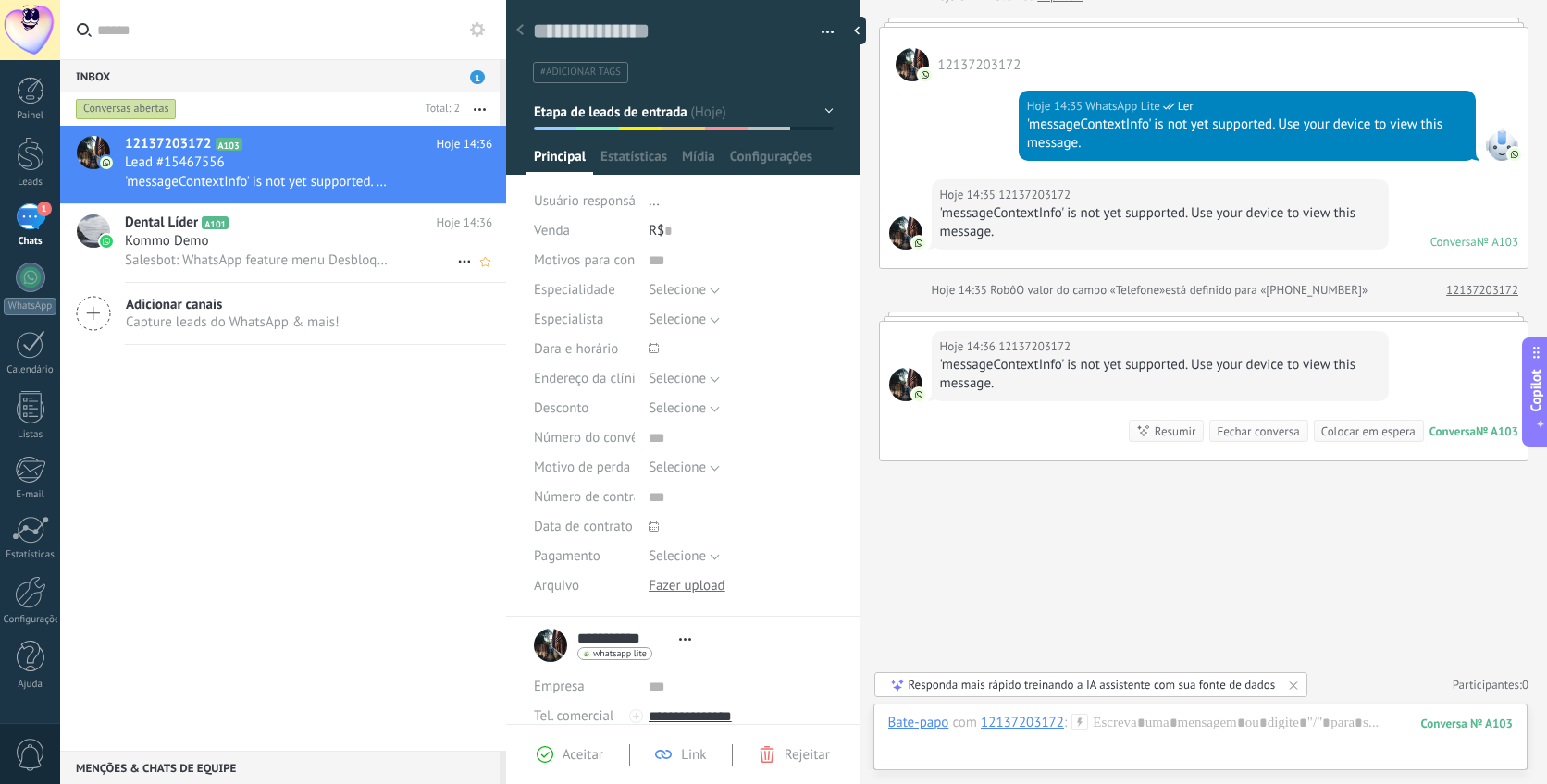
click at [288, 244] on div "Kommo Demo" at bounding box center [308, 241] width 367 height 19
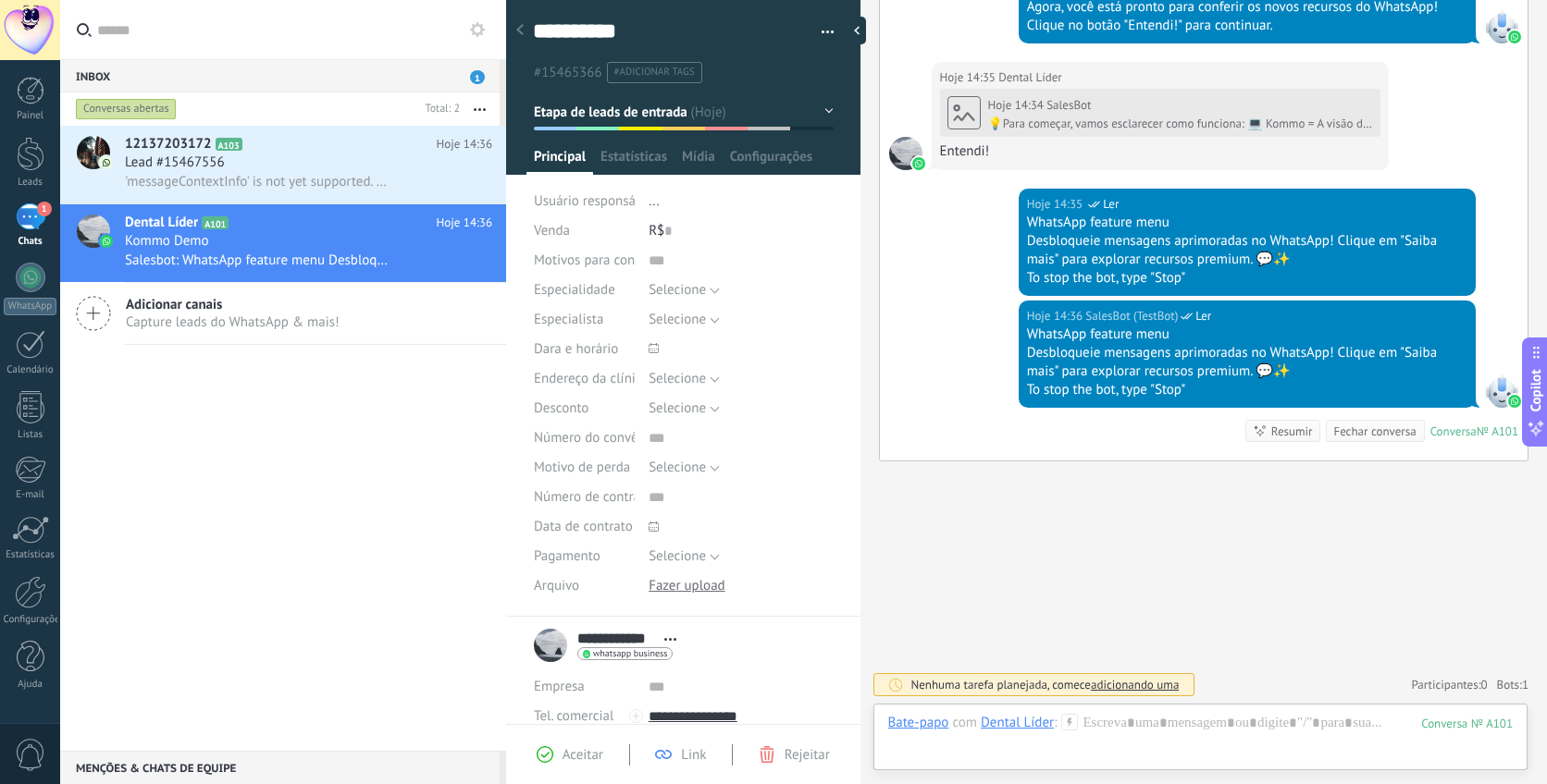
scroll to position [1587, 0]
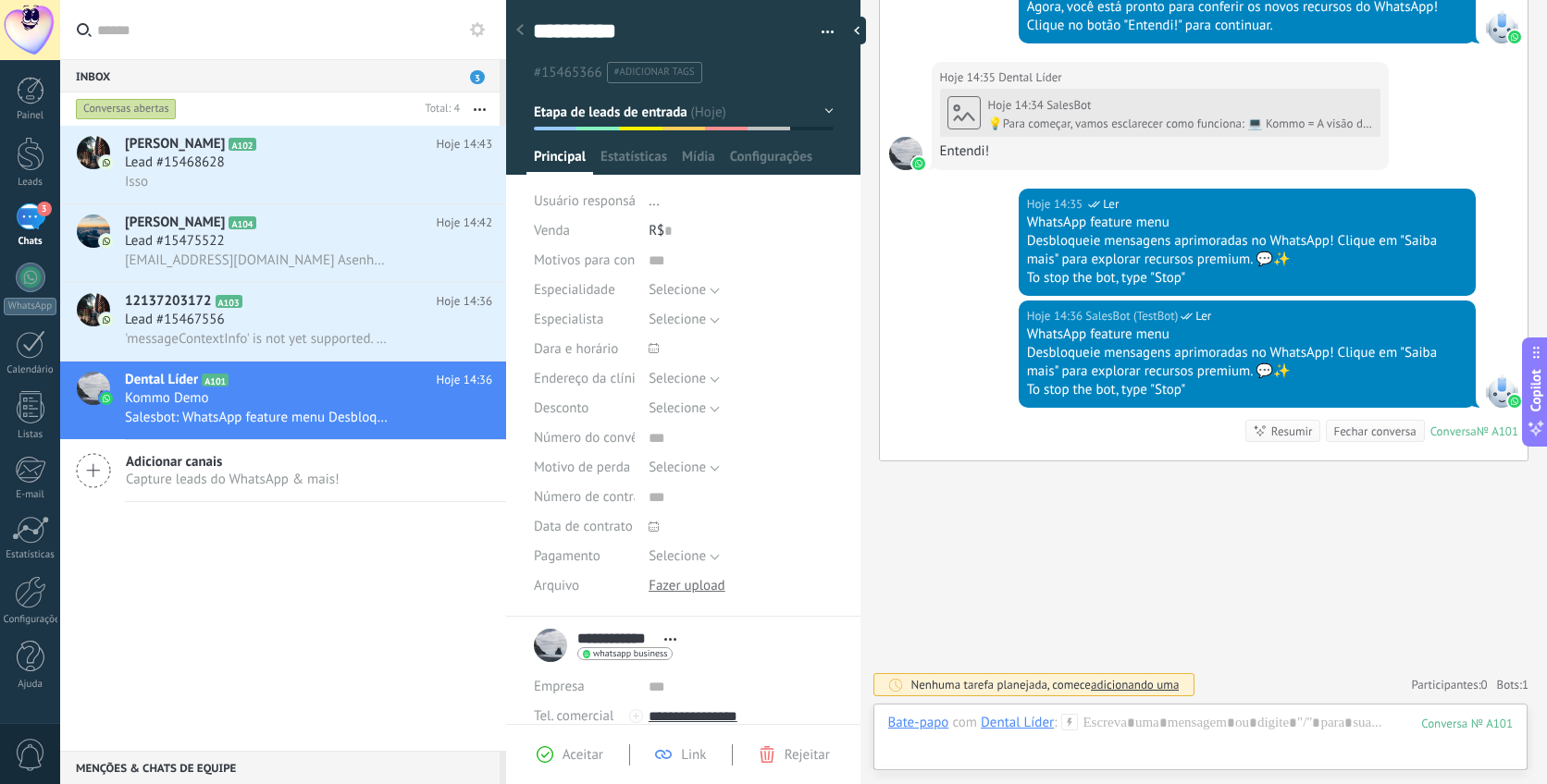
click at [309, 685] on div "[PERSON_NAME] A102 Hoje 14:43 Lead #15468628 Isso [PERSON_NAME] A104 Hoje 14:42…" at bounding box center [283, 438] width 446 height 625
click at [298, 266] on span "[EMAIL_ADDRESS][DOMAIN_NAME] Asenhadakommo123" at bounding box center [257, 260] width 265 height 18
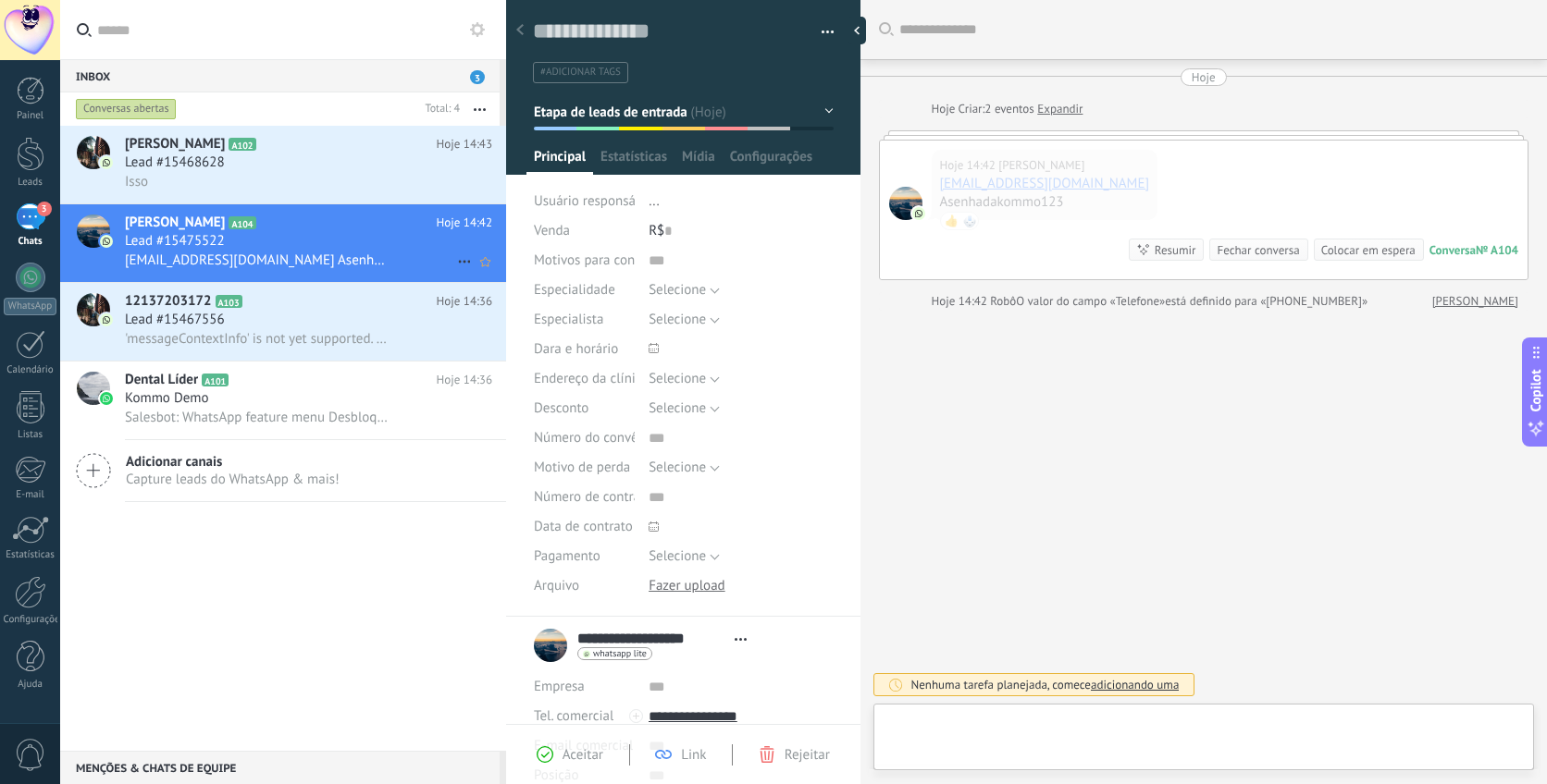
scroll to position [28, 0]
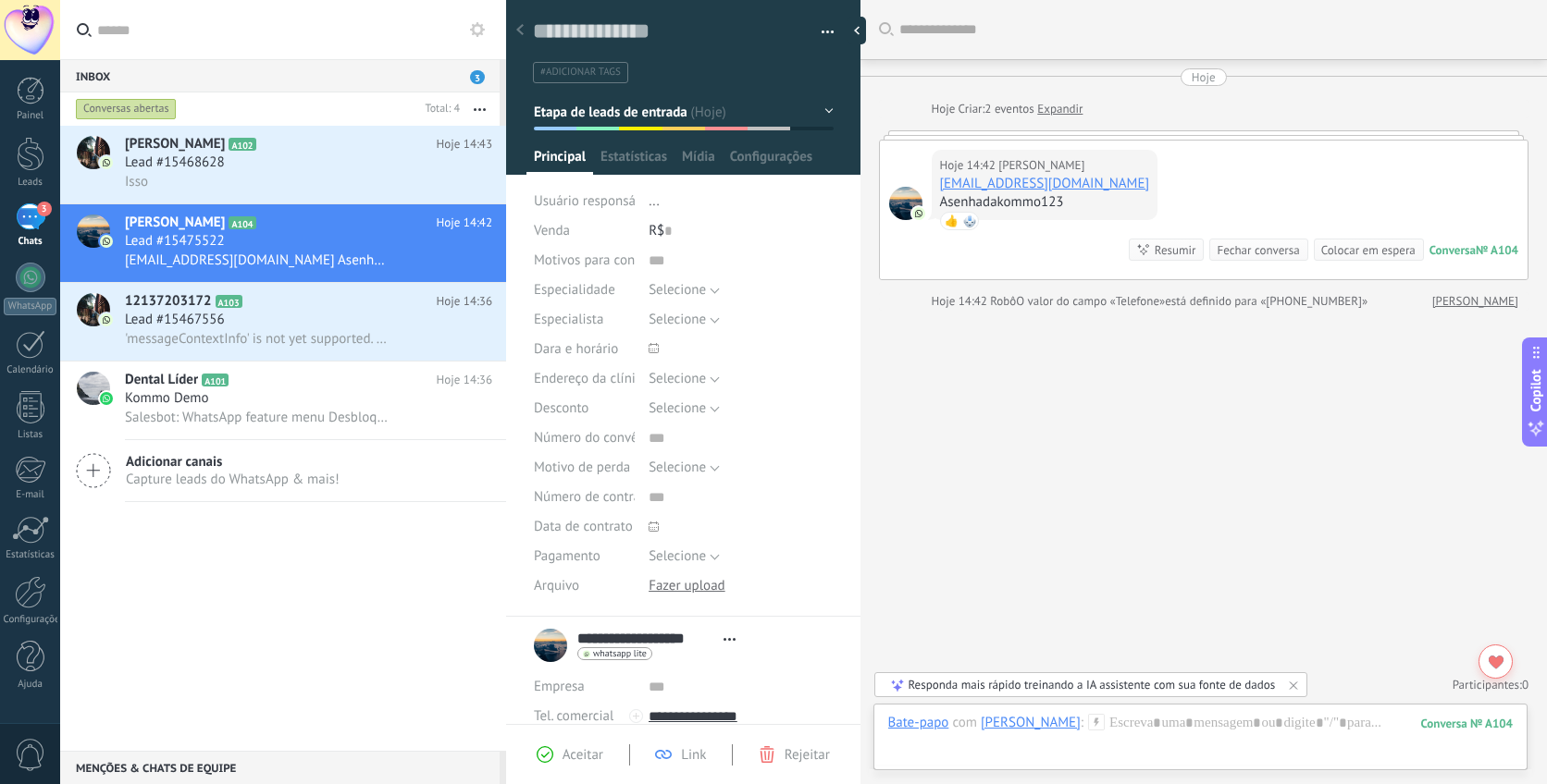
click at [1262, 158] on div "Hoje 14:42 [PERSON_NAME] [EMAIL_ADDRESS][DOMAIN_NAME] Asenhadakommo123 👍 WhatsA…" at bounding box center [1205, 210] width 649 height 138
click at [231, 185] on div "Isso" at bounding box center [308, 182] width 367 height 20
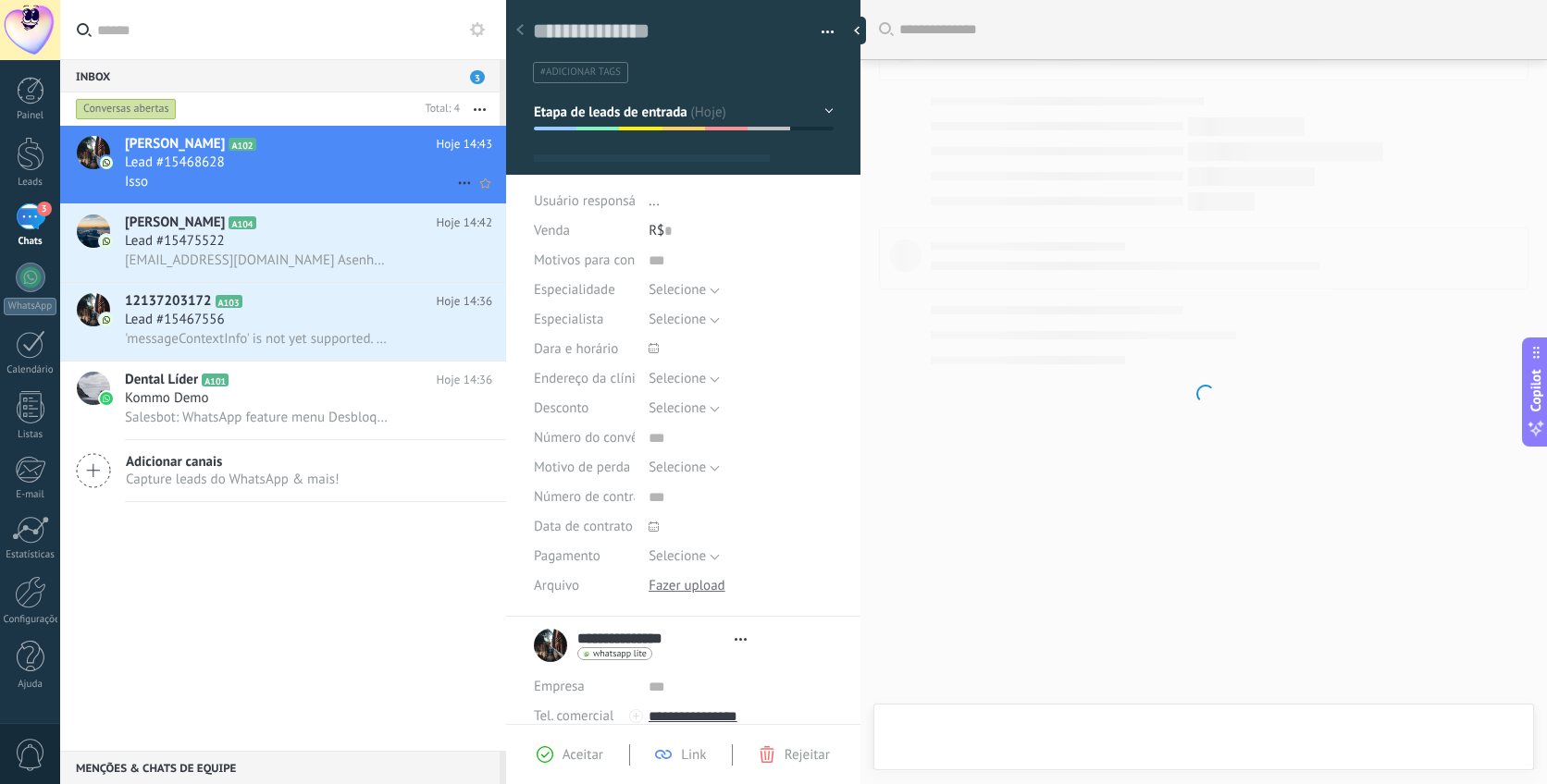
scroll to position [28, 0]
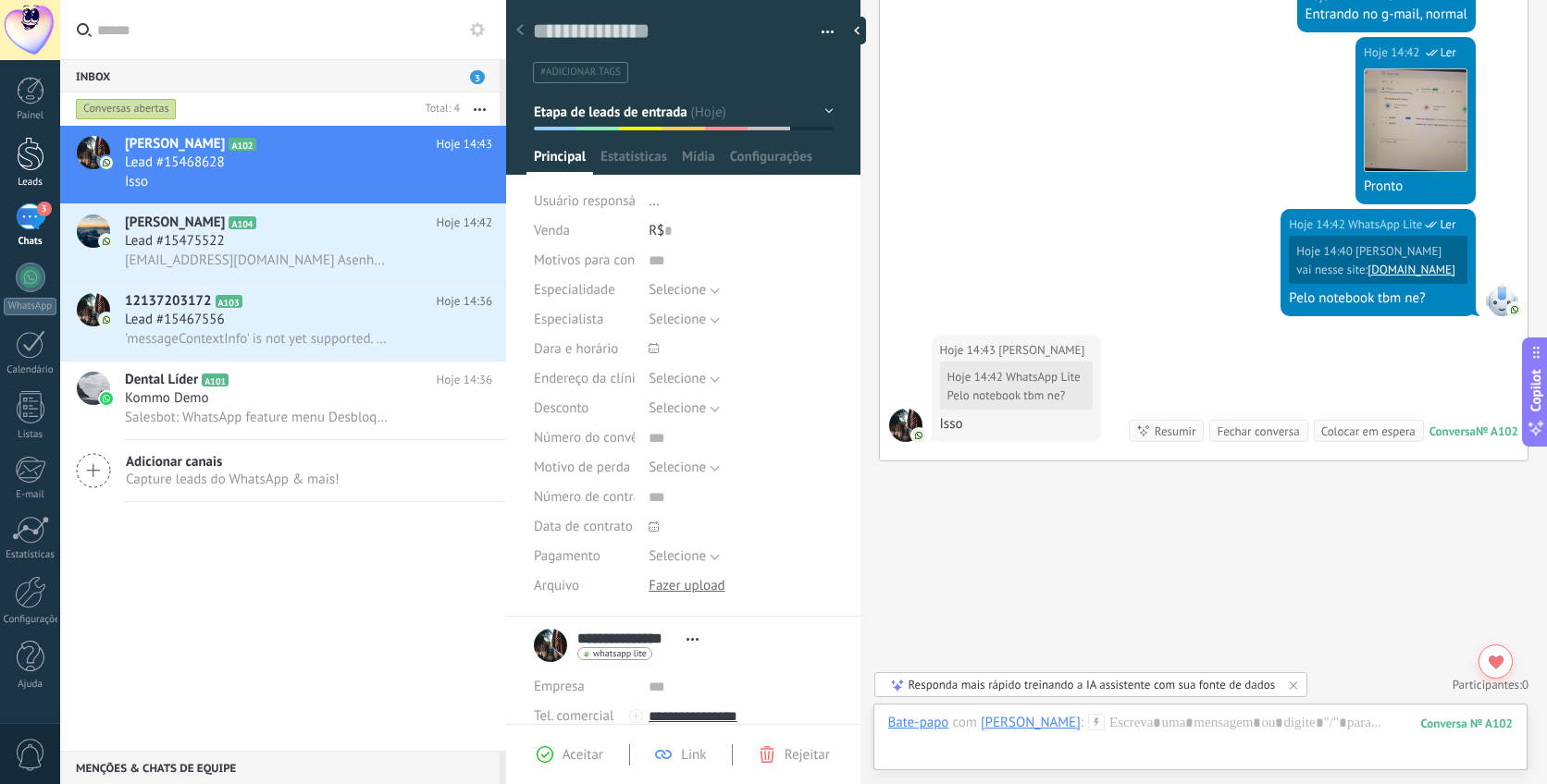
click at [25, 158] on div at bounding box center [31, 153] width 28 height 35
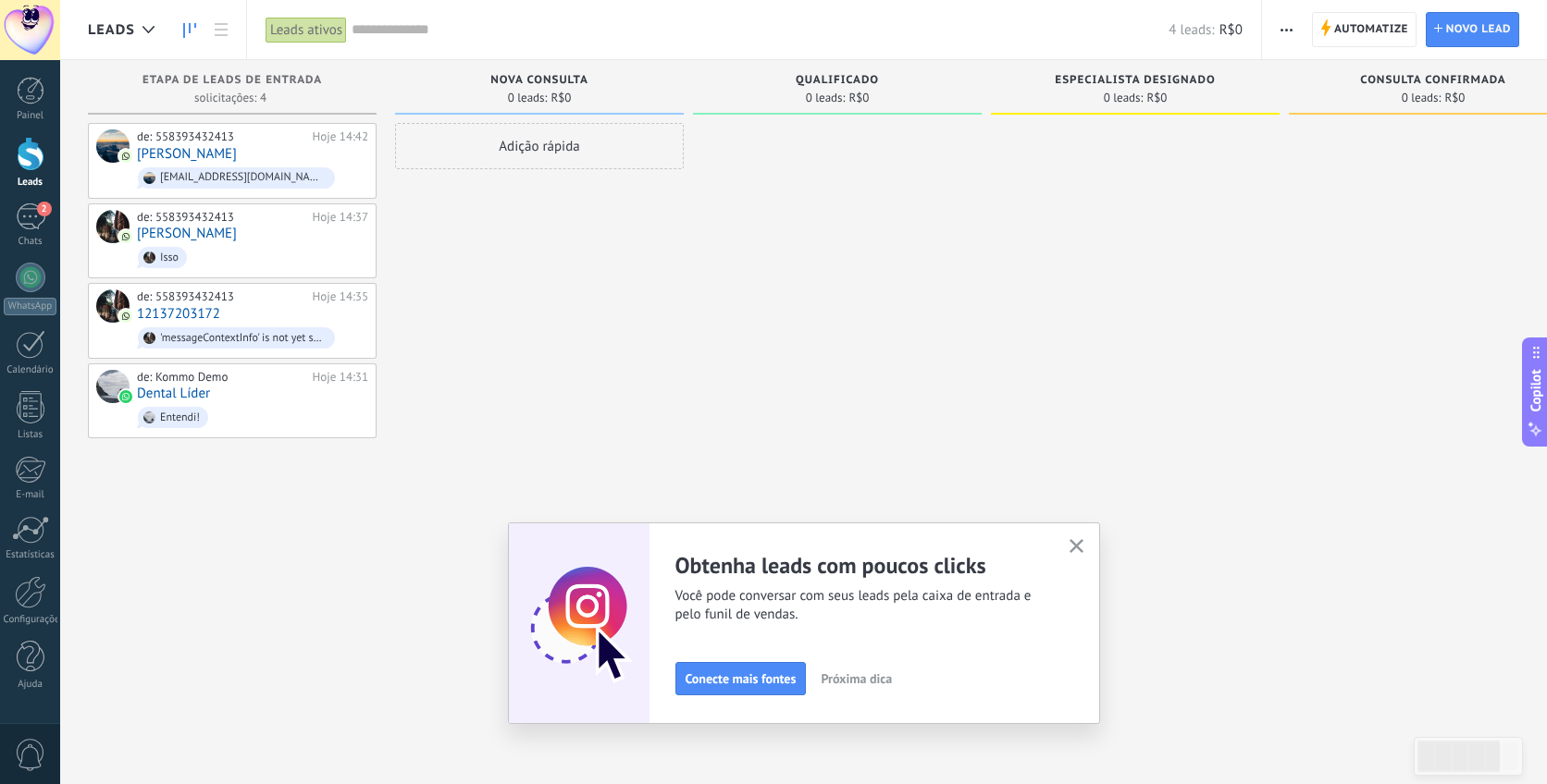
click at [1071, 538] on button "button" at bounding box center [1076, 547] width 23 height 25
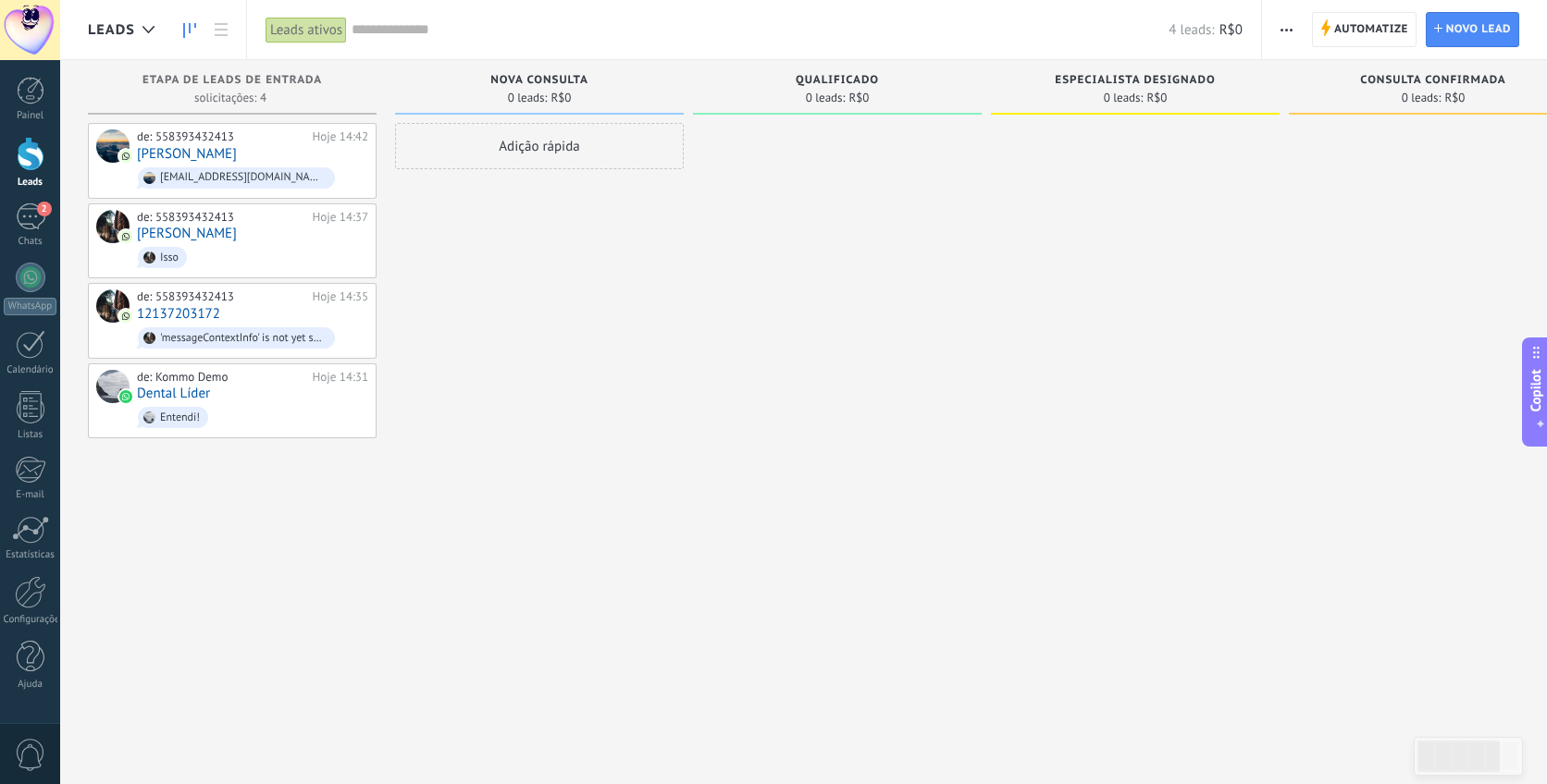
click at [1136, 568] on div at bounding box center [1136, 393] width 289 height 543
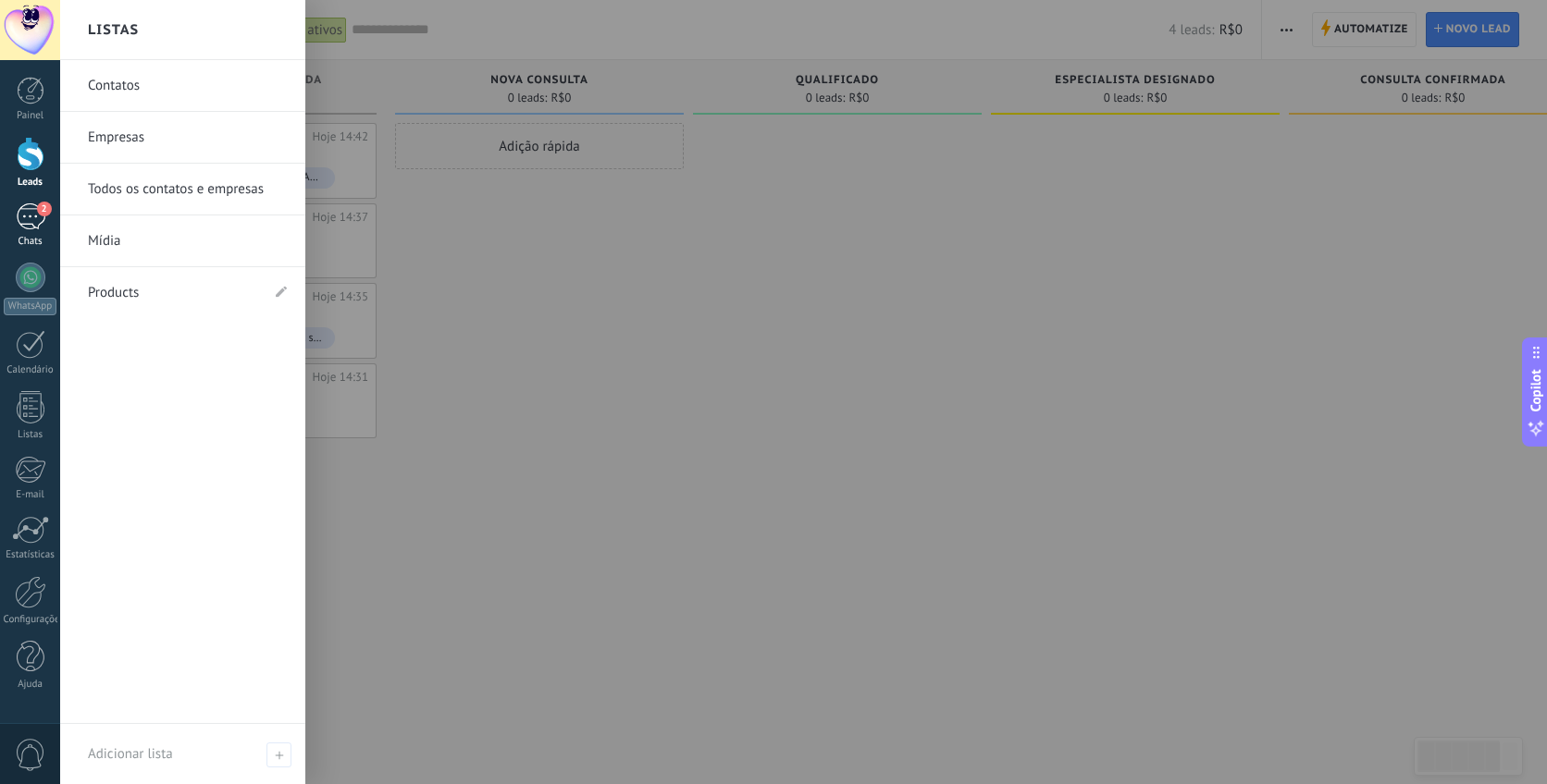
click at [36, 224] on div "2" at bounding box center [31, 217] width 30 height 27
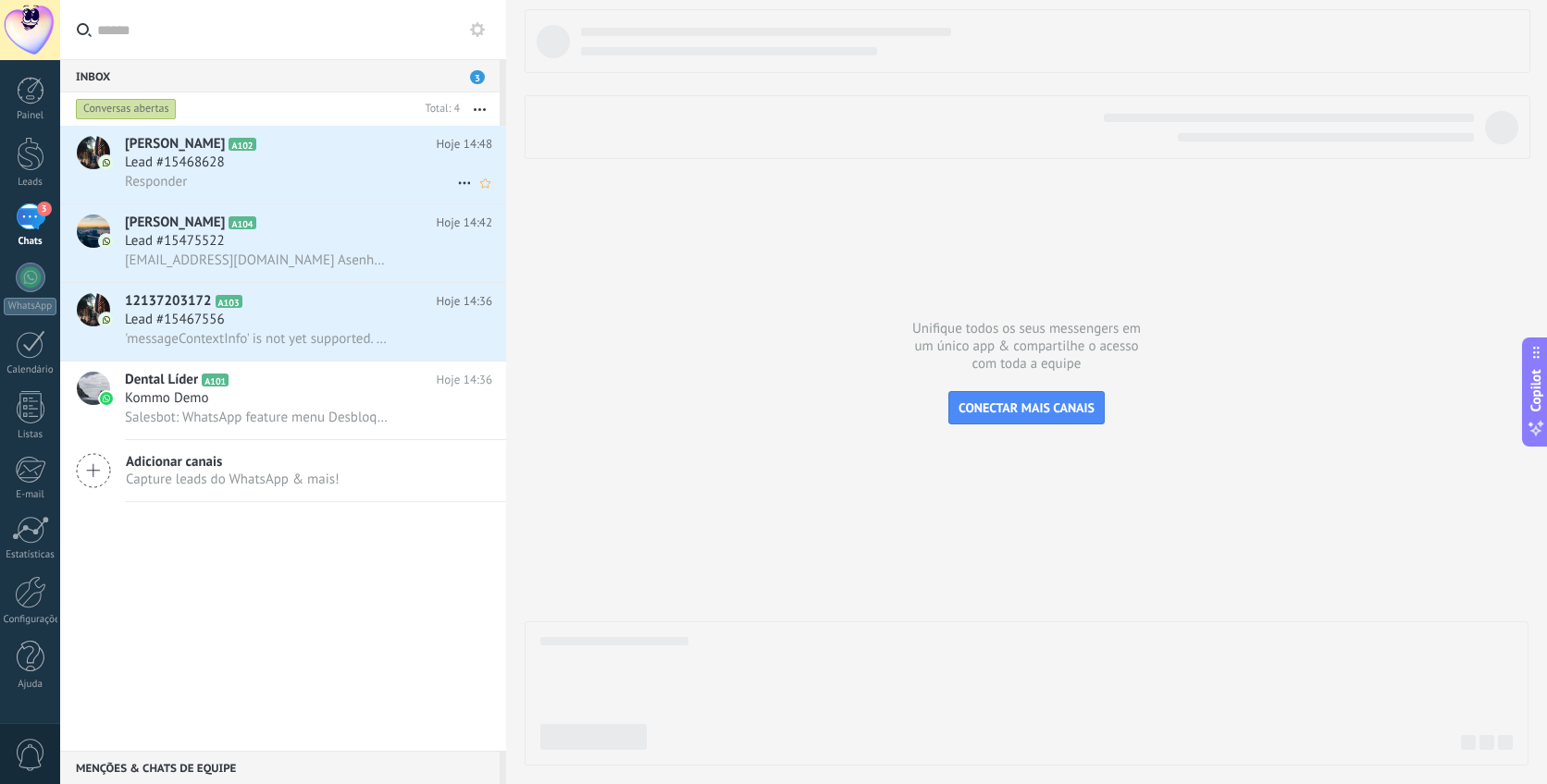
click at [297, 172] on div "Responder" at bounding box center [308, 182] width 367 height 20
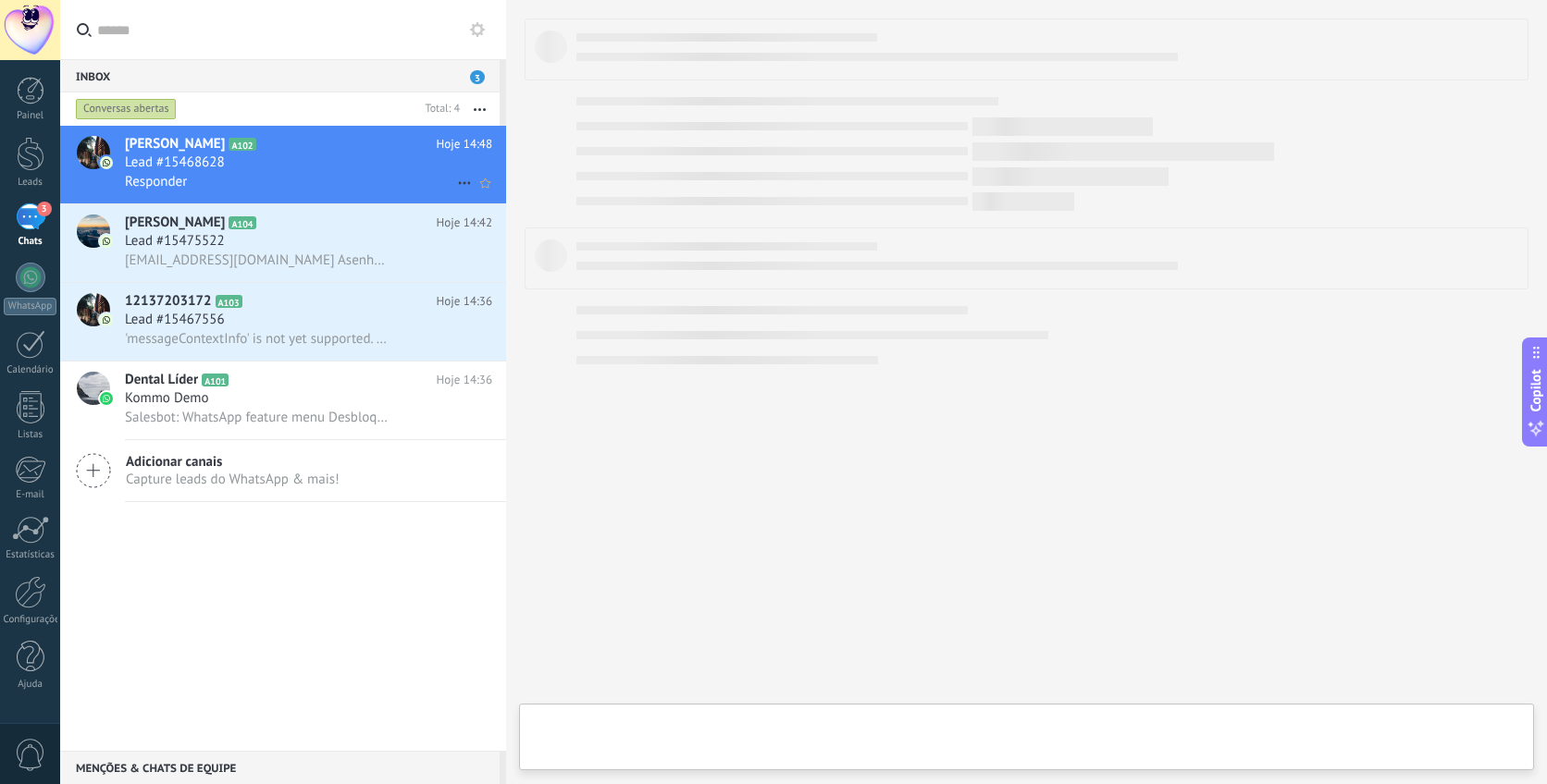
click at [462, 185] on icon at bounding box center [464, 183] width 22 height 22
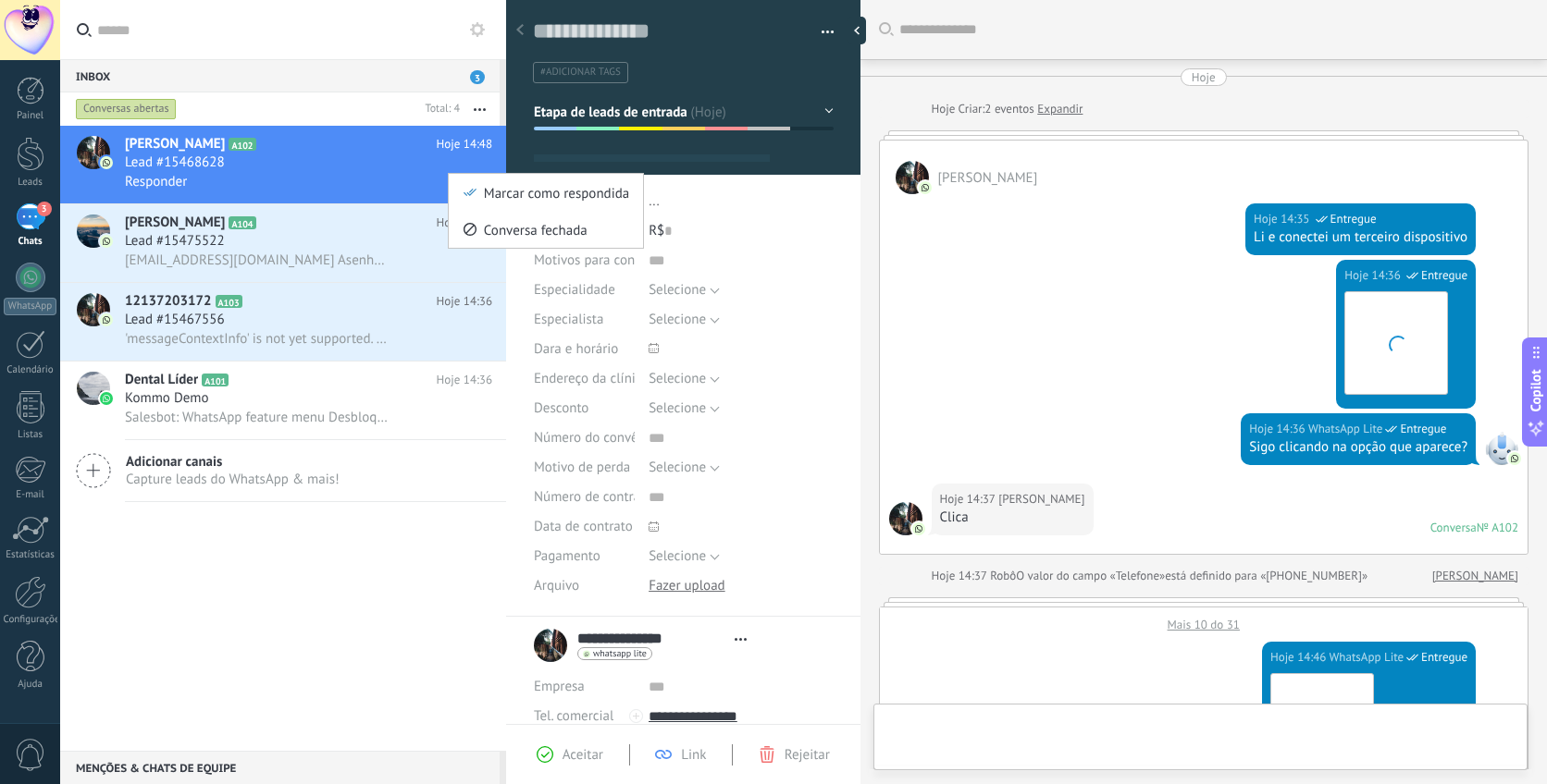
type textarea "**********"
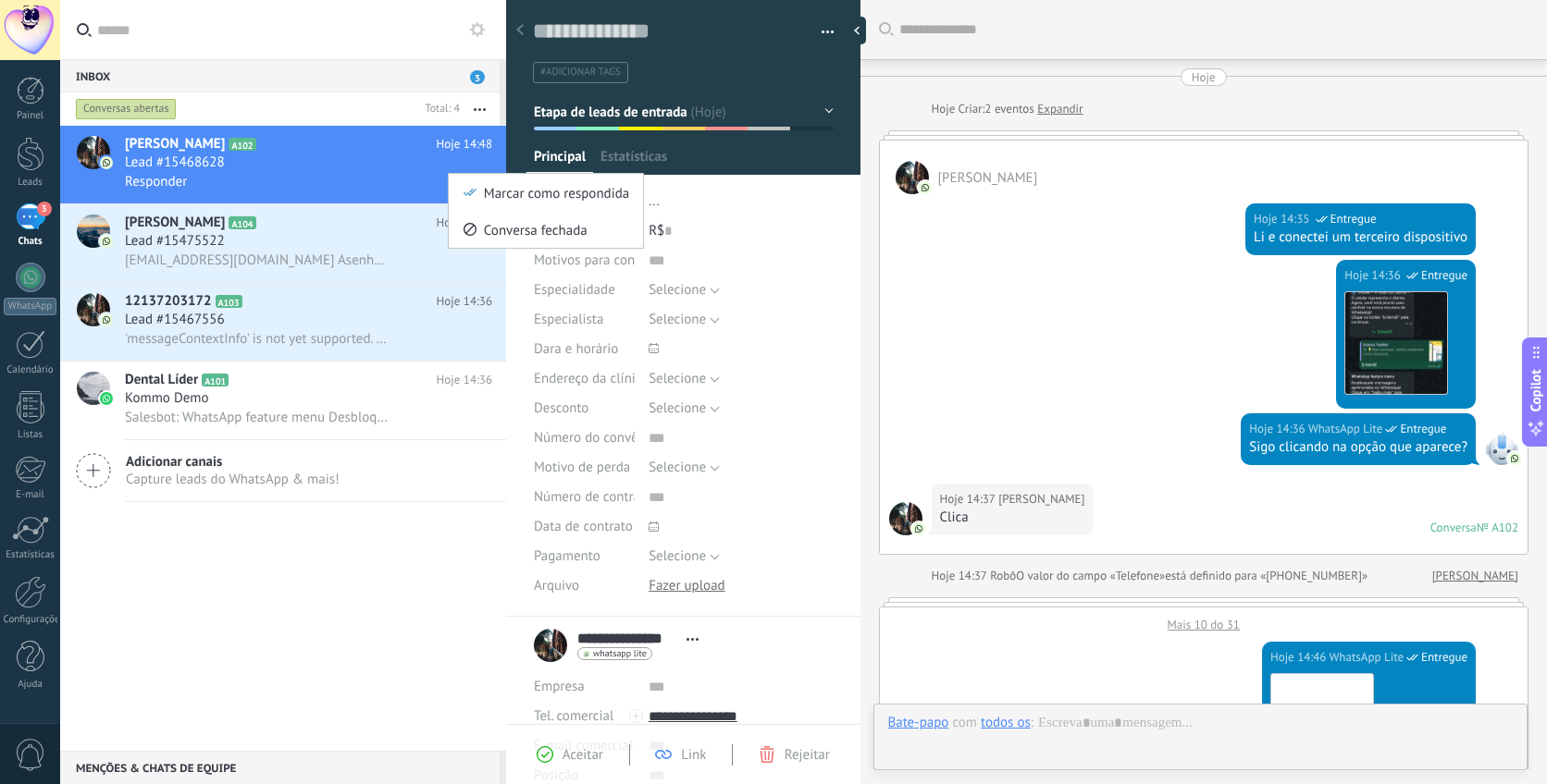
scroll to position [1092, 0]
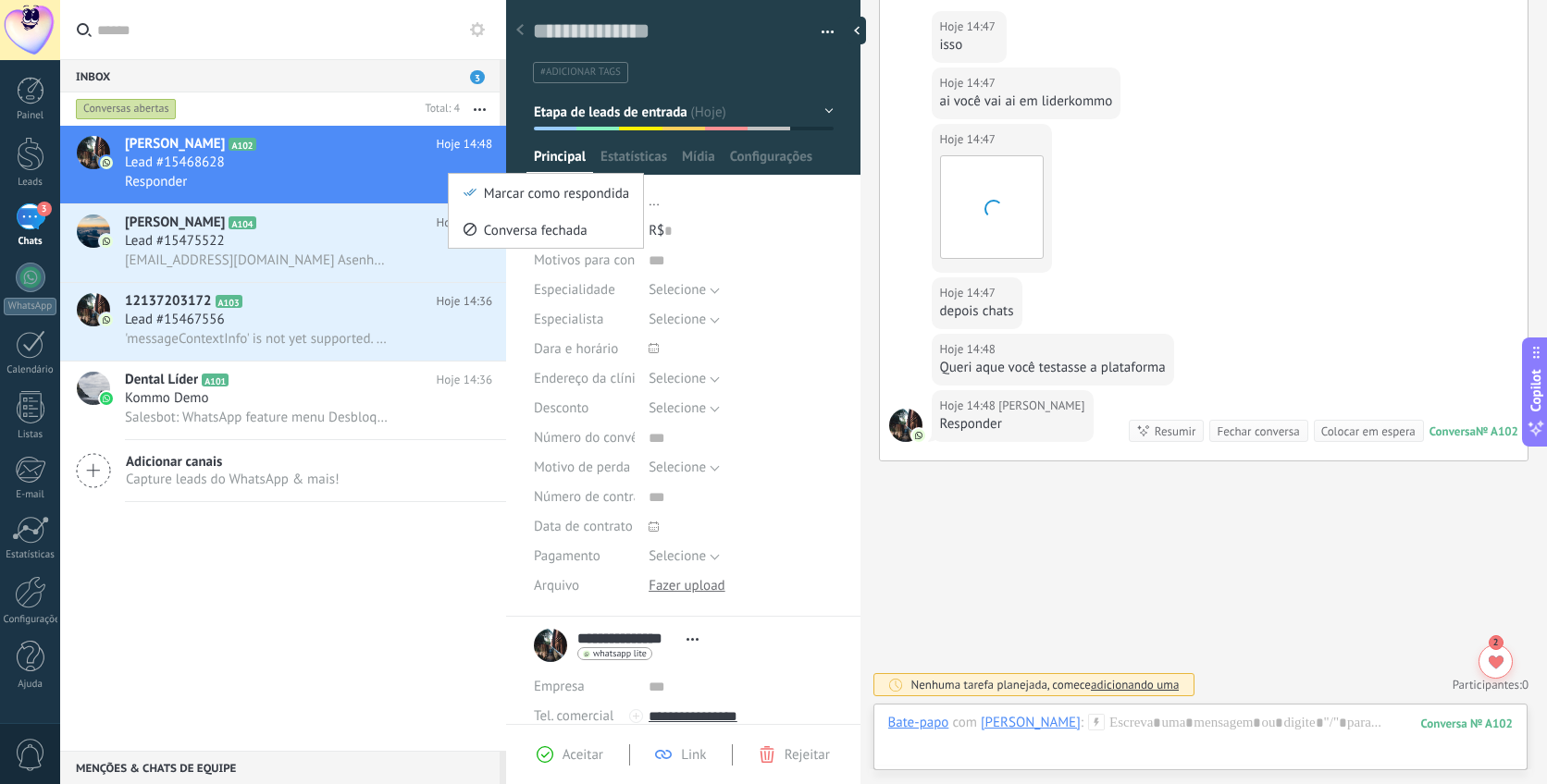
click at [360, 696] on div at bounding box center [774, 392] width 1547 height 784
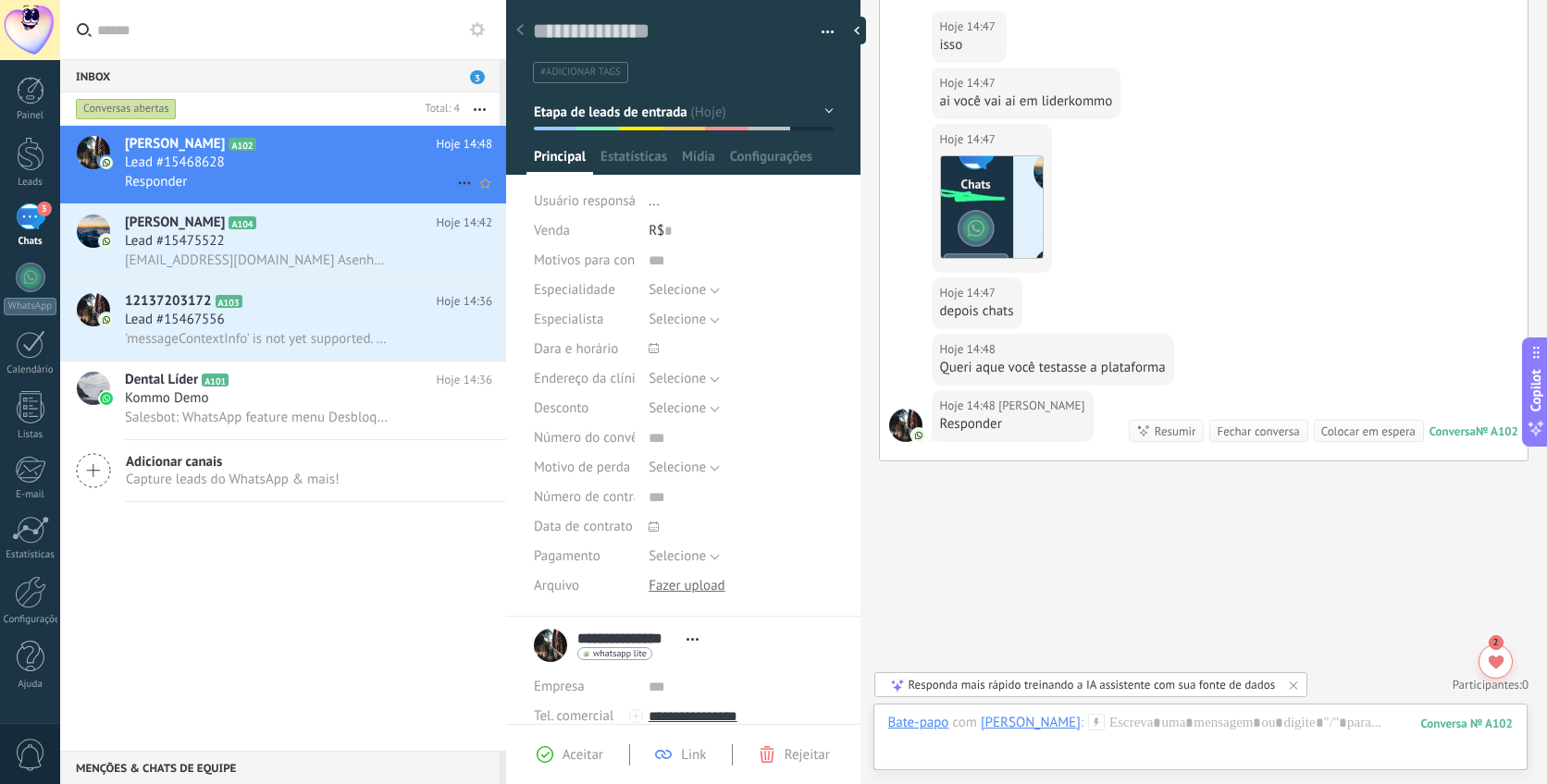
click at [453, 190] on icon "Marcar como respondida Conversa fechada" at bounding box center [464, 183] width 22 height 22
click at [383, 706] on div at bounding box center [774, 392] width 1547 height 784
click at [635, 163] on span "Estatísticas" at bounding box center [633, 161] width 66 height 27
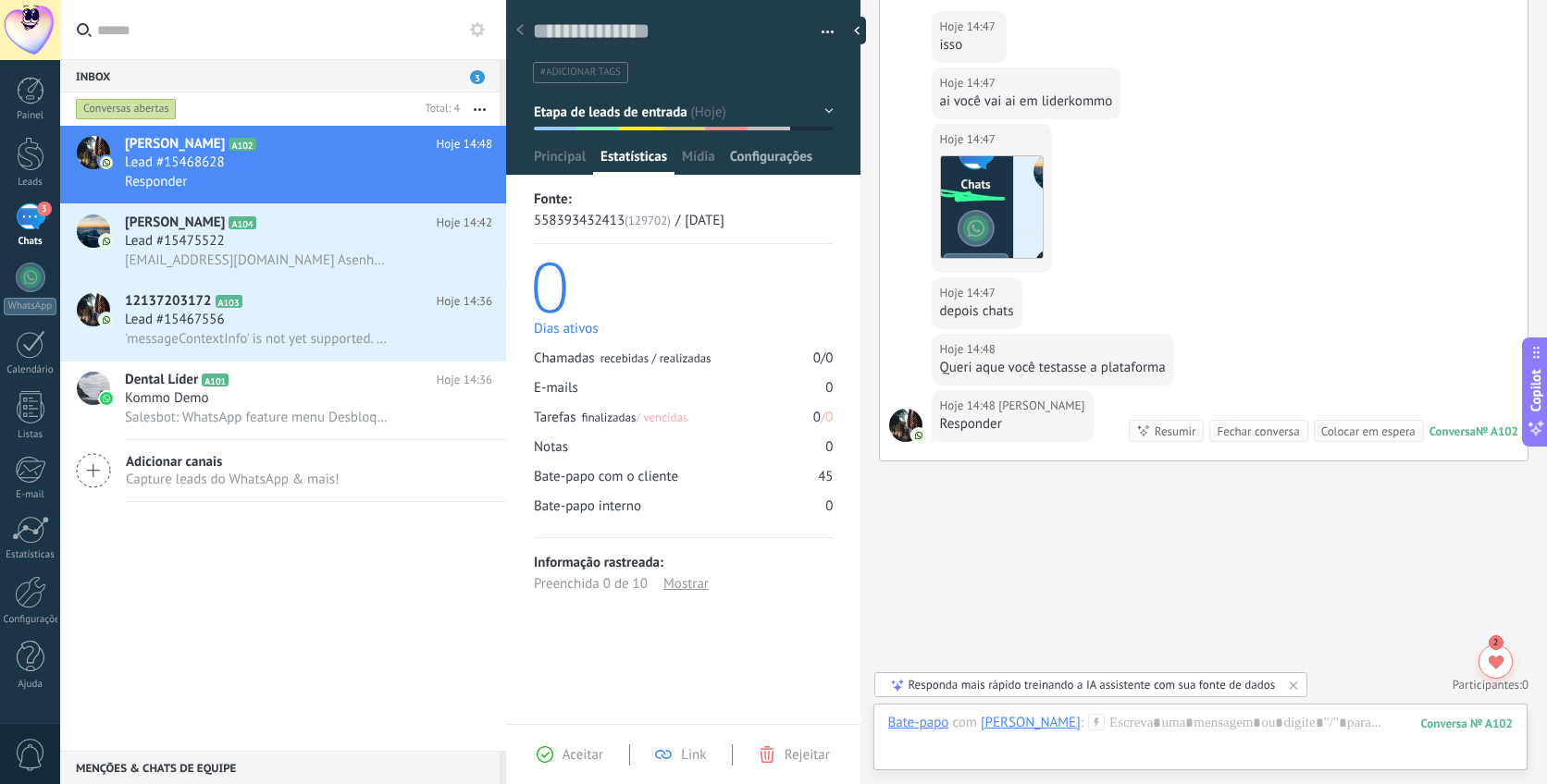
click at [738, 162] on span "Configurações" at bounding box center [771, 161] width 82 height 27
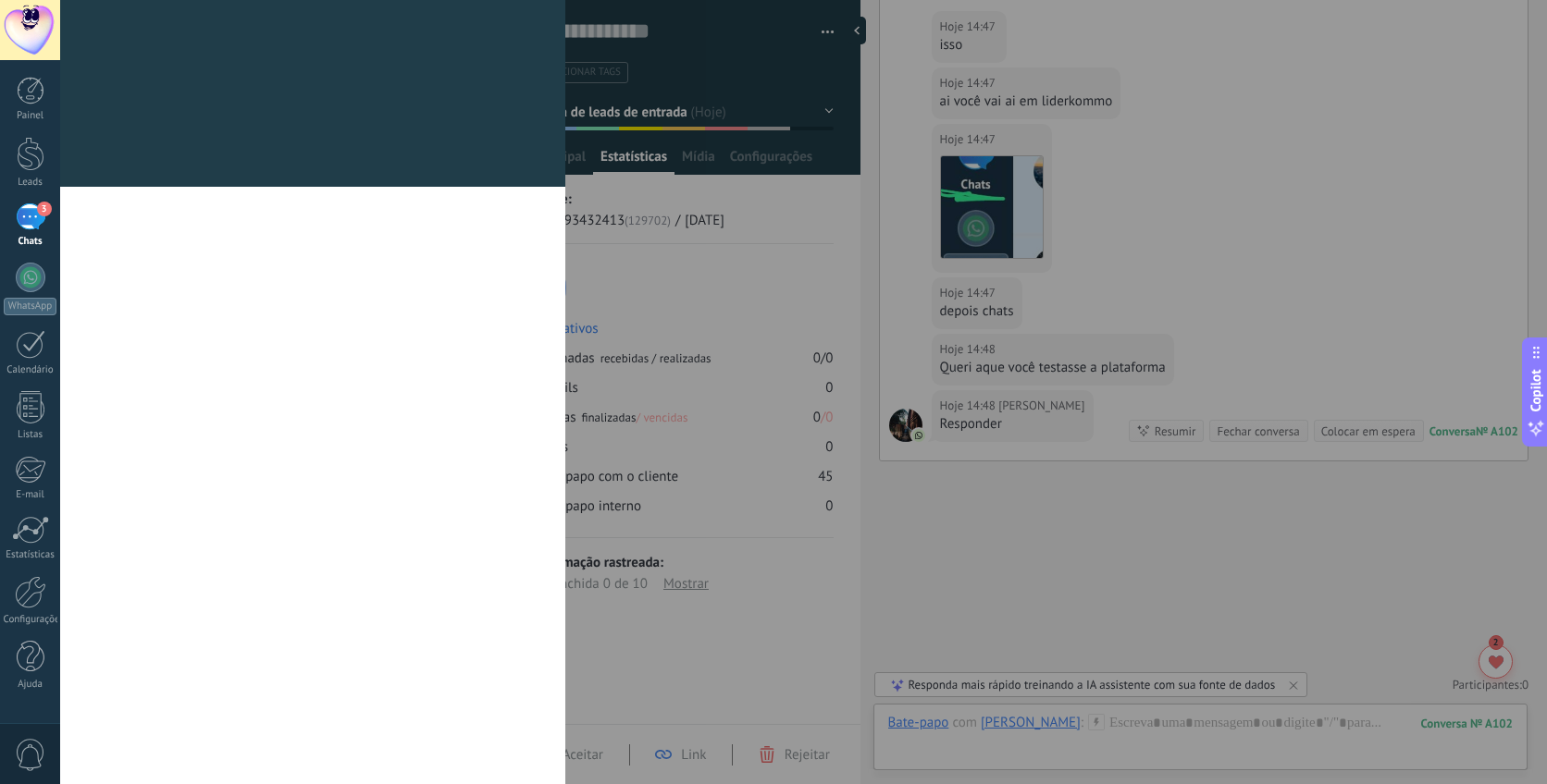
click at [698, 158] on div "[PERSON_NAME] e grupos Kommo oferece a opção de adicionar seus próprios campos …" at bounding box center [803, 392] width 1487 height 784
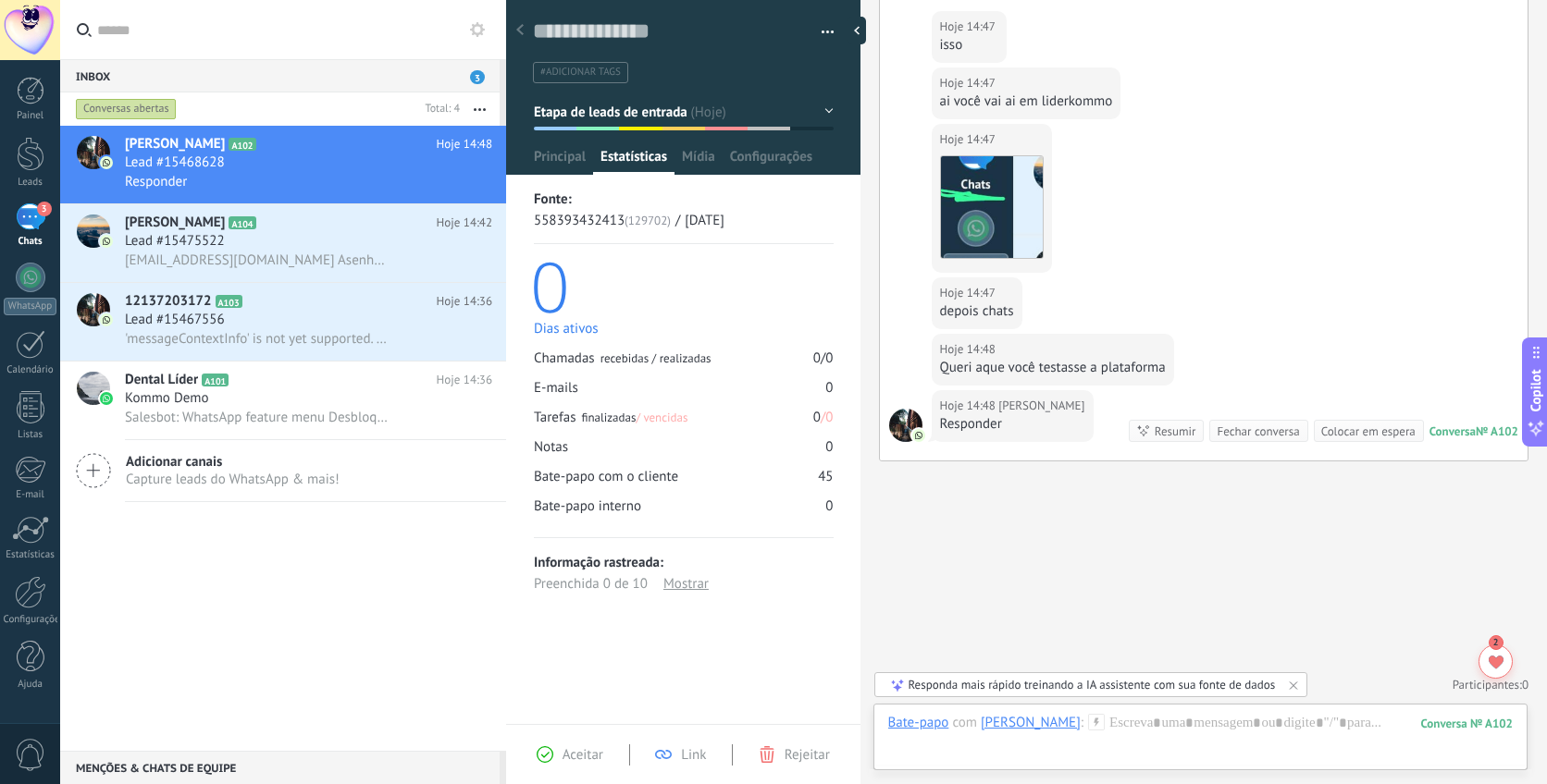
click at [698, 158] on span "Mídia" at bounding box center [698, 161] width 34 height 27
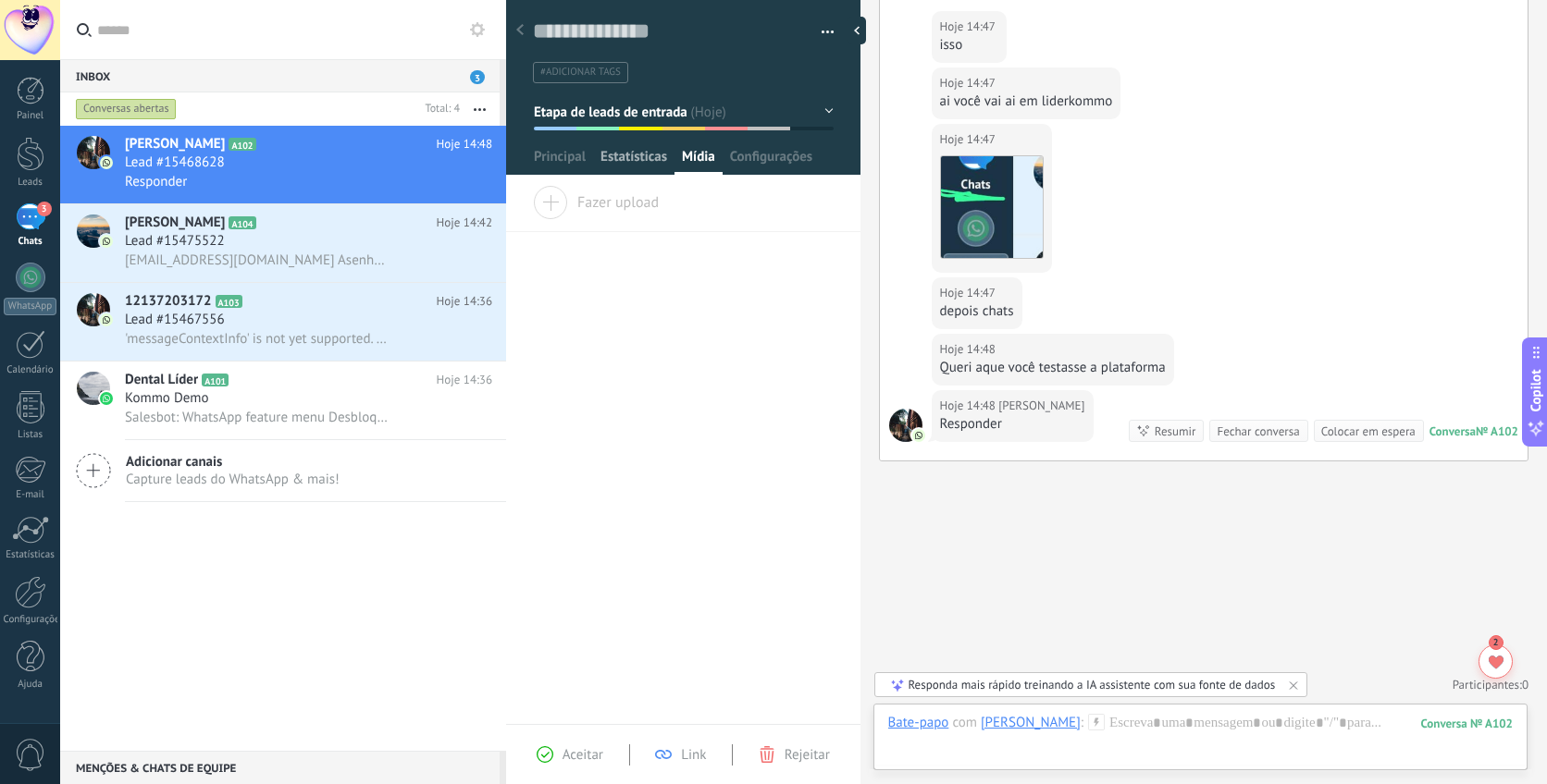
click at [645, 157] on span "Estatísticas" at bounding box center [633, 161] width 66 height 27
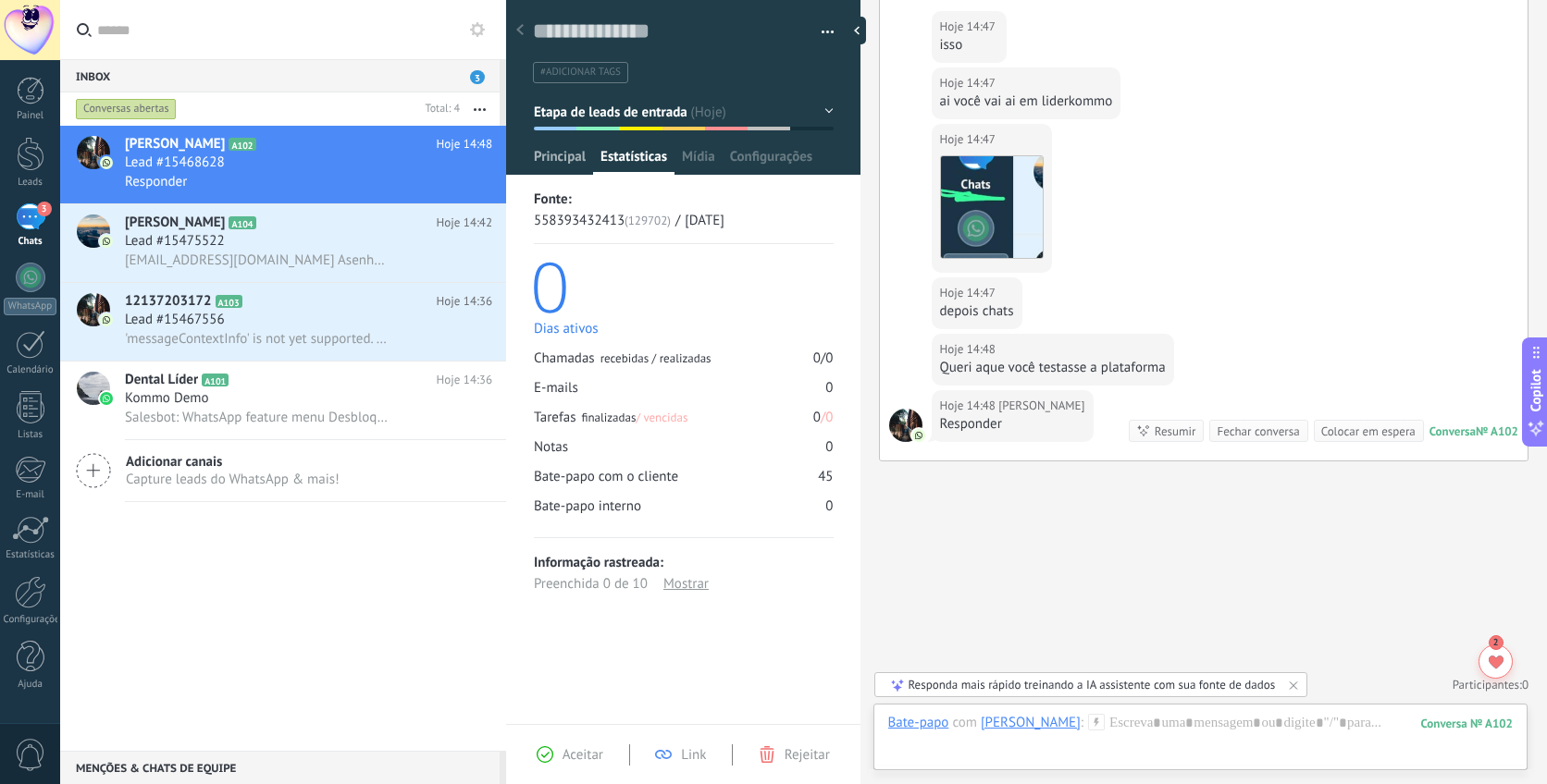
click at [548, 156] on span "Principal" at bounding box center [560, 161] width 51 height 27
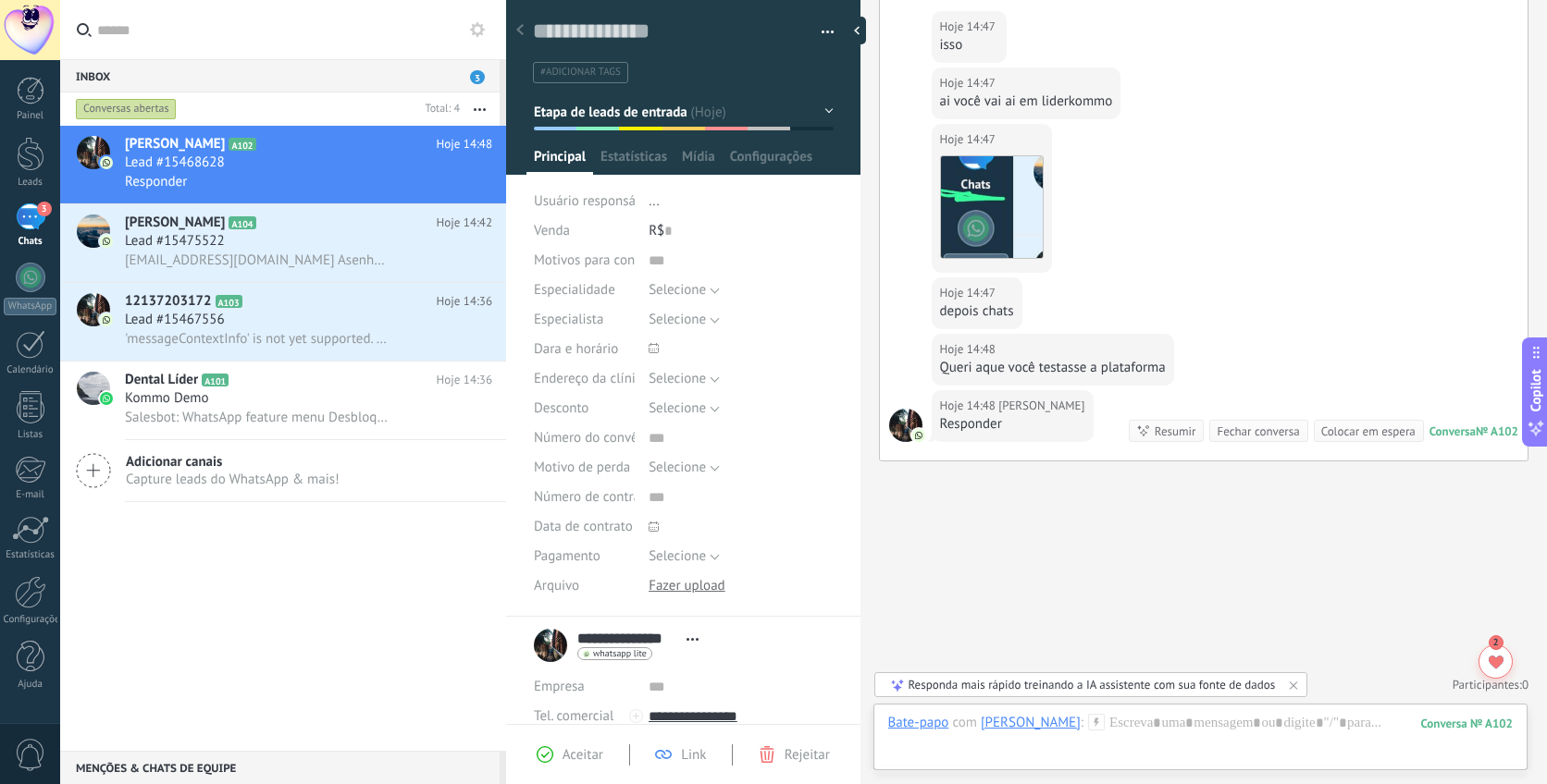
click at [695, 407] on span "Selecione" at bounding box center [678, 408] width 57 height 18
click at [695, 407] on span "Selecione" at bounding box center [722, 409] width 189 height 18
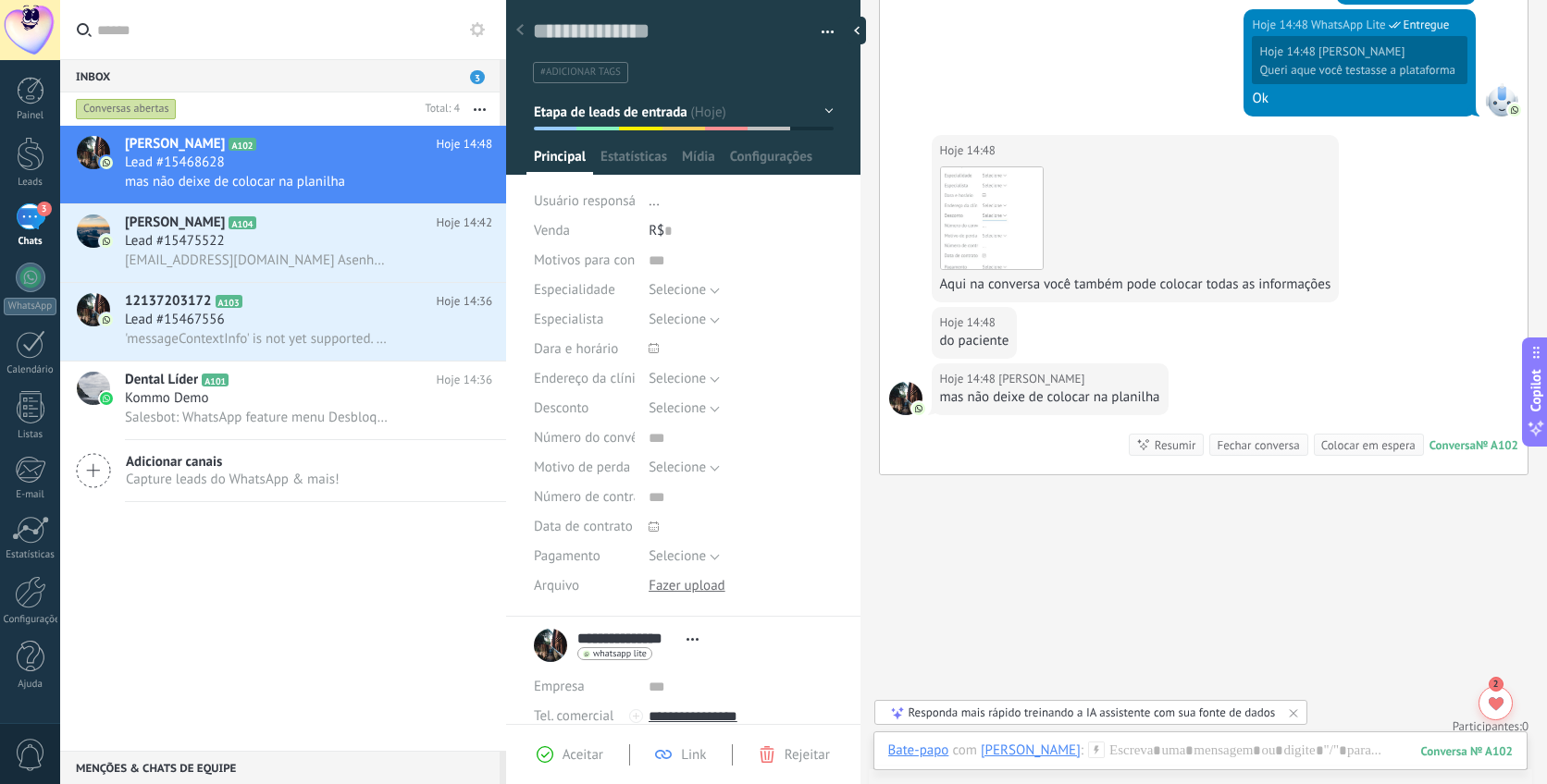
scroll to position [1712, 0]
